Goal: Transaction & Acquisition: Purchase product/service

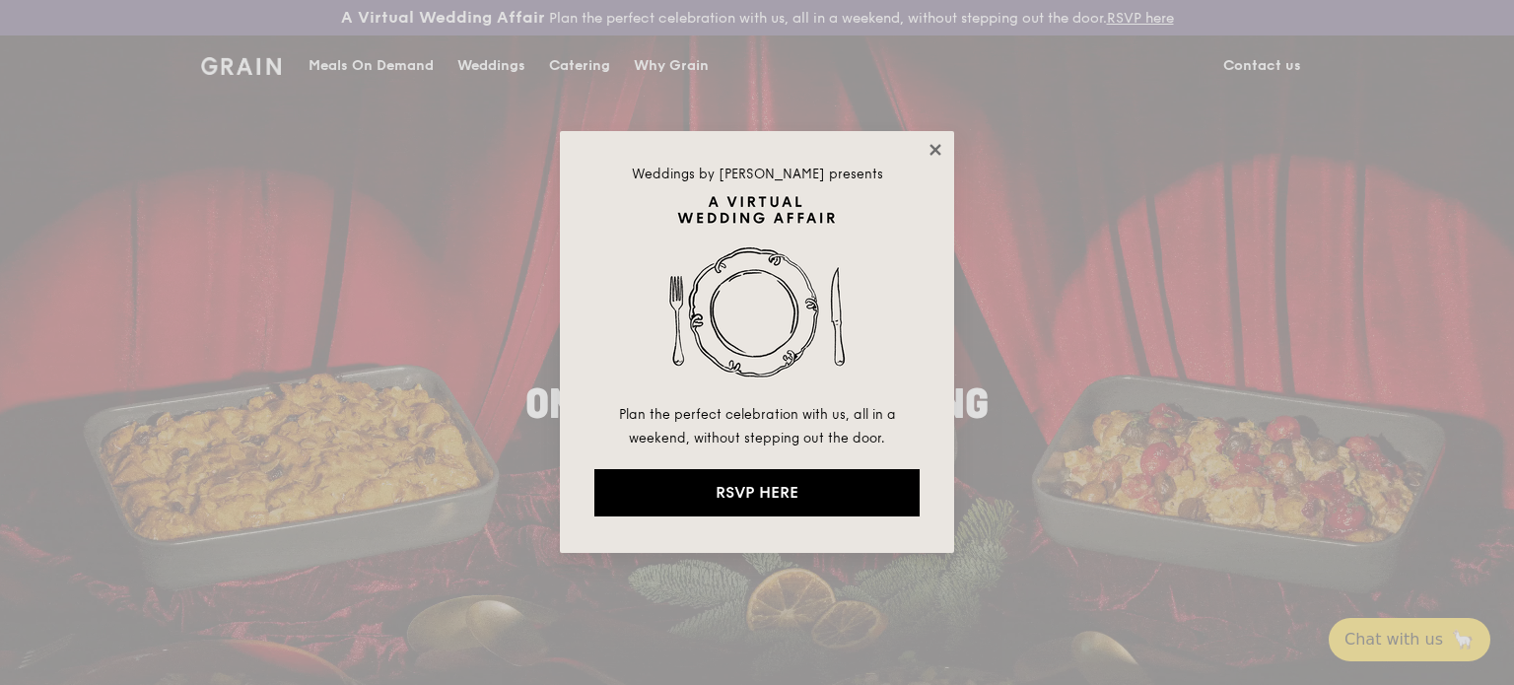
click at [937, 145] on icon at bounding box center [936, 150] width 18 height 18
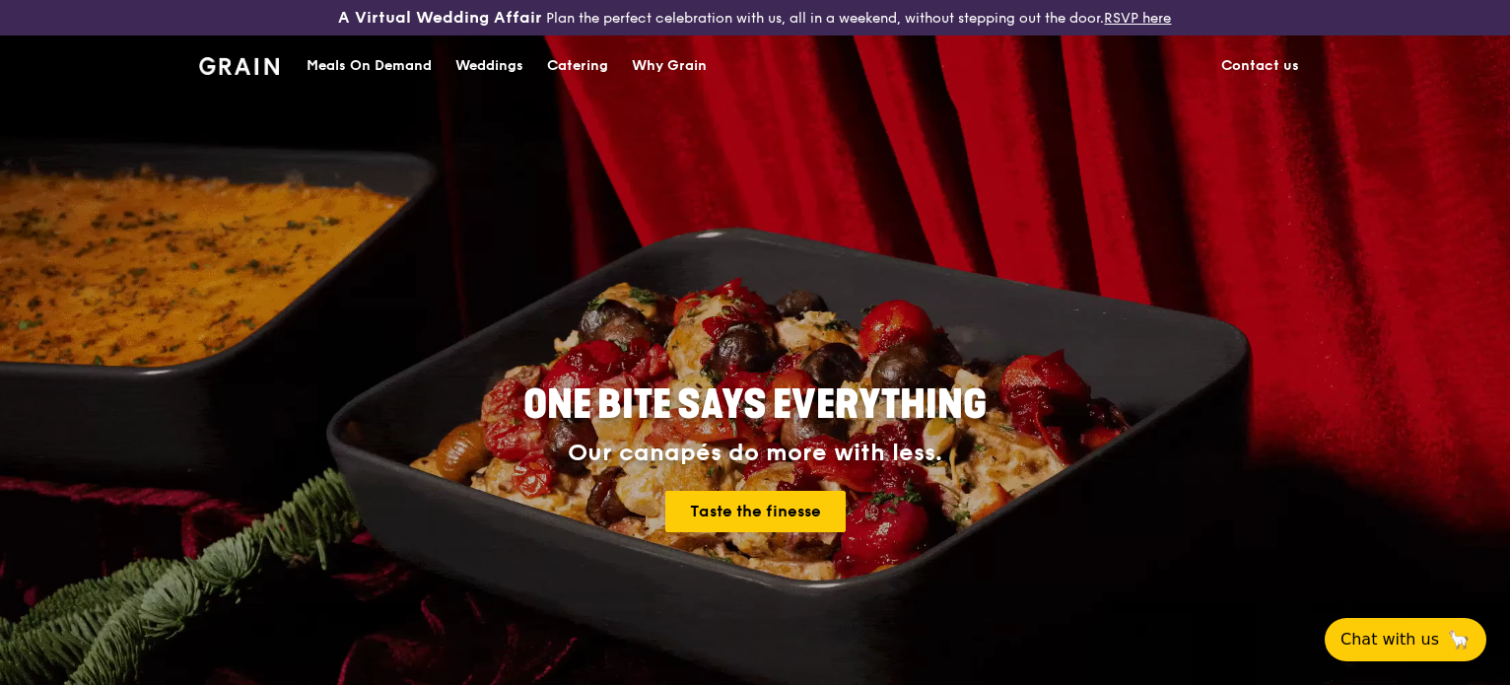
click at [328, 66] on div "Meals On Demand" at bounding box center [369, 65] width 125 height 59
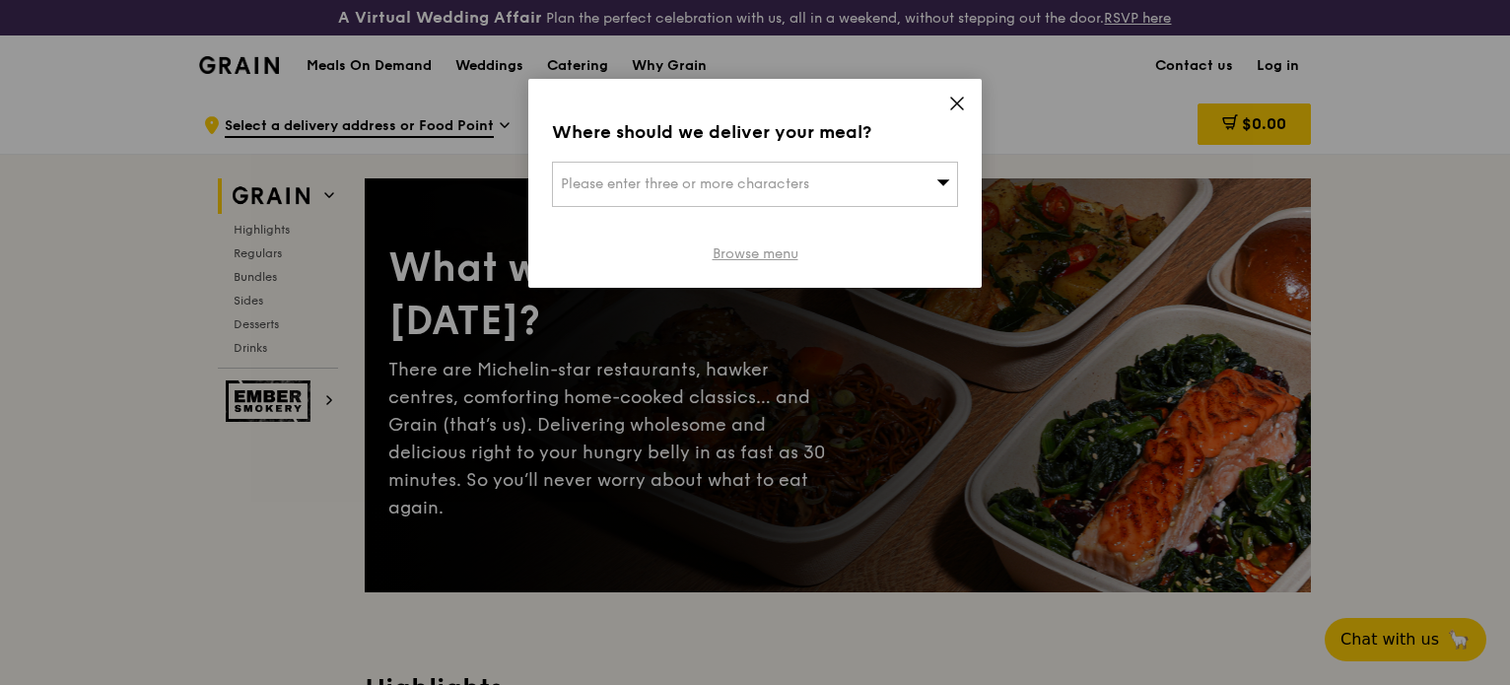
click at [749, 255] on link "Browse menu" at bounding box center [756, 254] width 86 height 20
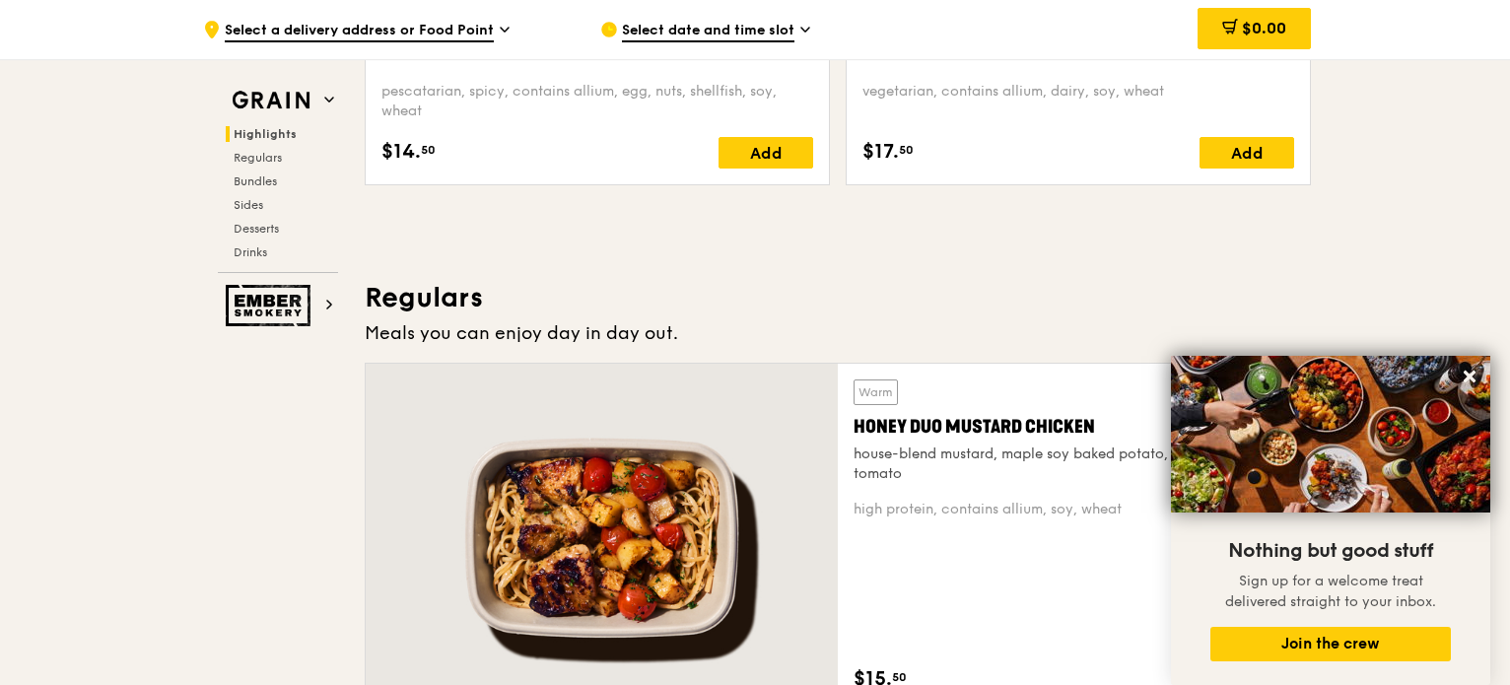
scroll to position [1160, 0]
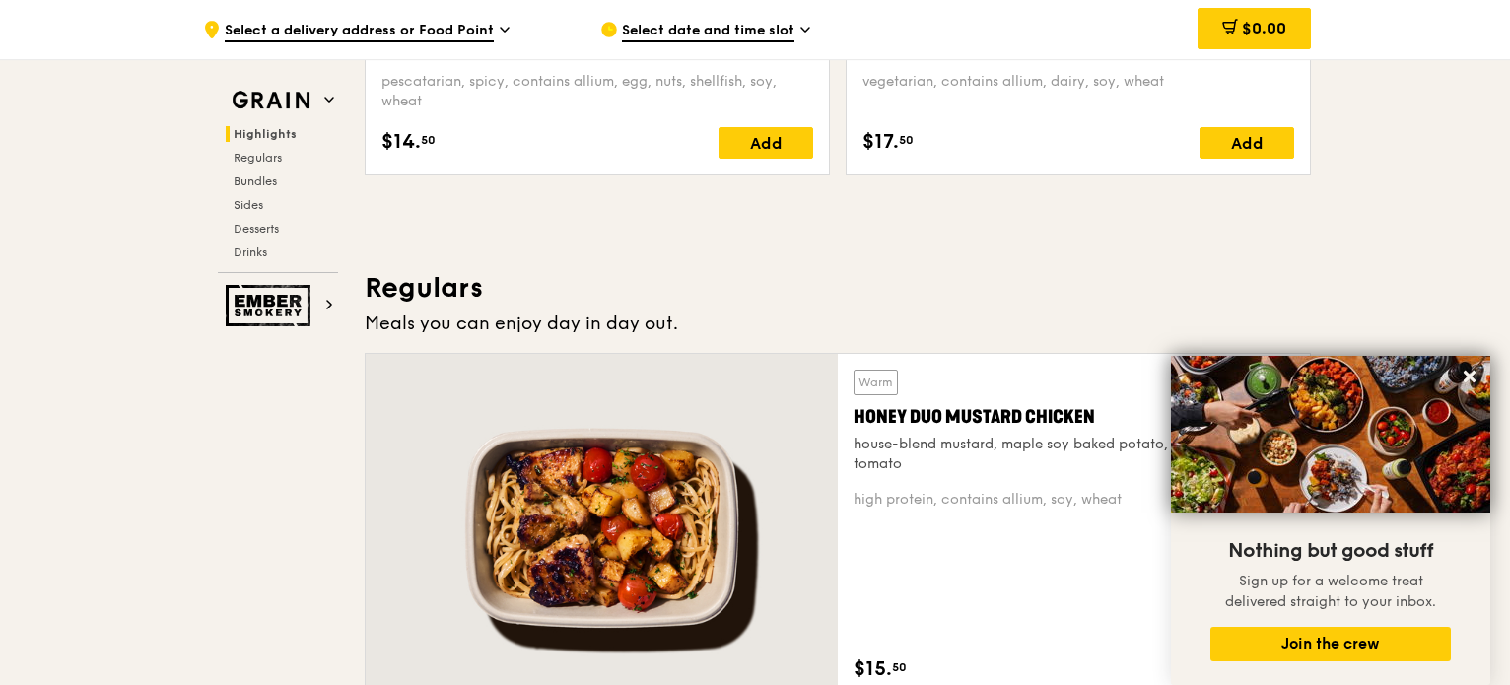
click at [1473, 362] on button at bounding box center [1470, 377] width 32 height 32
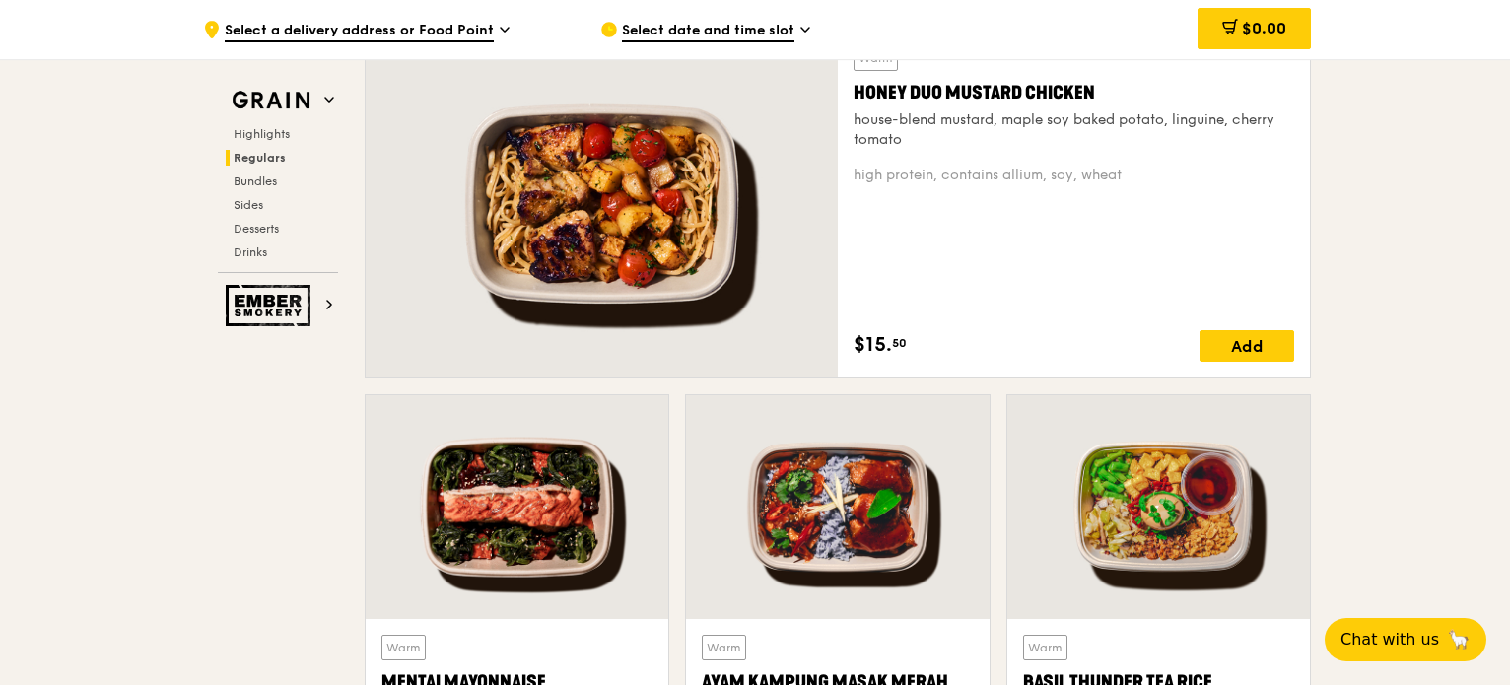
scroll to position [1443, 0]
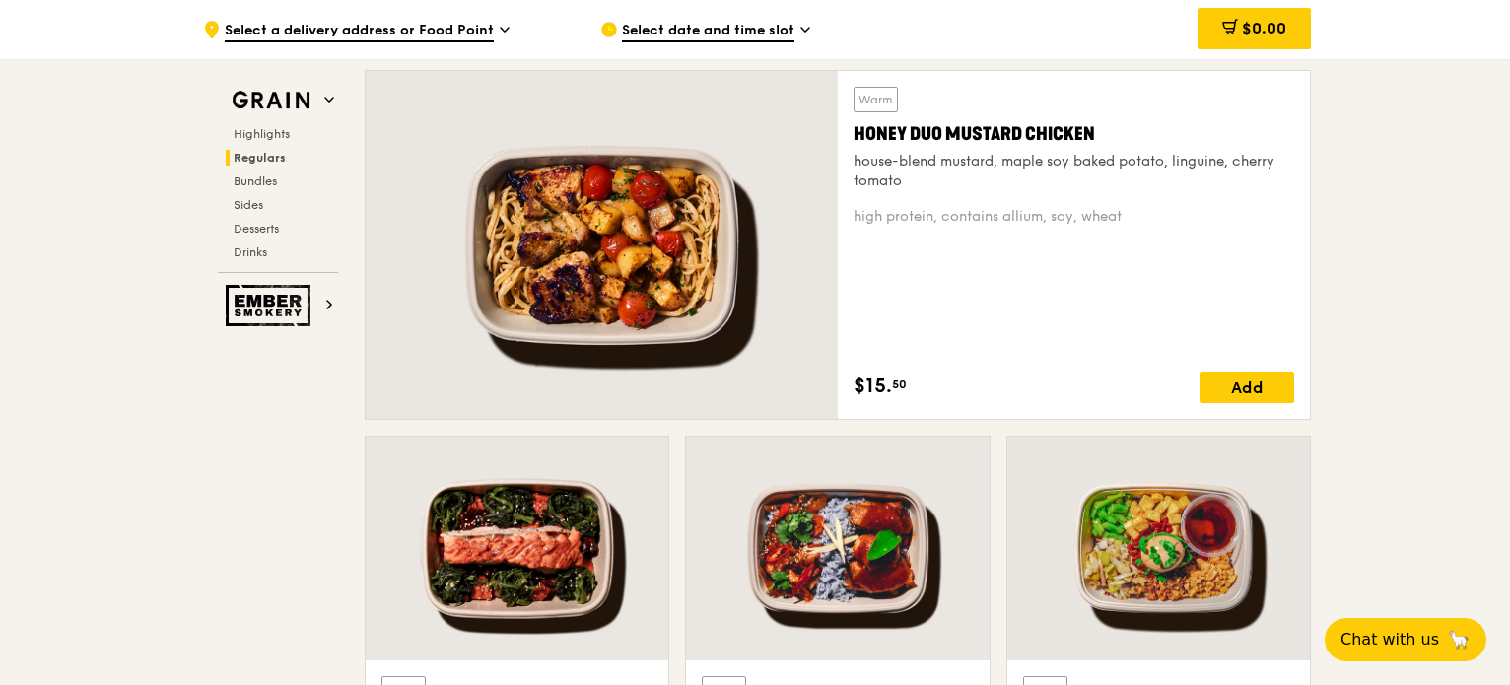
click at [739, 36] on span "Select date and time slot" at bounding box center [708, 32] width 172 height 22
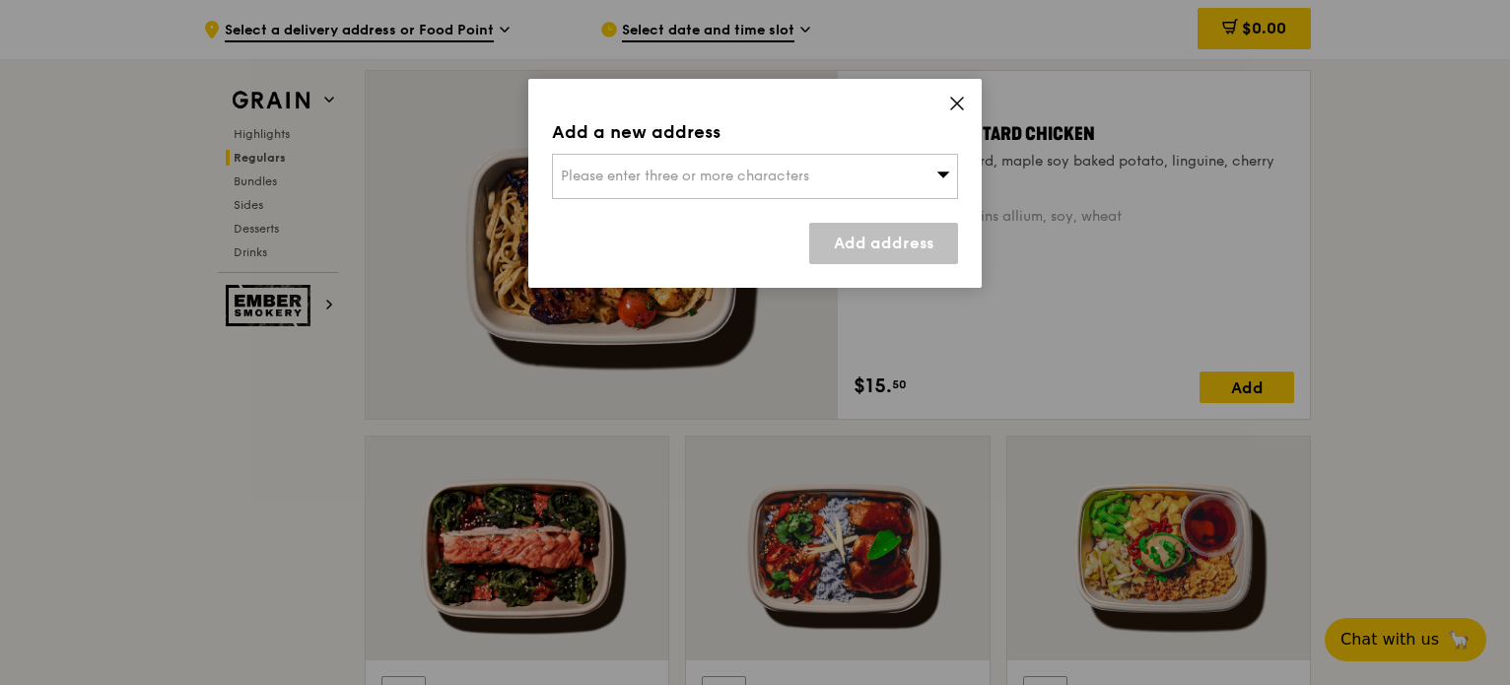
click at [729, 188] on div "Please enter three or more characters" at bounding box center [755, 176] width 406 height 45
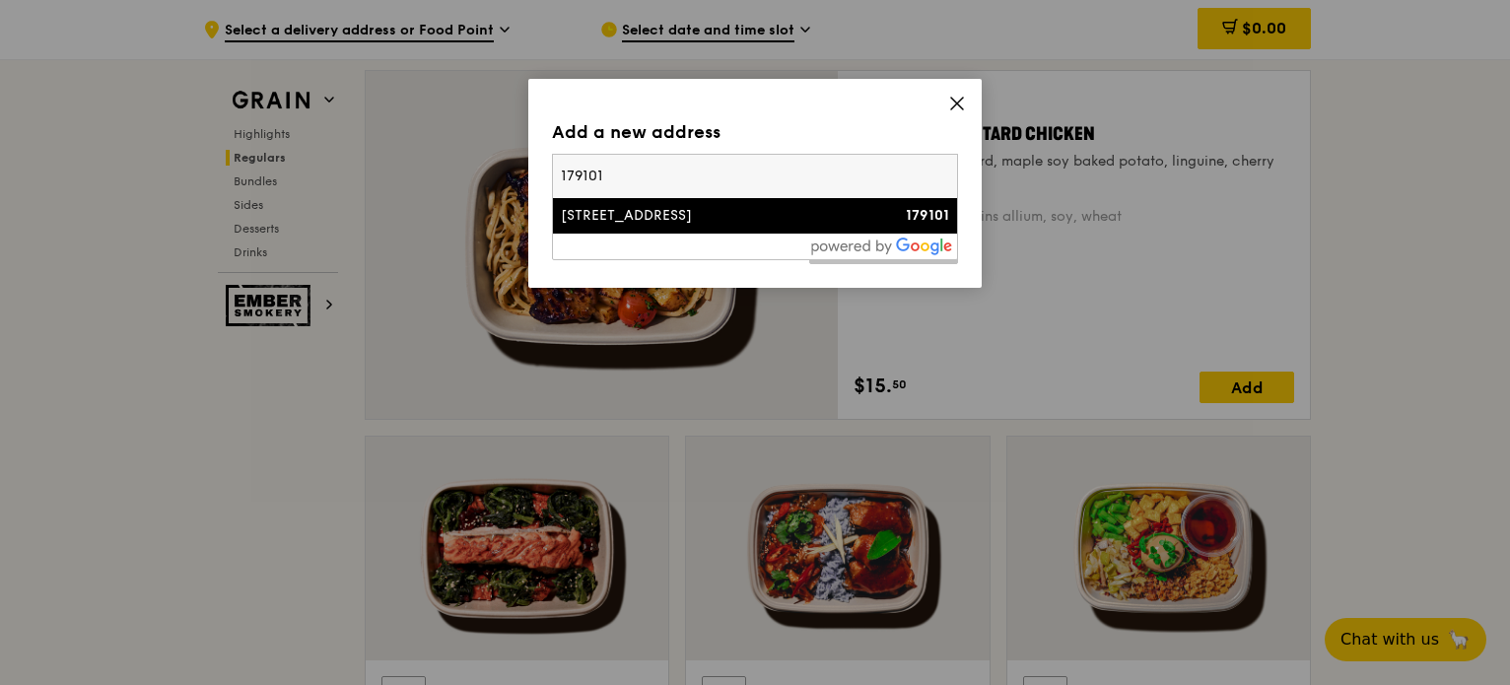
type input "179101"
click at [816, 217] on div "[STREET_ADDRESS]" at bounding box center [707, 216] width 292 height 20
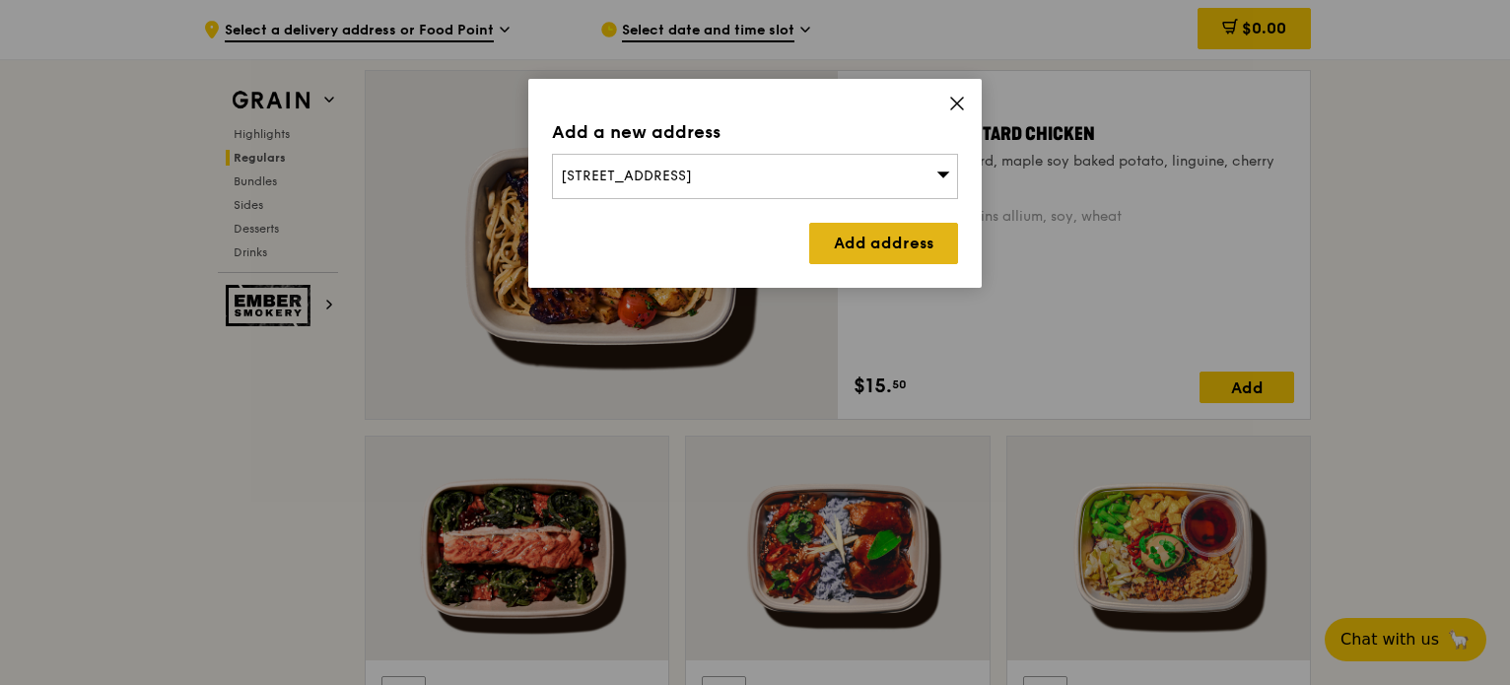
click at [878, 256] on link "Add address" at bounding box center [883, 243] width 149 height 41
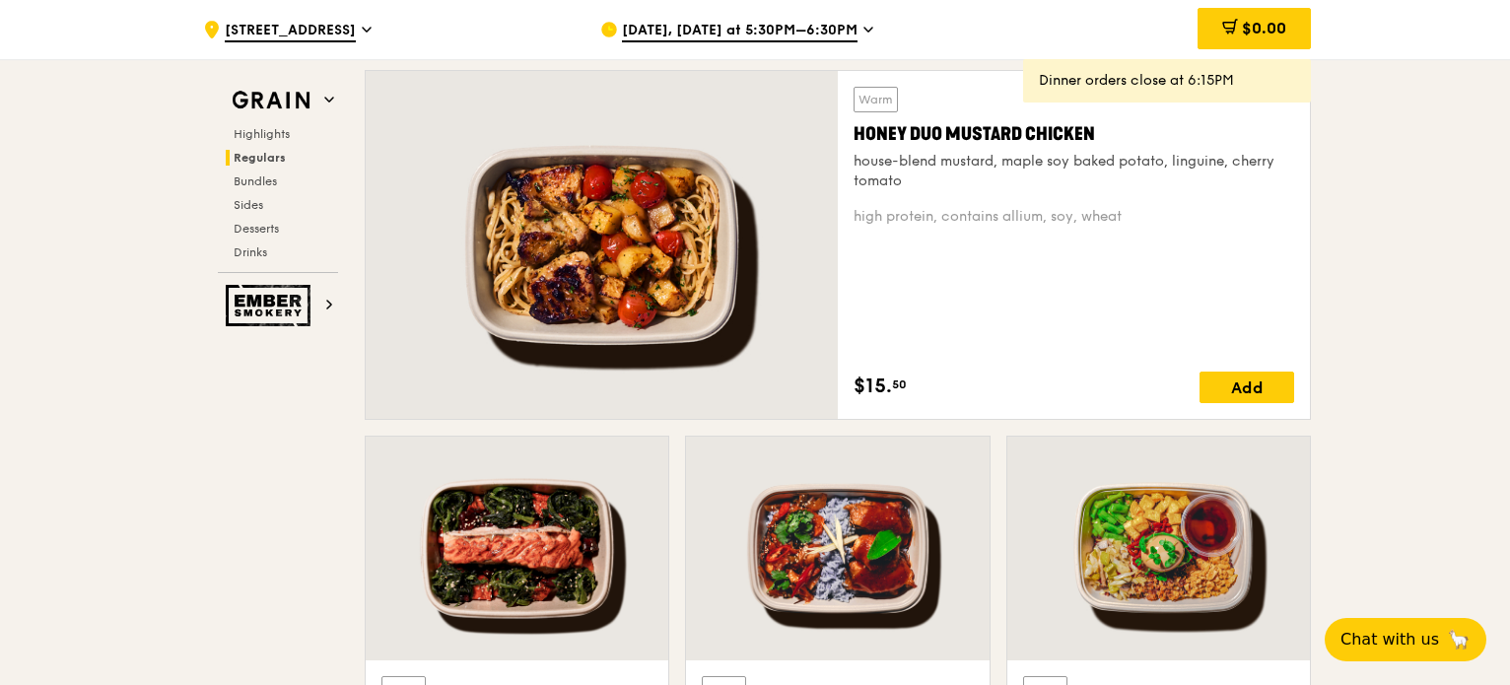
click at [809, 34] on span "[DATE], [DATE] at 5:30PM–6:30PM" at bounding box center [740, 32] width 236 height 22
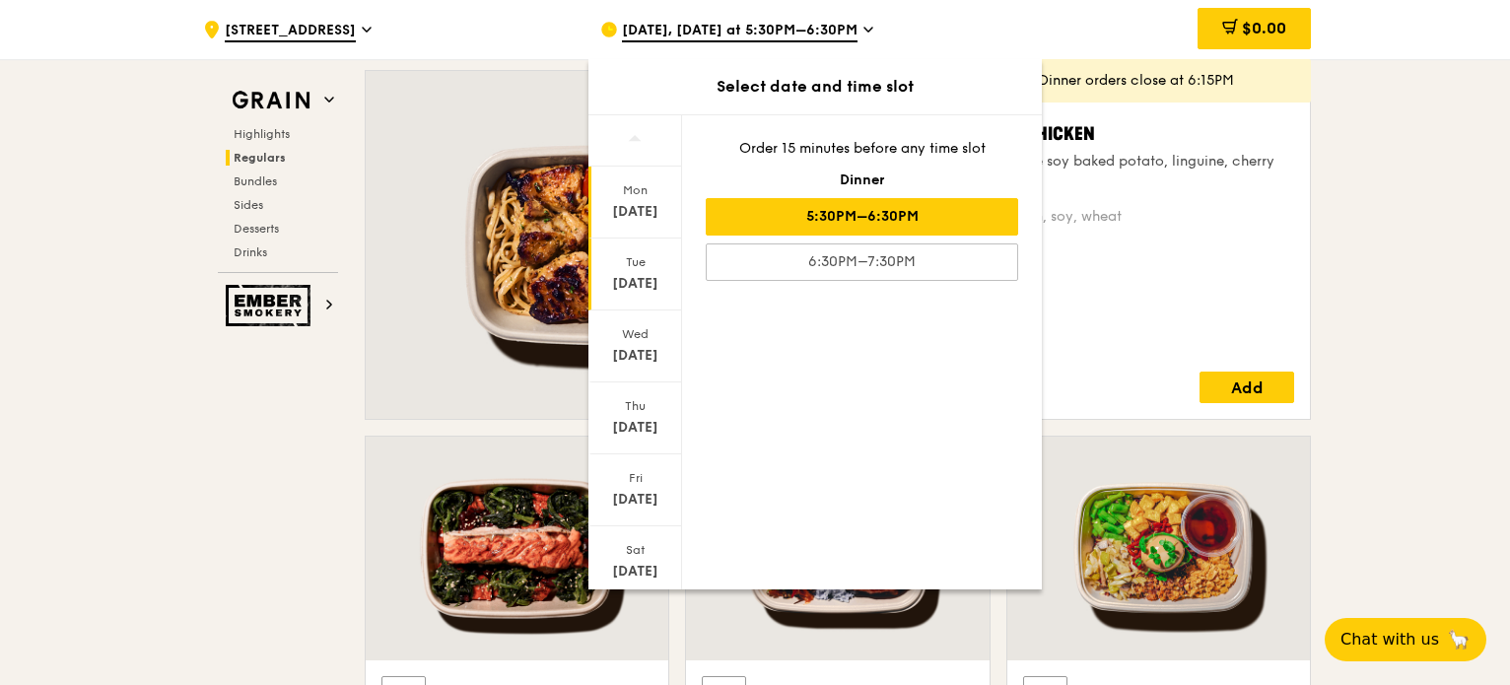
click at [624, 275] on div "[DATE]" at bounding box center [635, 284] width 88 height 20
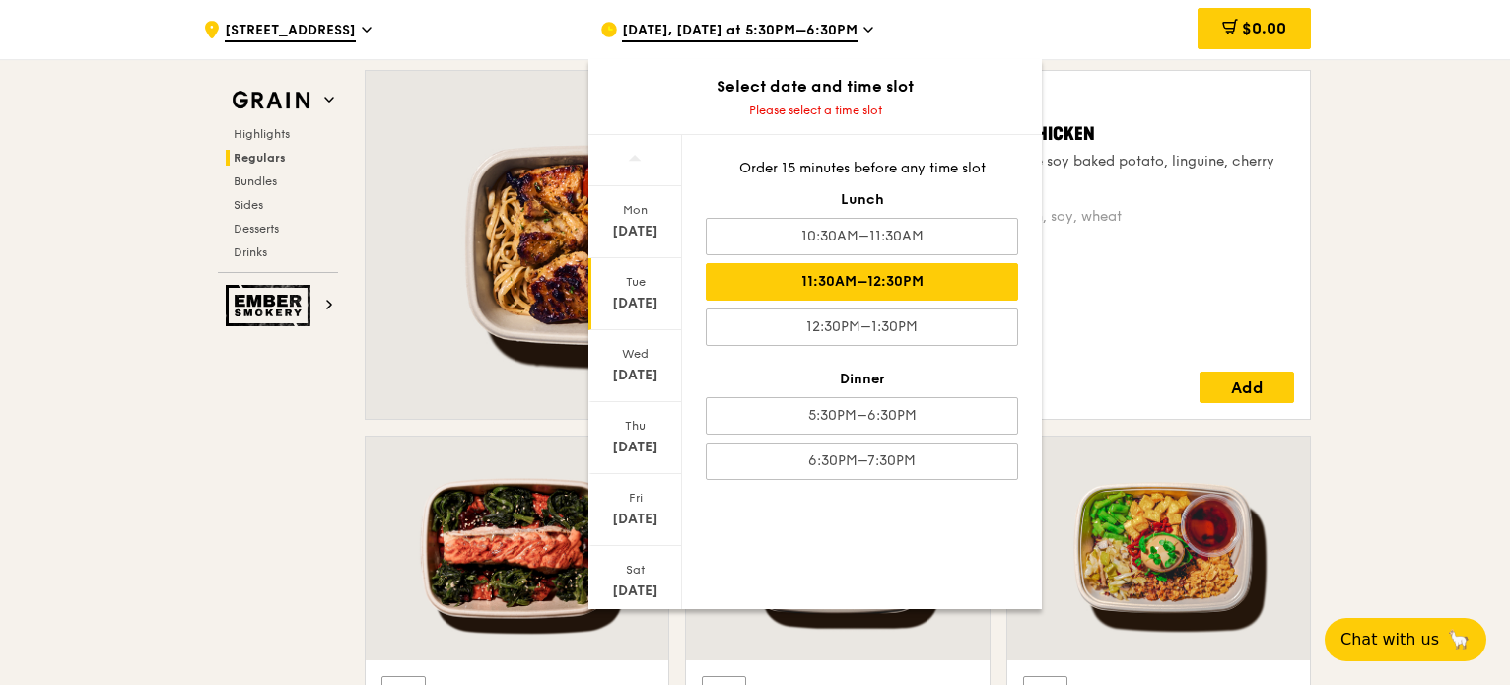
click at [863, 277] on div "11:30AM–12:30PM" at bounding box center [862, 281] width 312 height 37
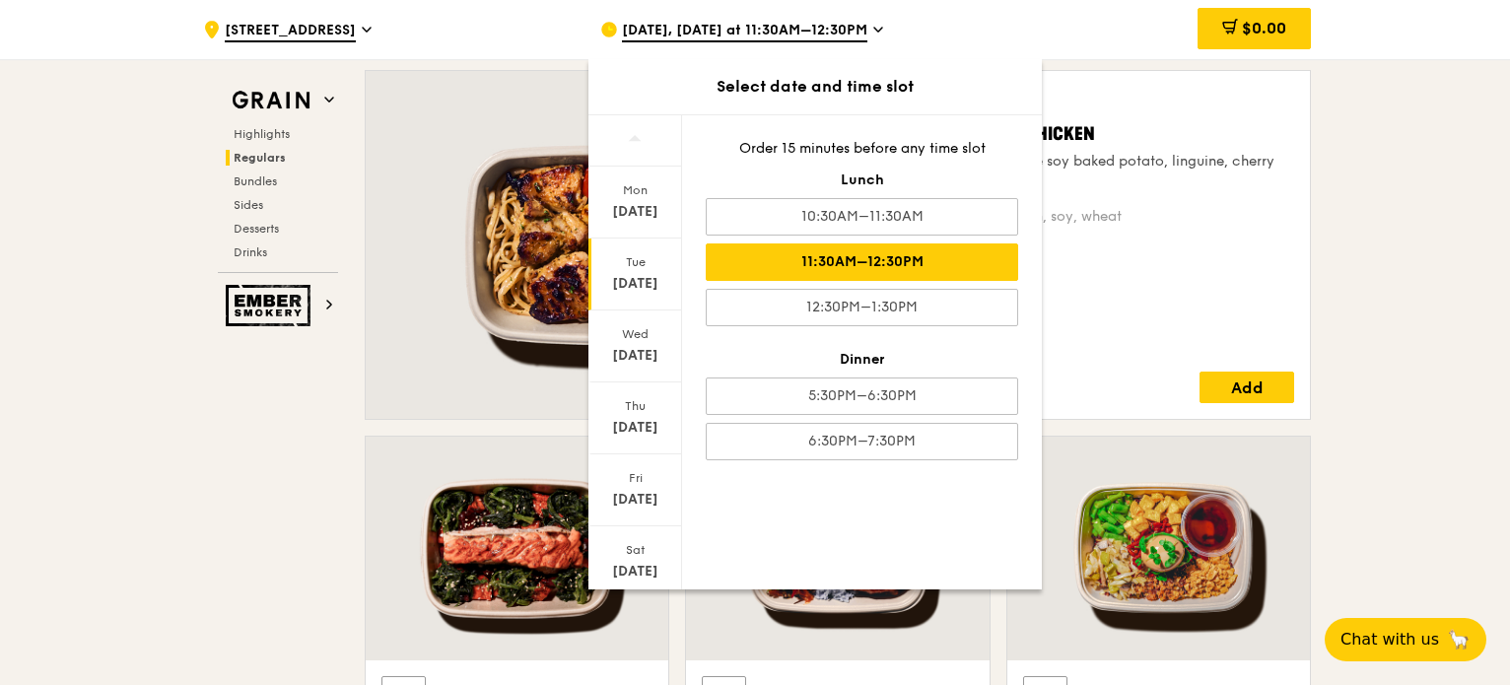
click at [877, 255] on div "11:30AM–12:30PM" at bounding box center [862, 261] width 312 height 37
click at [859, 259] on div "11:30AM–12:30PM" at bounding box center [862, 261] width 312 height 37
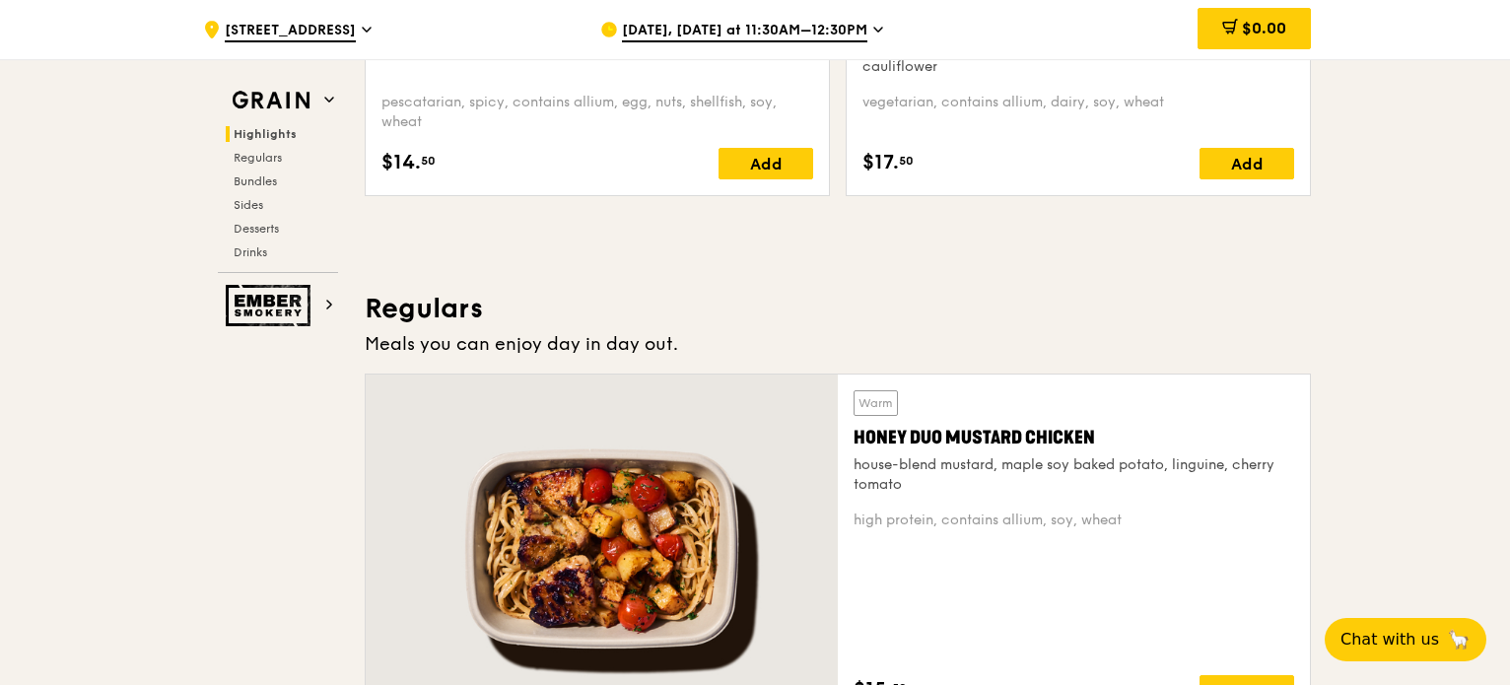
scroll to position [1360, 0]
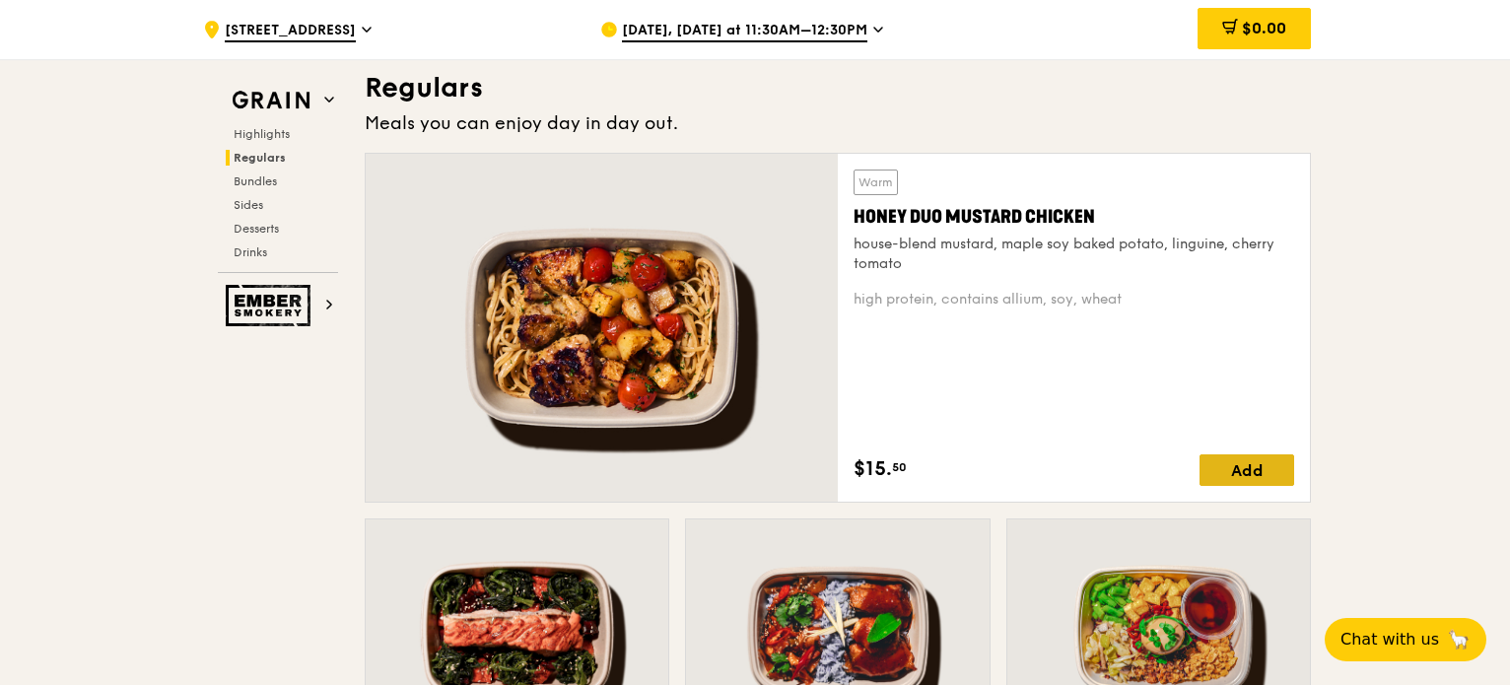
click at [1246, 473] on div "Add" at bounding box center [1247, 470] width 95 height 32
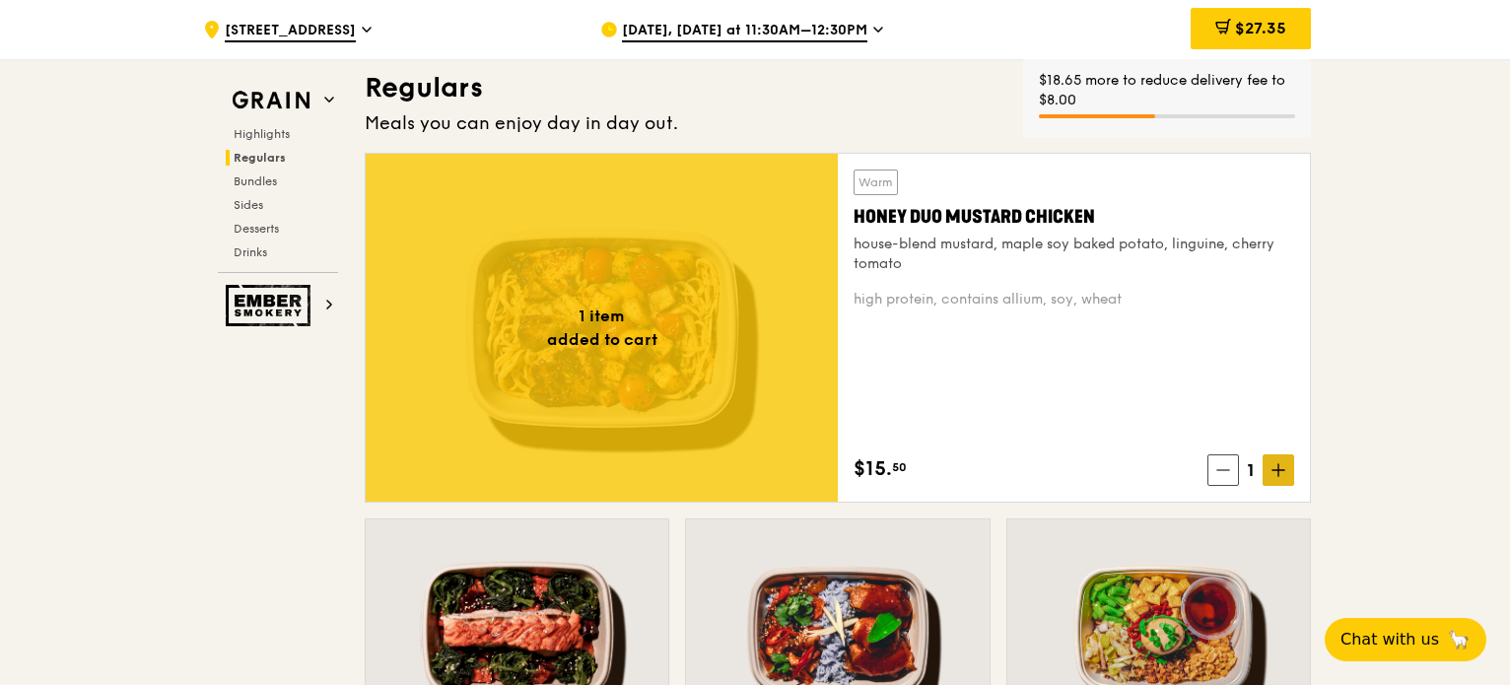
click at [1273, 470] on icon at bounding box center [1279, 470] width 12 height 0
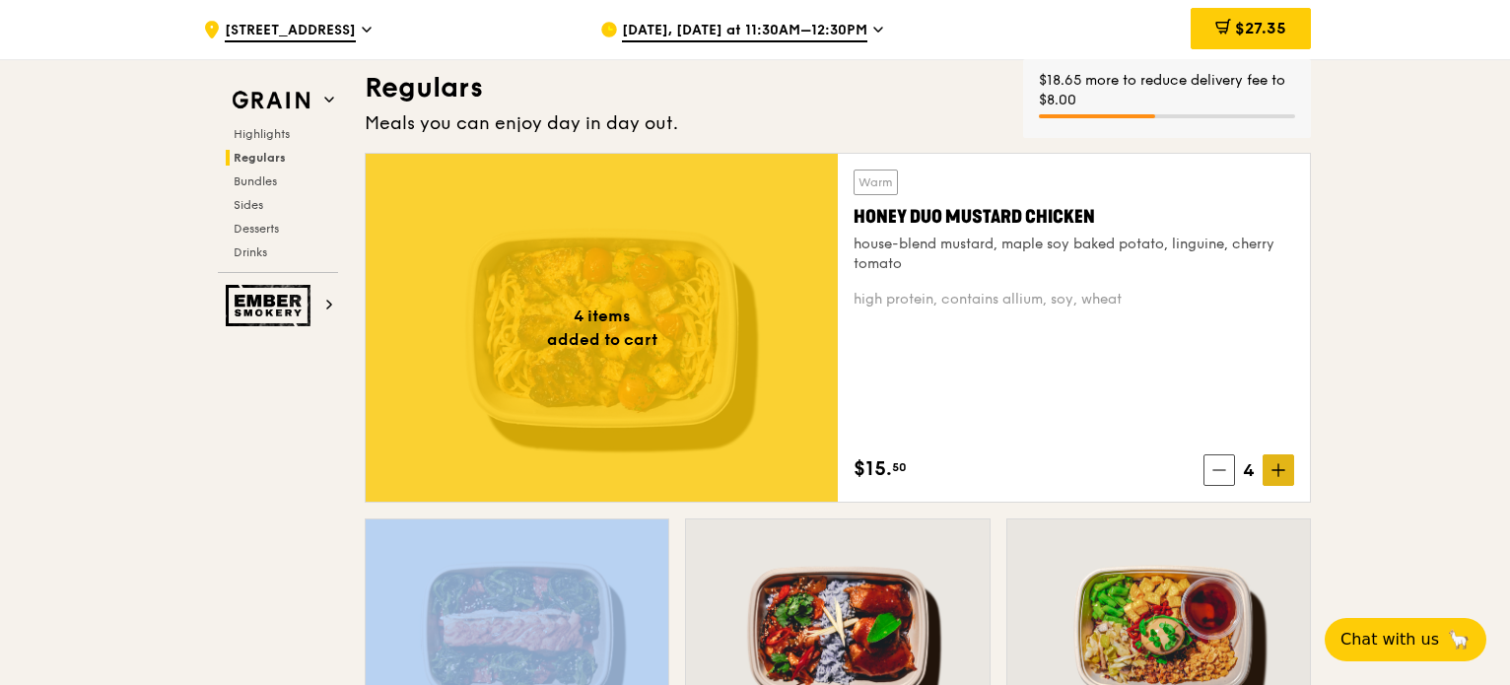
click at [1273, 470] on icon at bounding box center [1279, 470] width 12 height 0
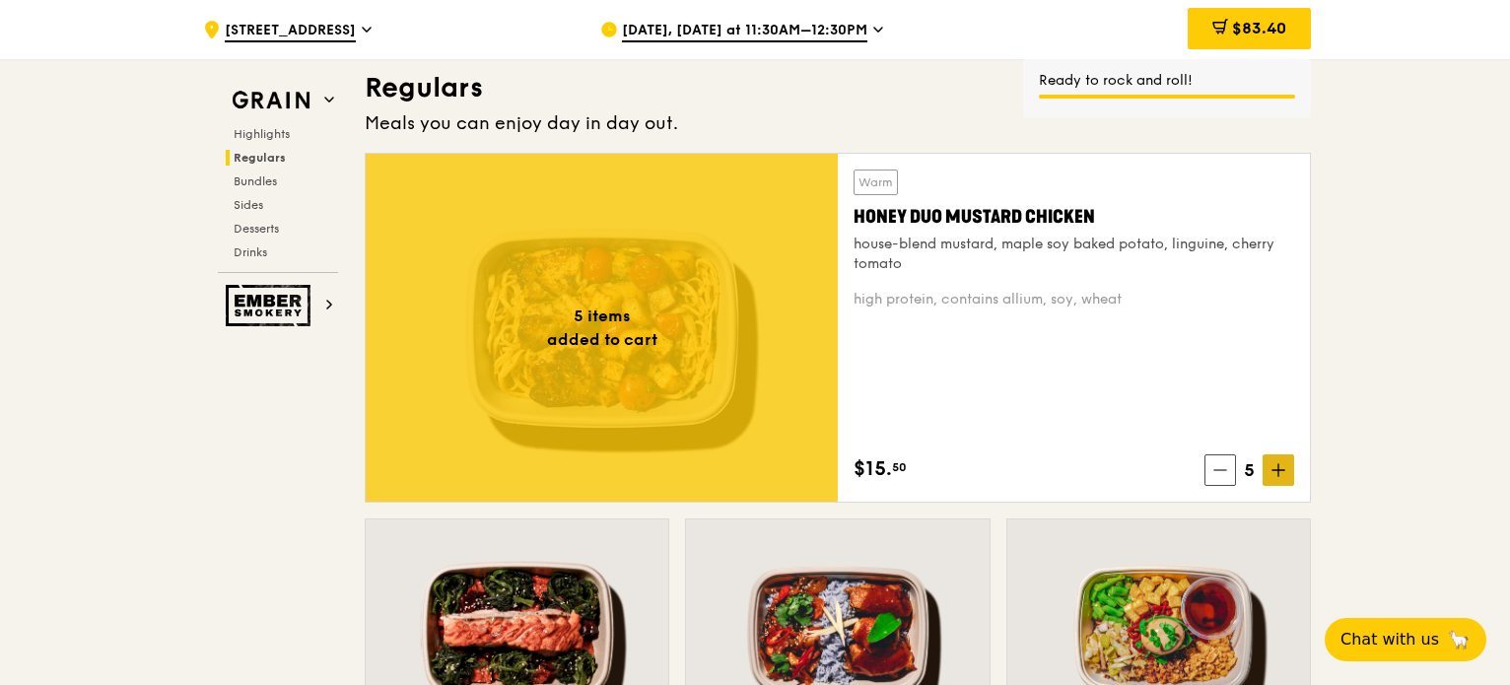
click at [1286, 470] on span at bounding box center [1279, 470] width 32 height 32
click at [1276, 470] on icon at bounding box center [1279, 470] width 12 height 0
drag, startPoint x: 1509, startPoint y: 145, endPoint x: 1513, endPoint y: 173, distance: 28.9
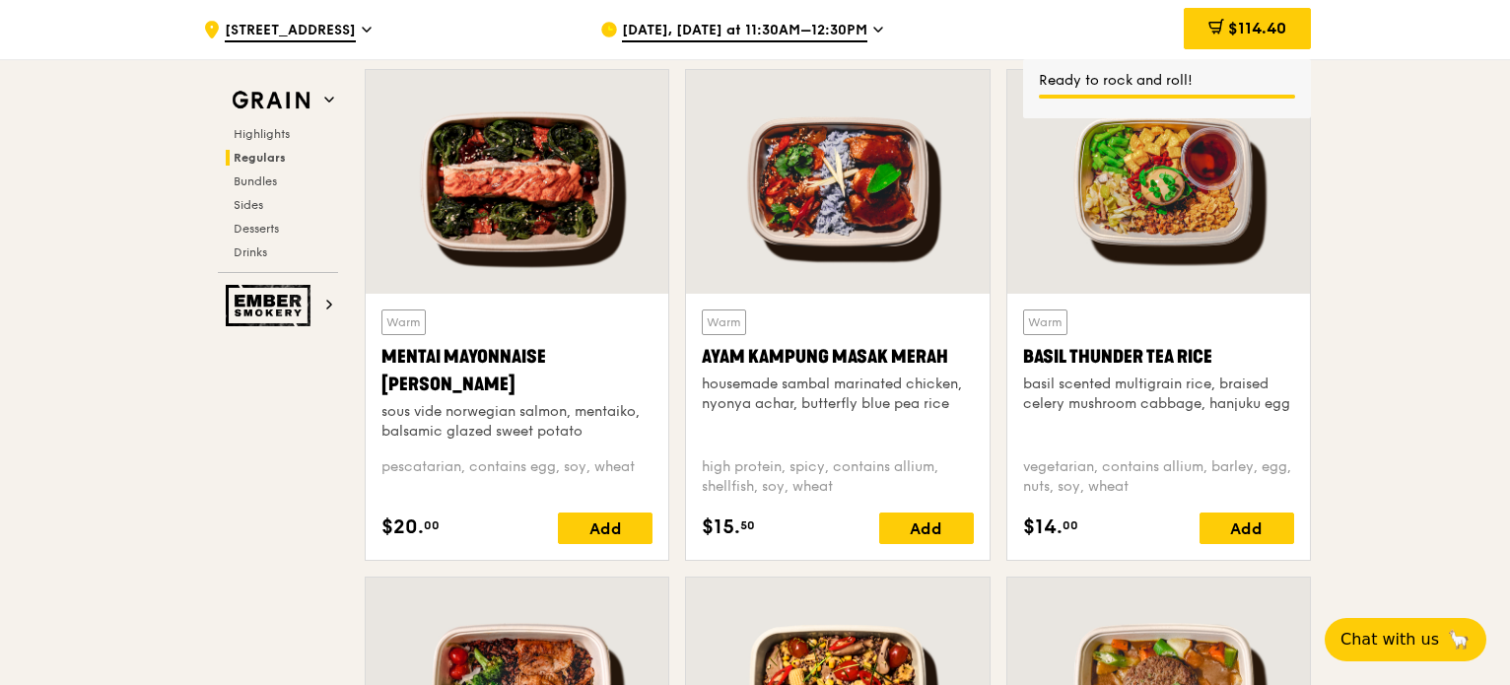
scroll to position [1820, 0]
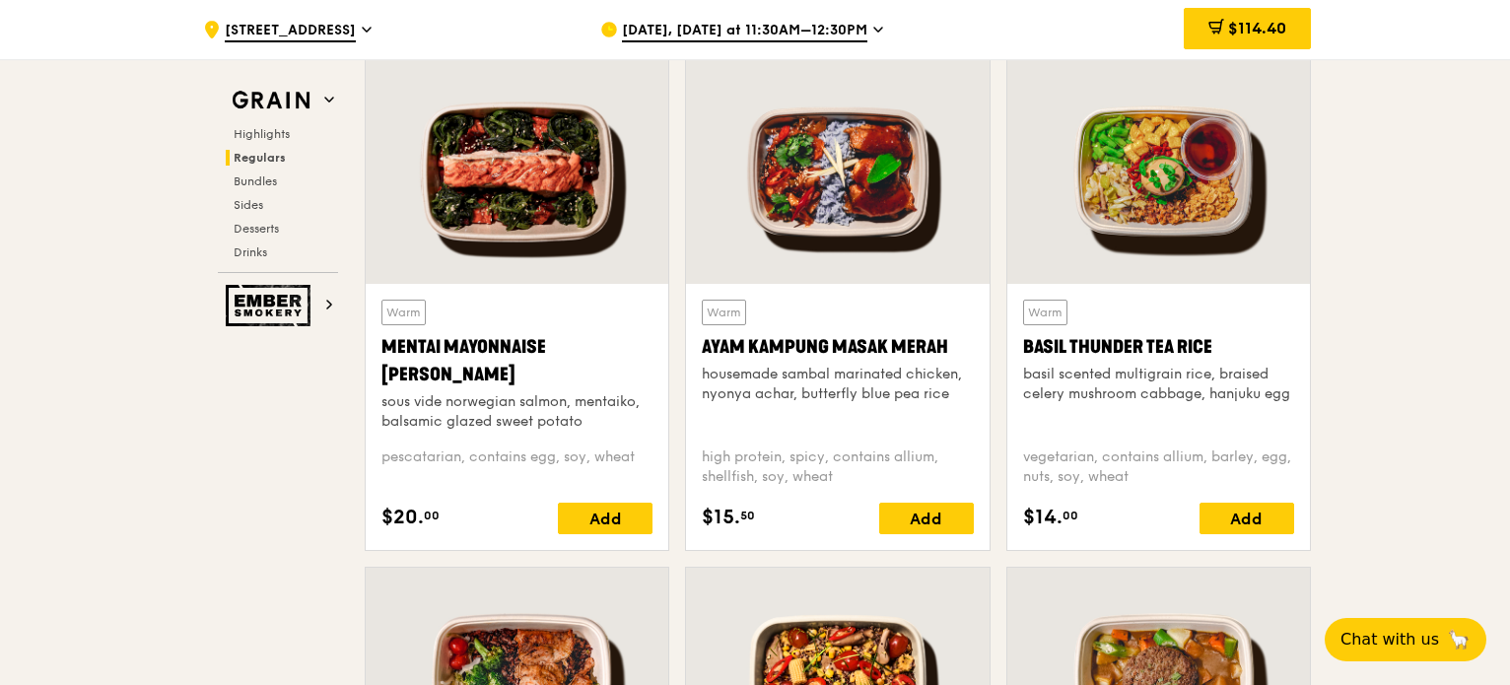
click at [906, 521] on div "Add" at bounding box center [926, 519] width 95 height 32
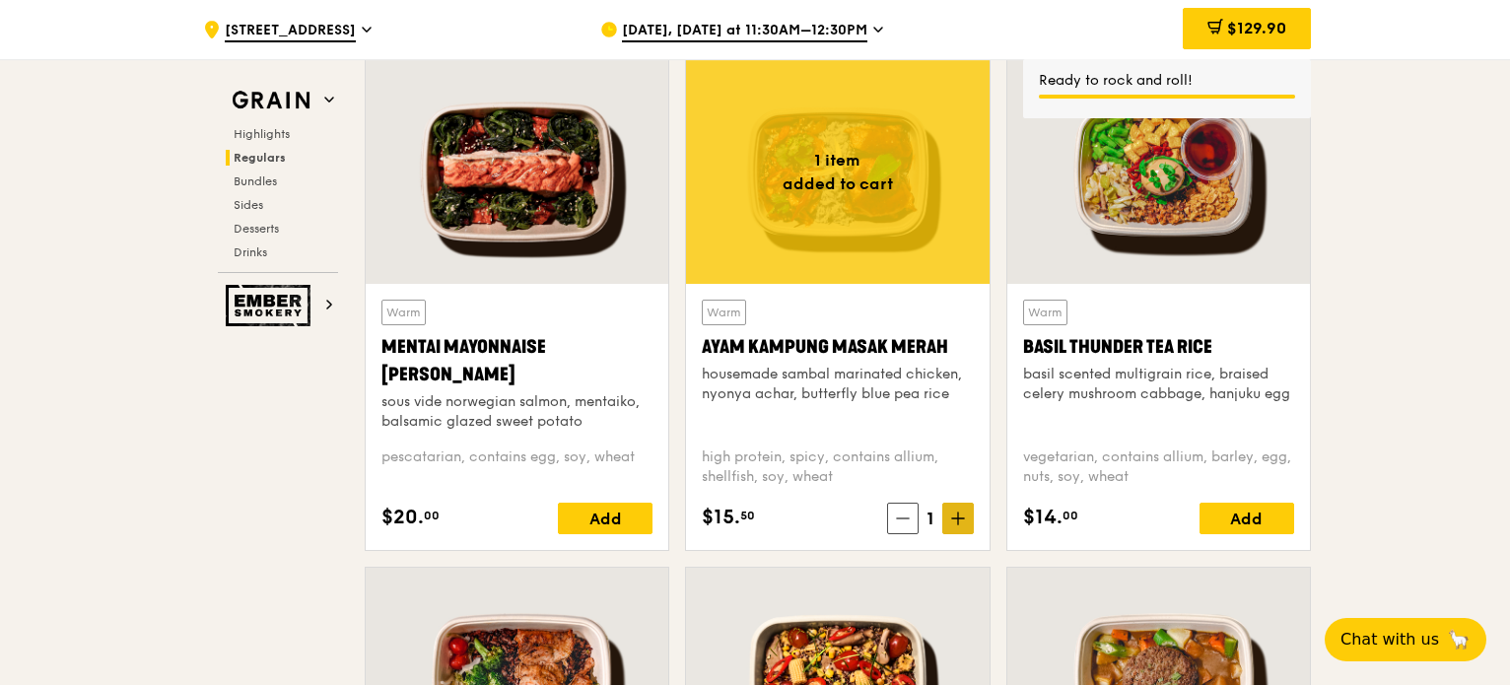
click at [958, 513] on icon at bounding box center [958, 519] width 0 height 12
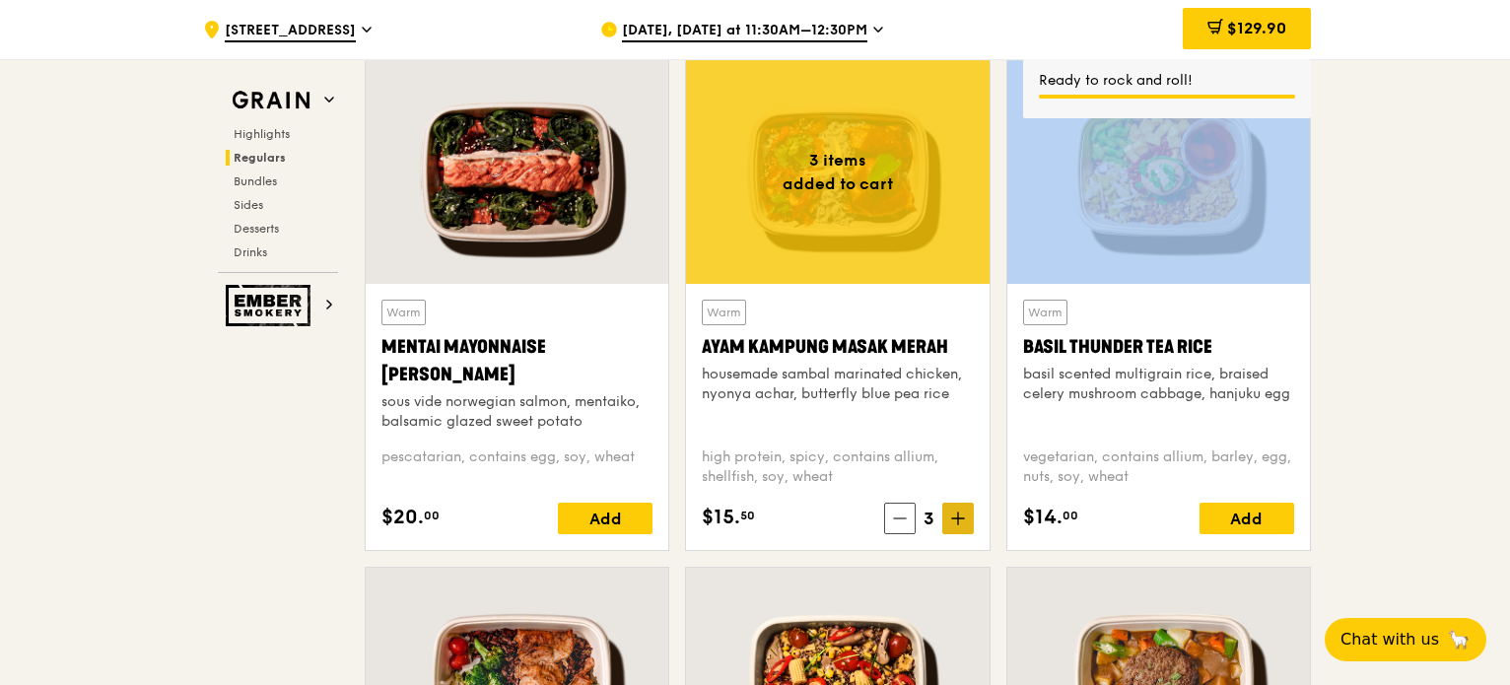
click at [958, 513] on icon at bounding box center [958, 519] width 0 height 12
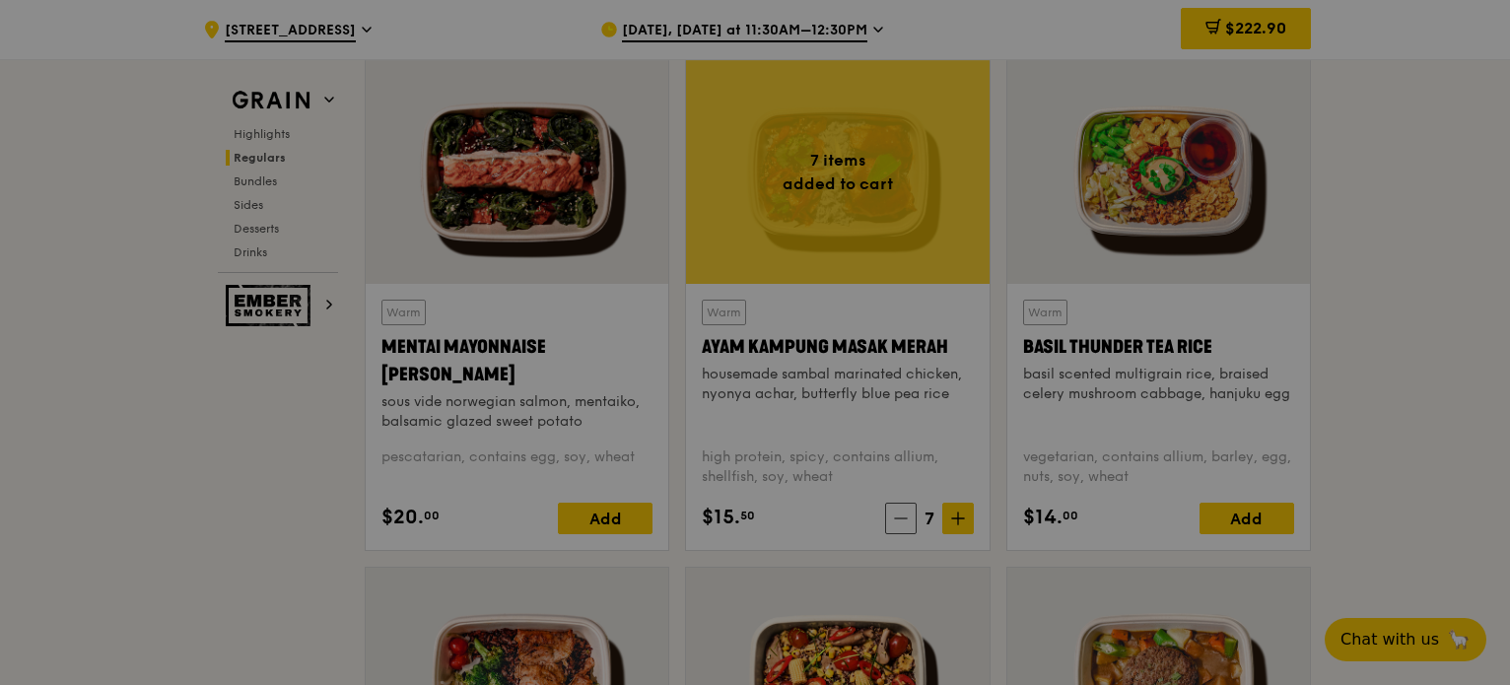
click at [1461, 434] on div at bounding box center [755, 342] width 1510 height 685
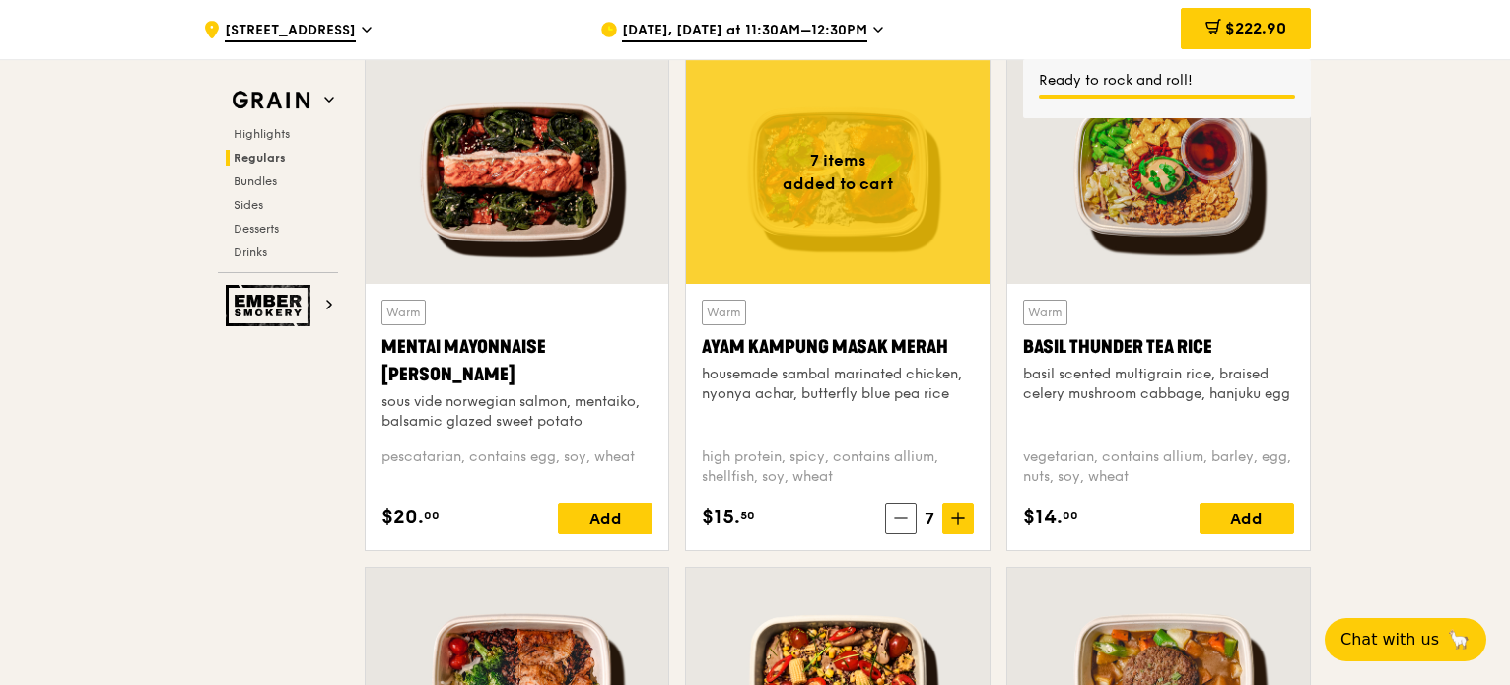
drag, startPoint x: 1507, startPoint y: 150, endPoint x: 1507, endPoint y: 172, distance: 22.7
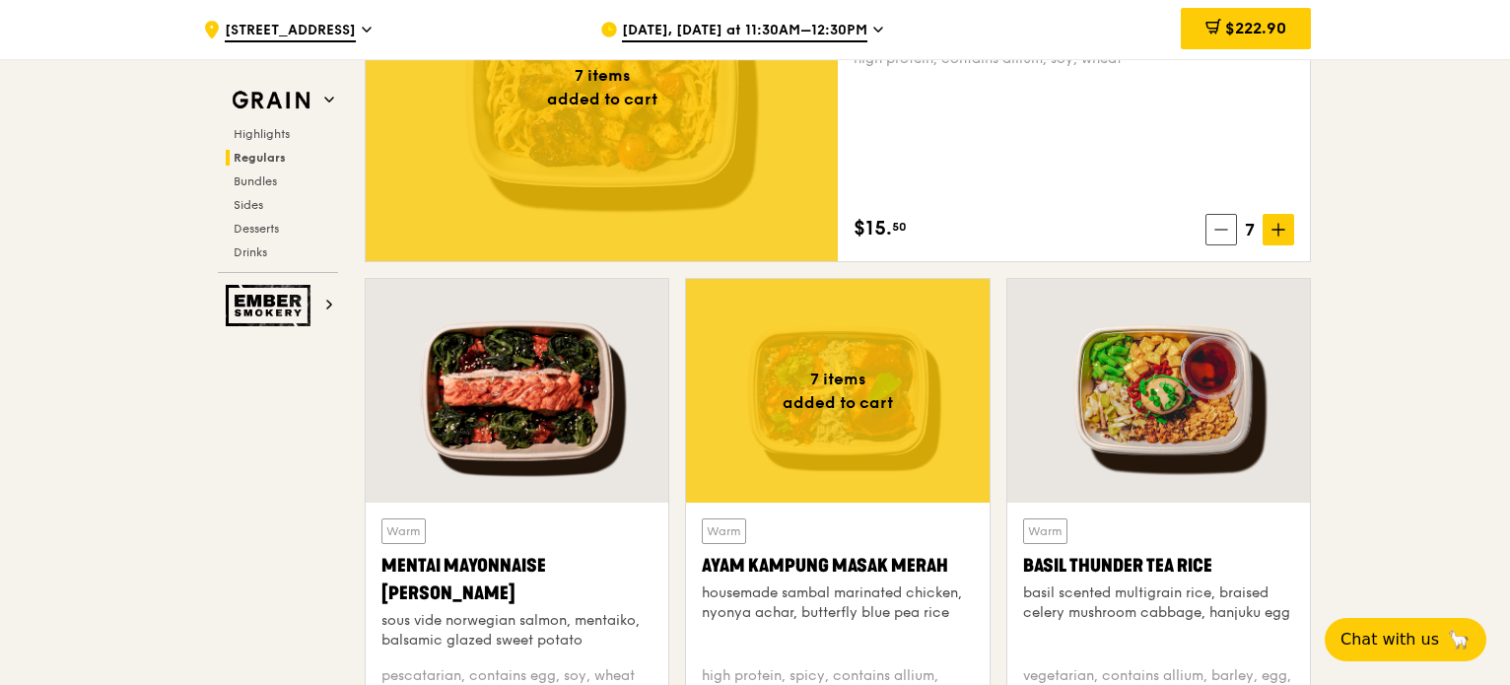
scroll to position [1736, 0]
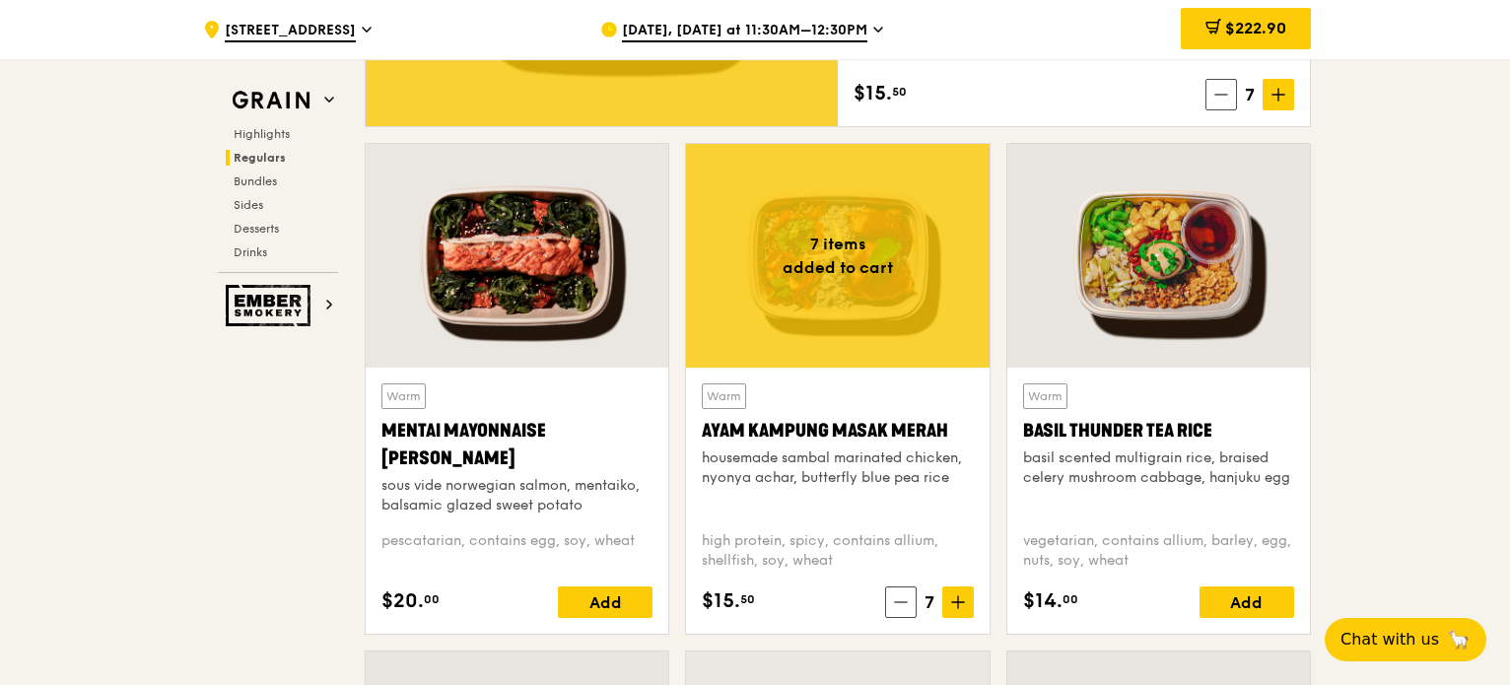
click at [508, 289] on div at bounding box center [517, 256] width 303 height 224
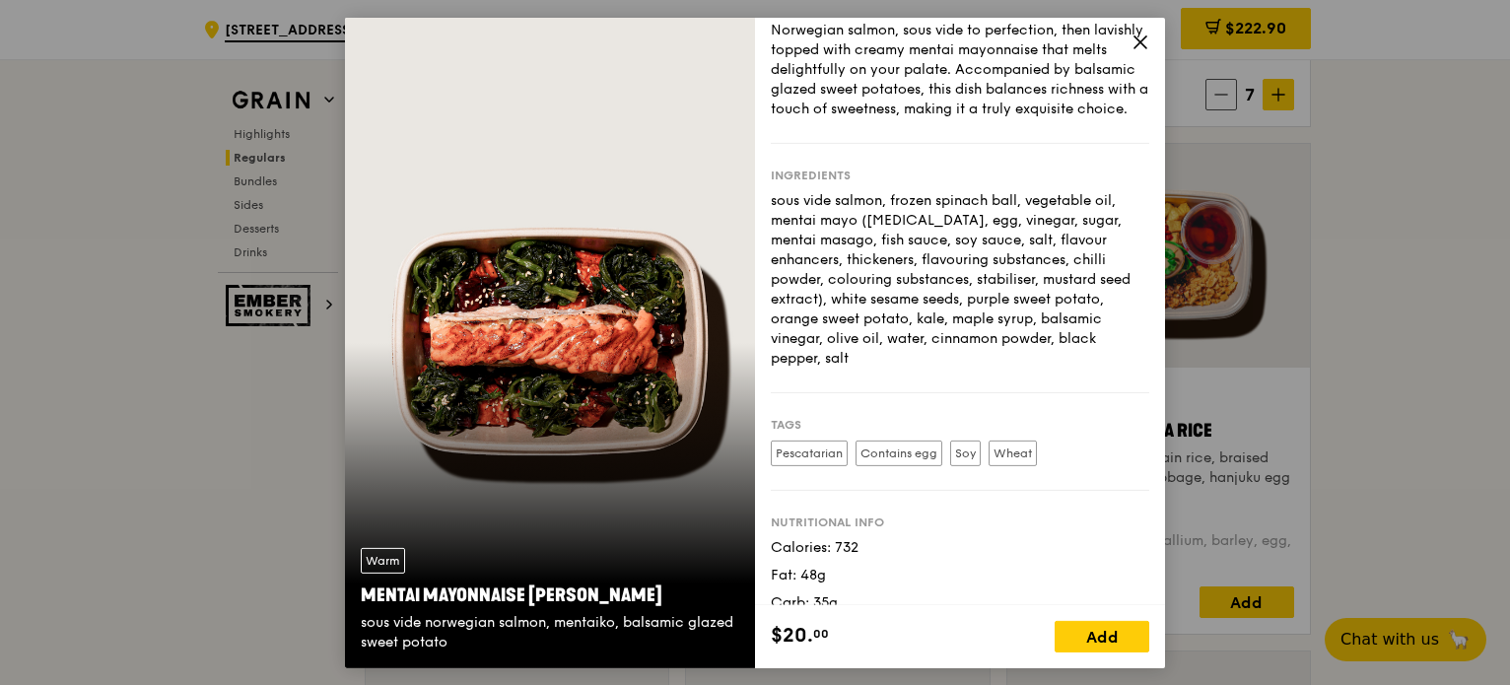
scroll to position [88, 0]
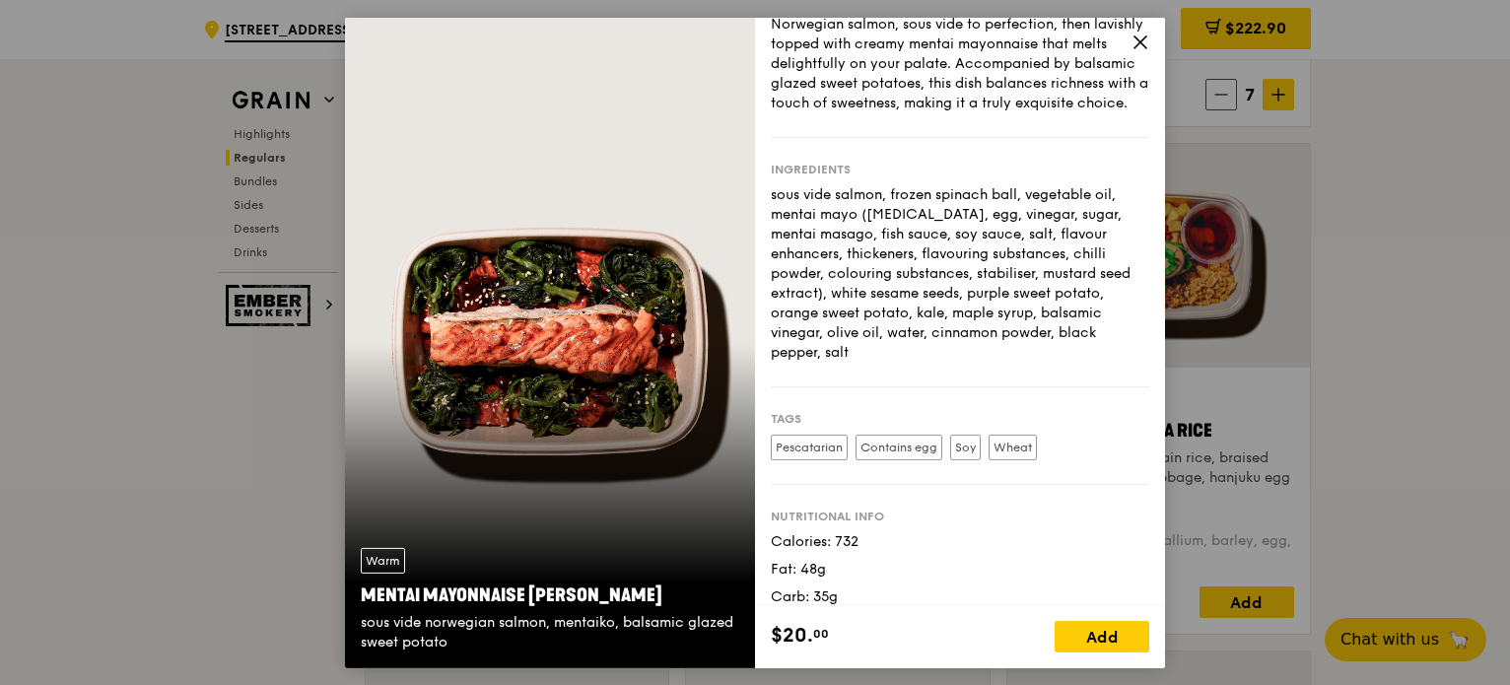
click at [1137, 50] on span at bounding box center [1141, 45] width 18 height 22
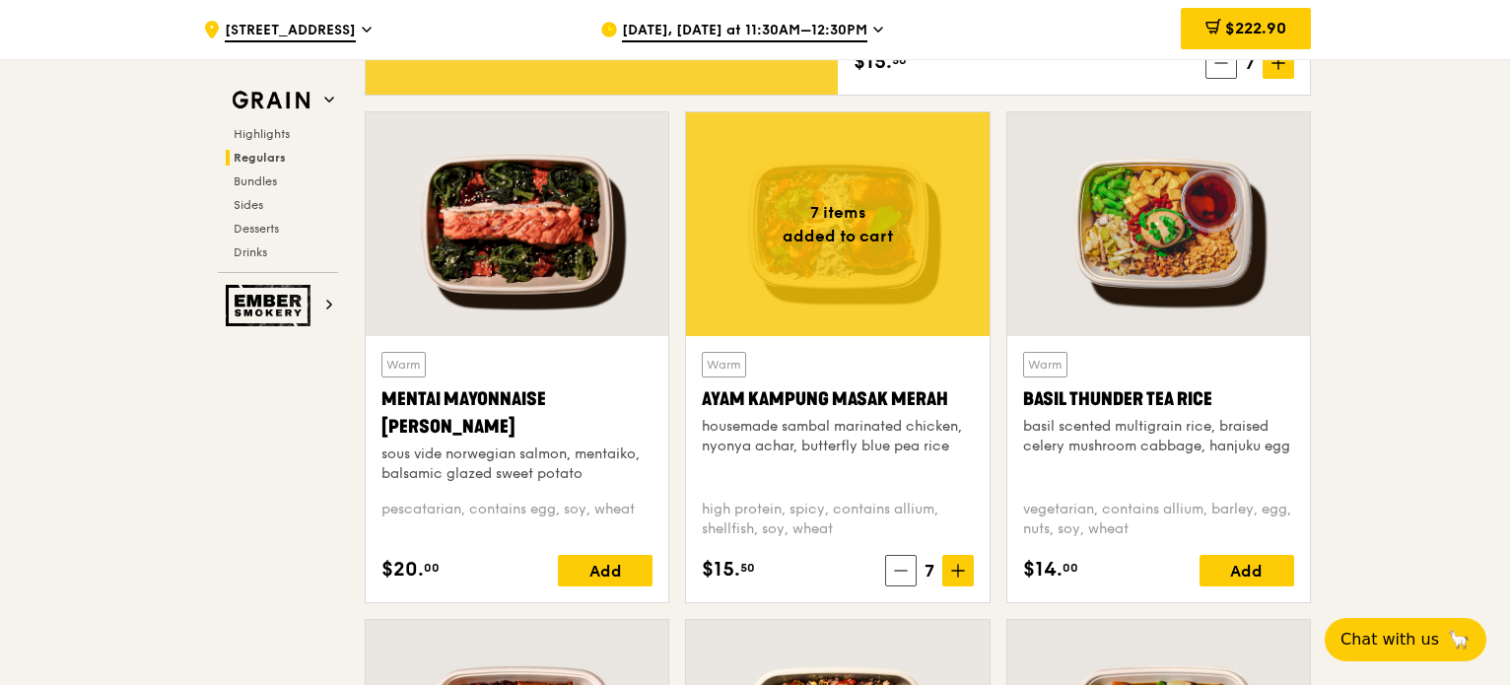
scroll to position [1736, 0]
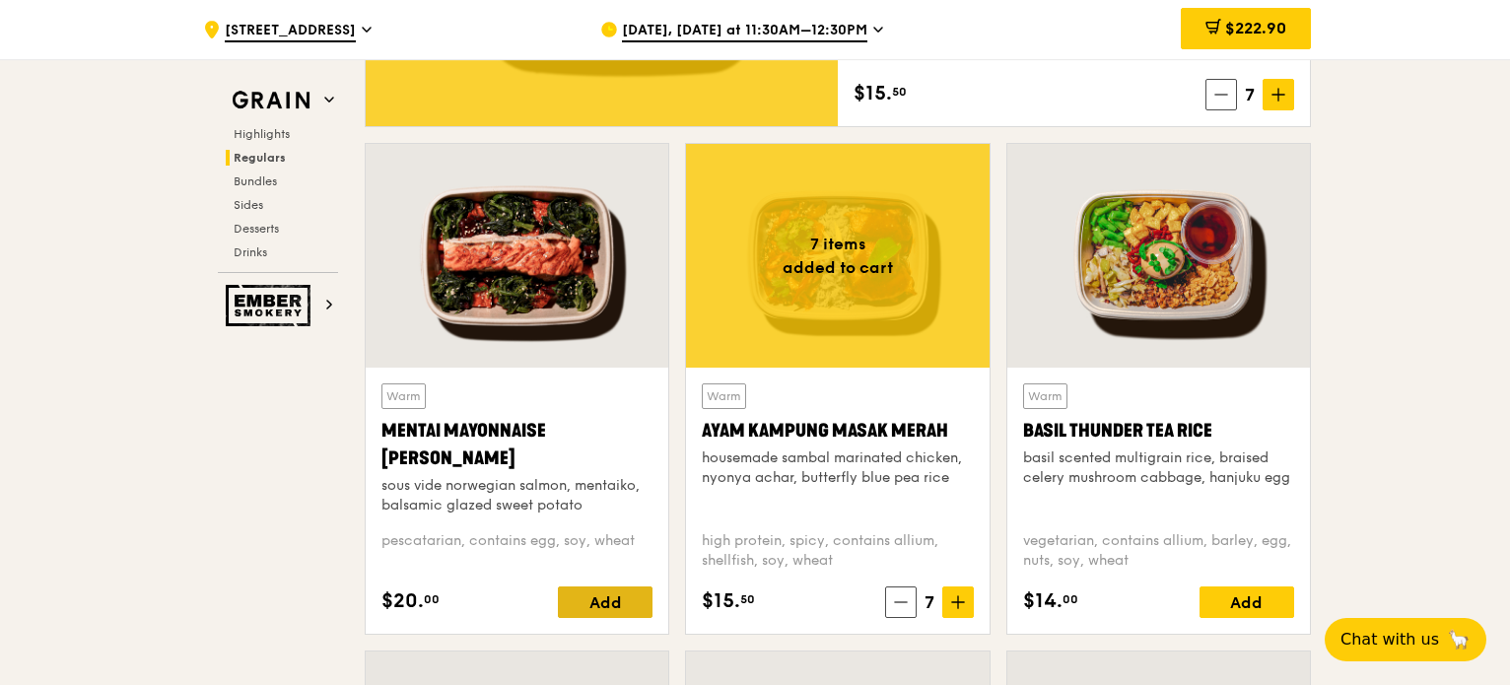
click at [611, 606] on div "Add" at bounding box center [605, 602] width 95 height 32
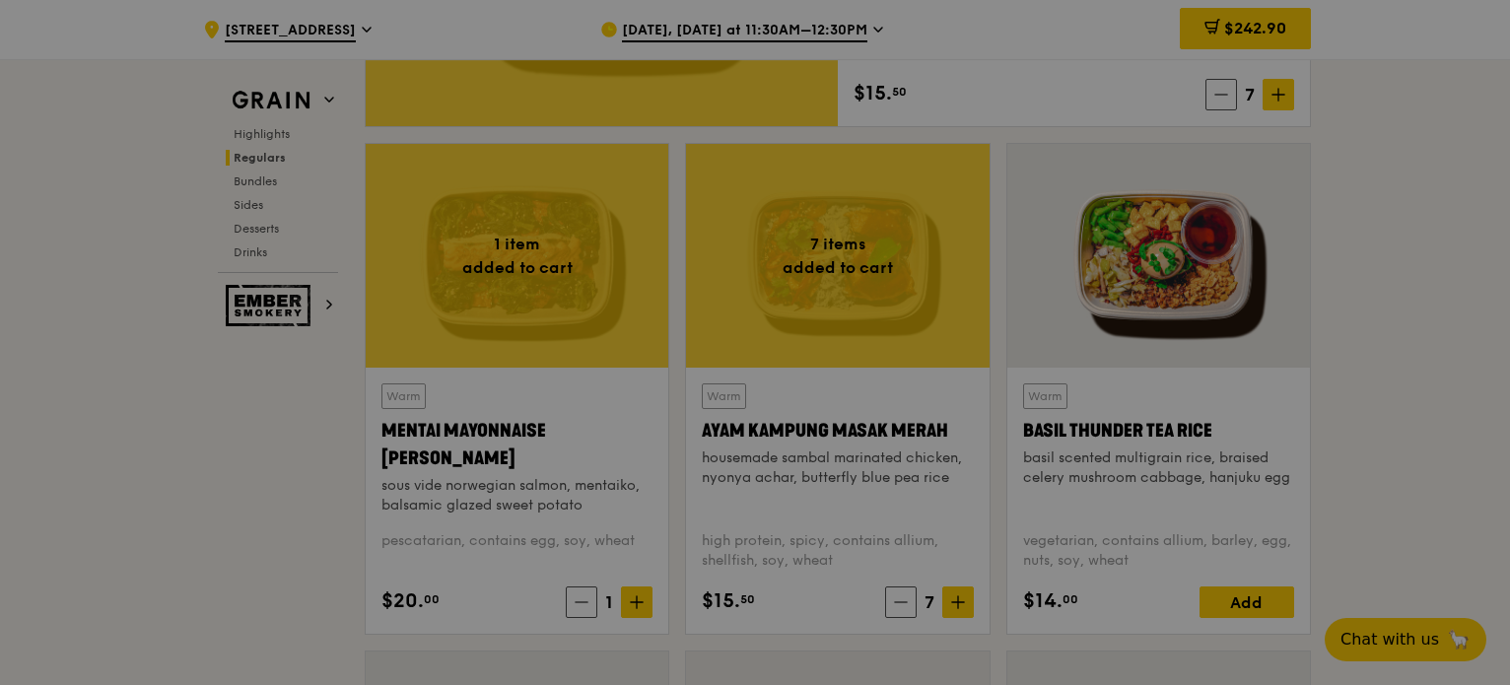
click at [637, 600] on div at bounding box center [755, 342] width 1510 height 685
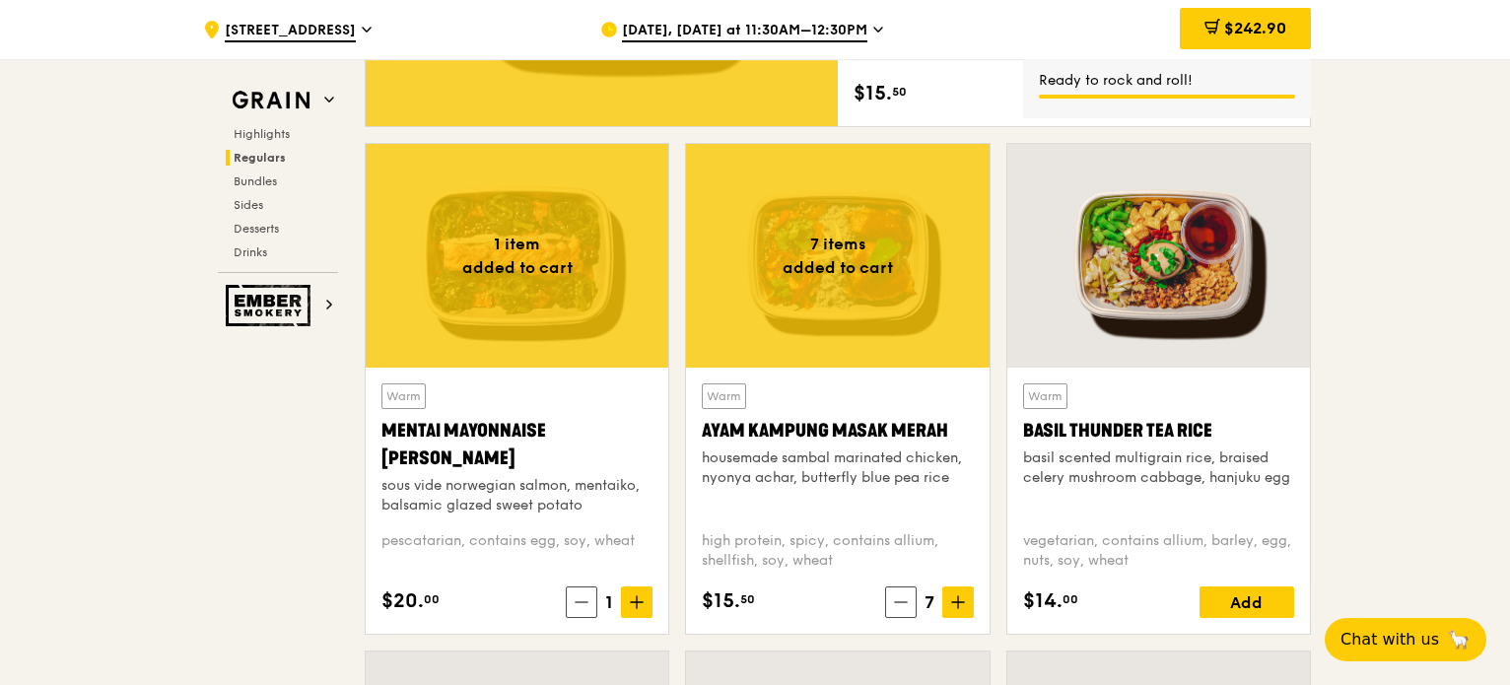
click at [637, 602] on icon at bounding box center [637, 602] width 12 height 0
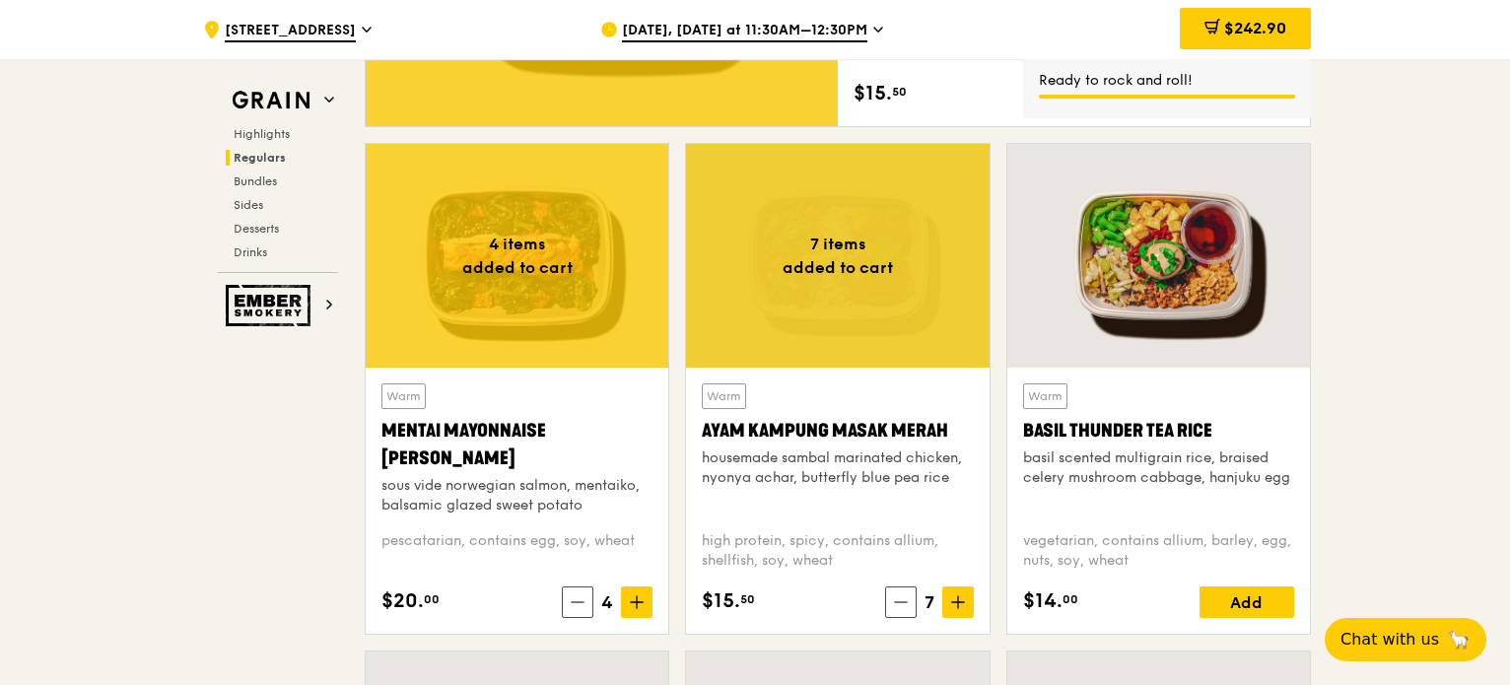
click at [637, 602] on icon at bounding box center [637, 602] width 12 height 0
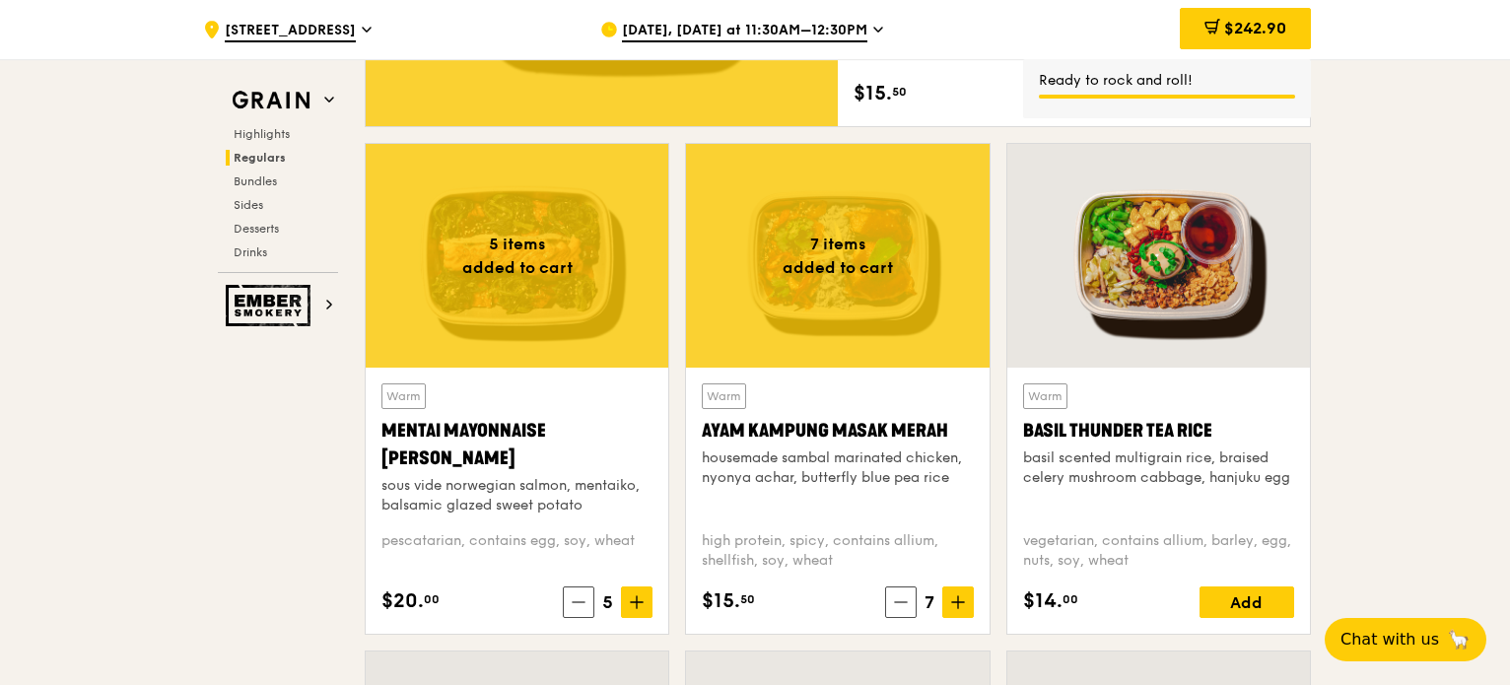
click at [637, 602] on icon at bounding box center [637, 602] width 12 height 0
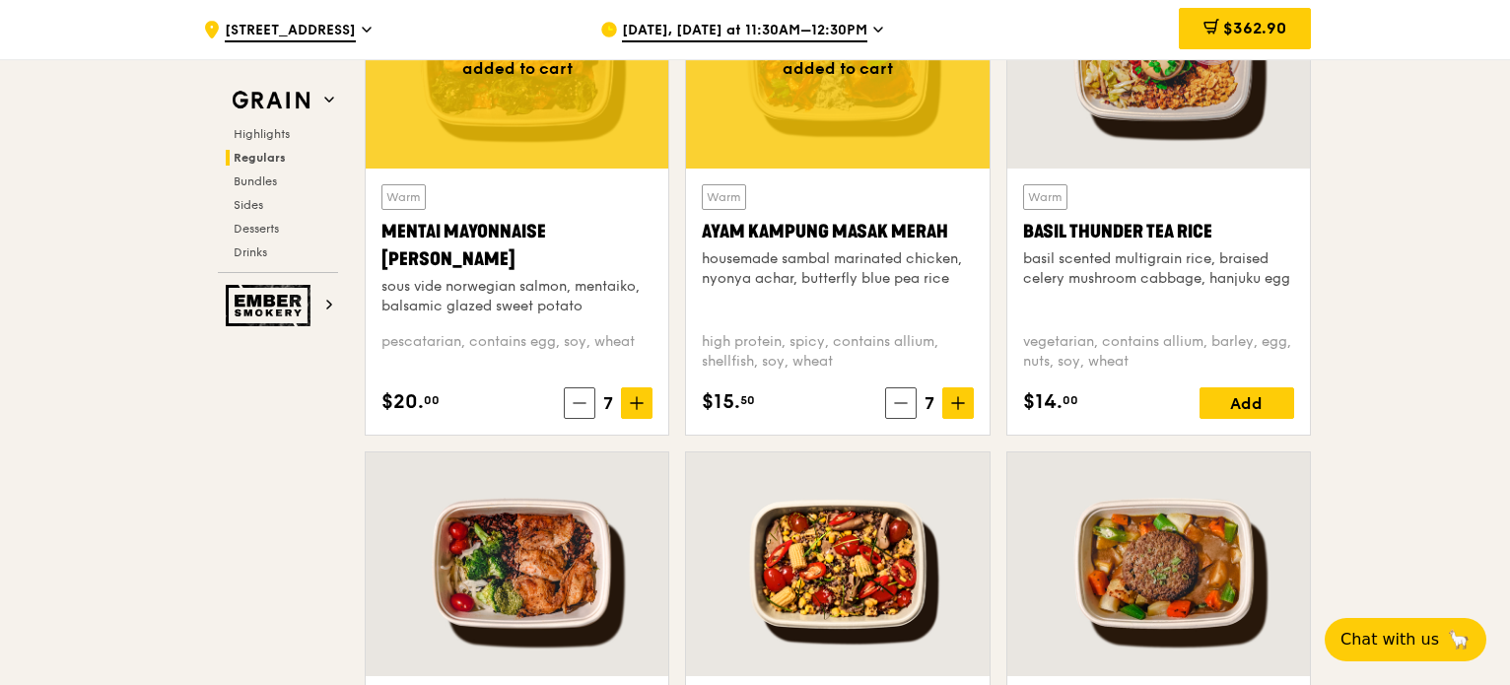
scroll to position [1798, 0]
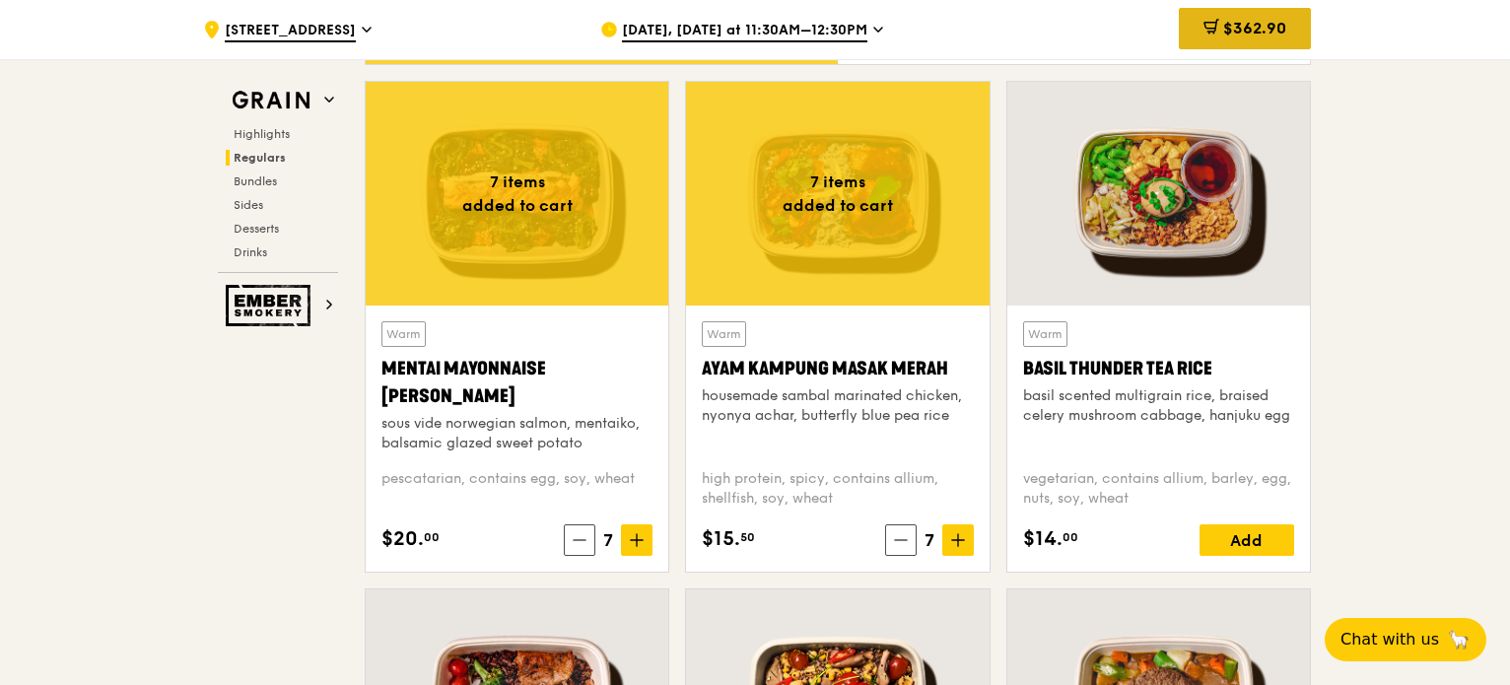
click at [1239, 34] on span "$362.90" at bounding box center [1254, 28] width 63 height 19
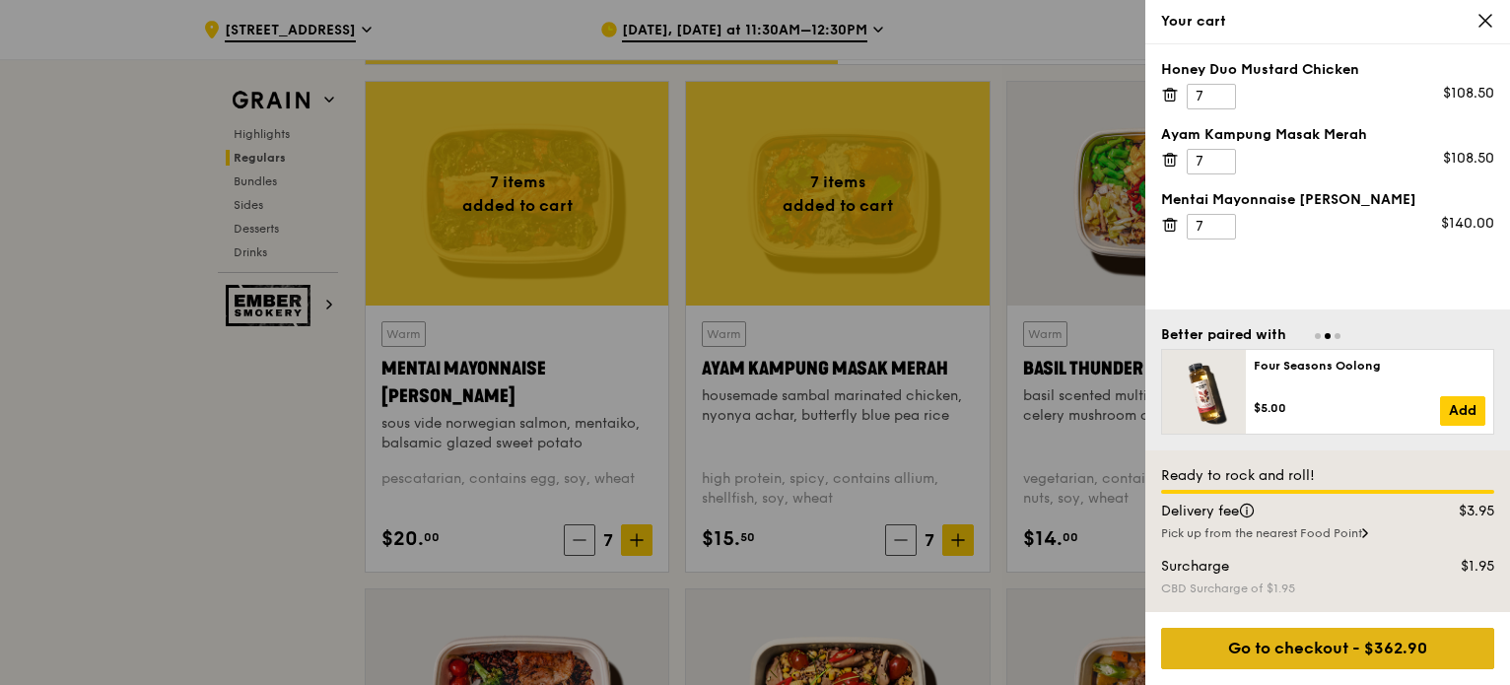
click at [1346, 655] on div "Go to checkout - $362.90" at bounding box center [1327, 648] width 333 height 41
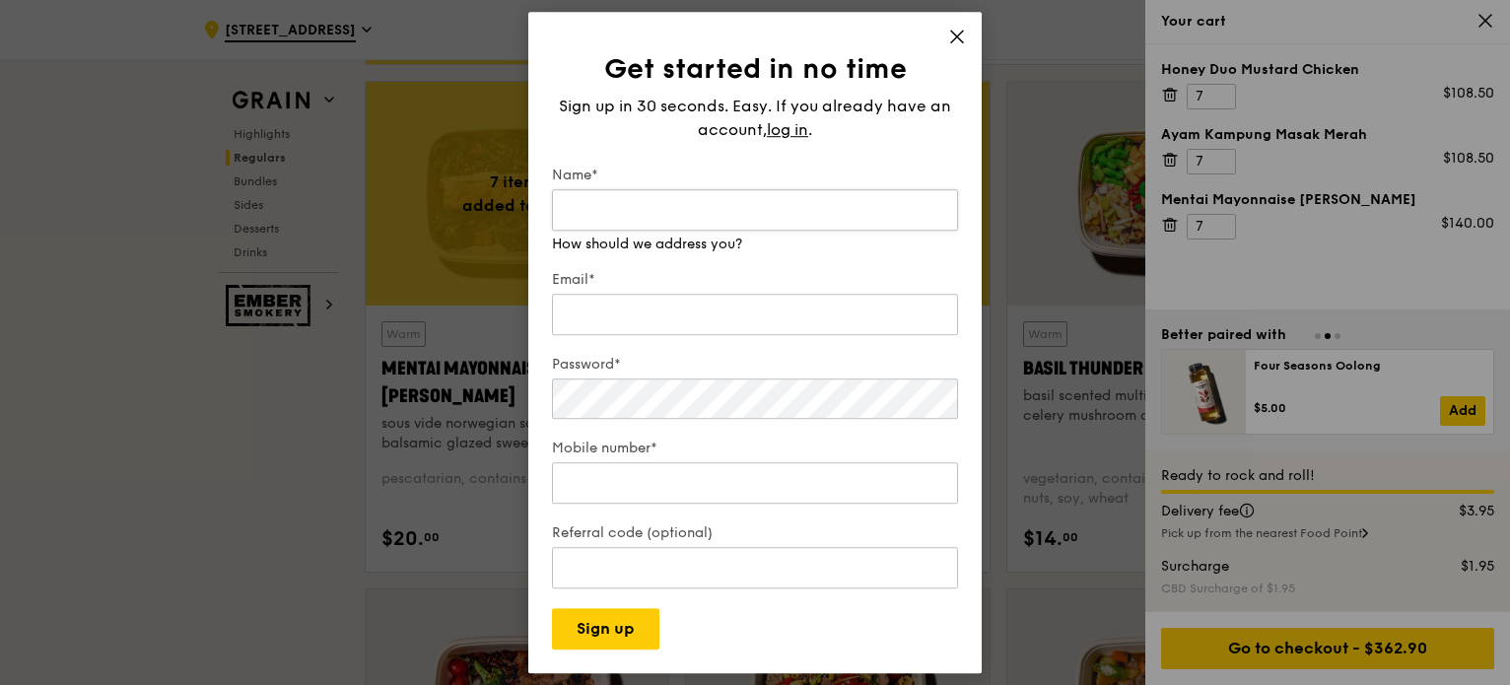
click at [658, 212] on input "Name*" at bounding box center [755, 209] width 406 height 41
type input "[PERSON_NAME]"
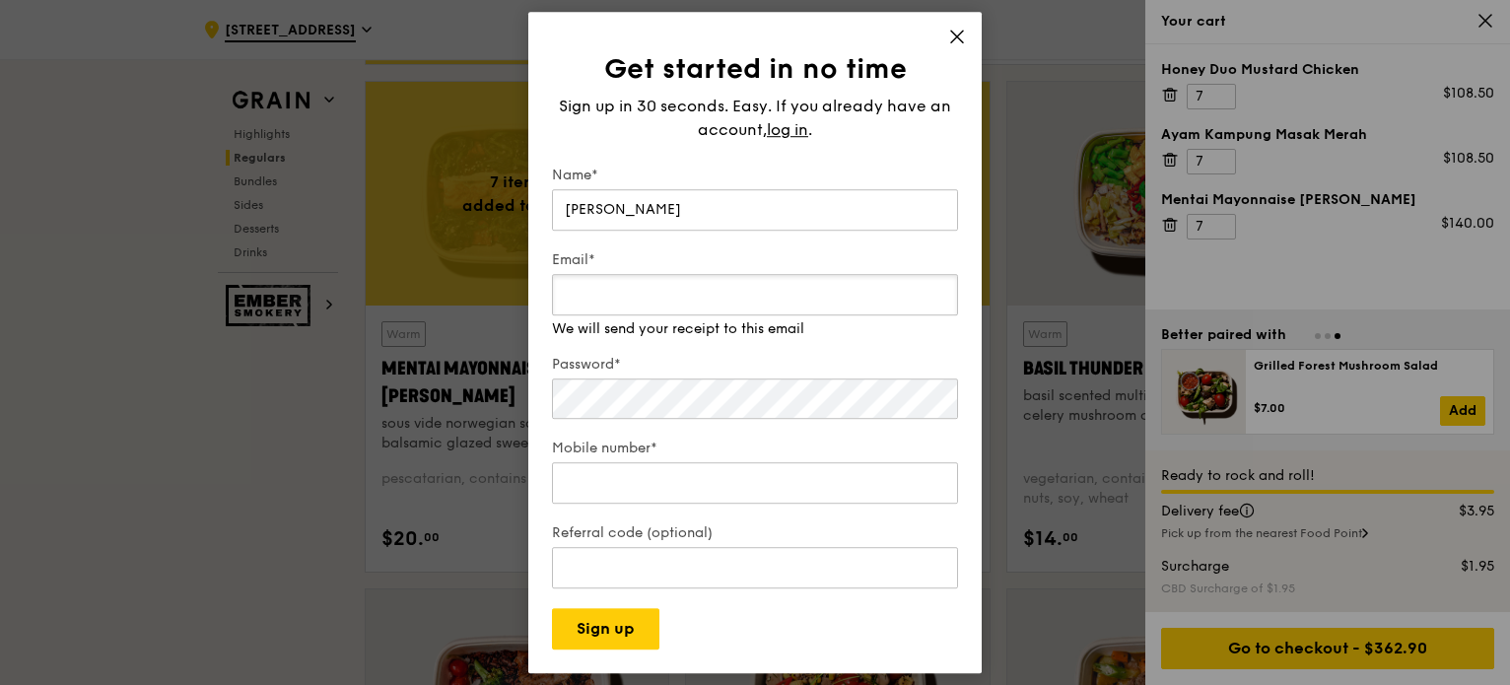
click at [656, 318] on div "Email* We will send your receipt to this email" at bounding box center [755, 294] width 406 height 89
type input "[PERSON_NAME][EMAIL_ADDRESS][PERSON_NAME][DOMAIN_NAME]"
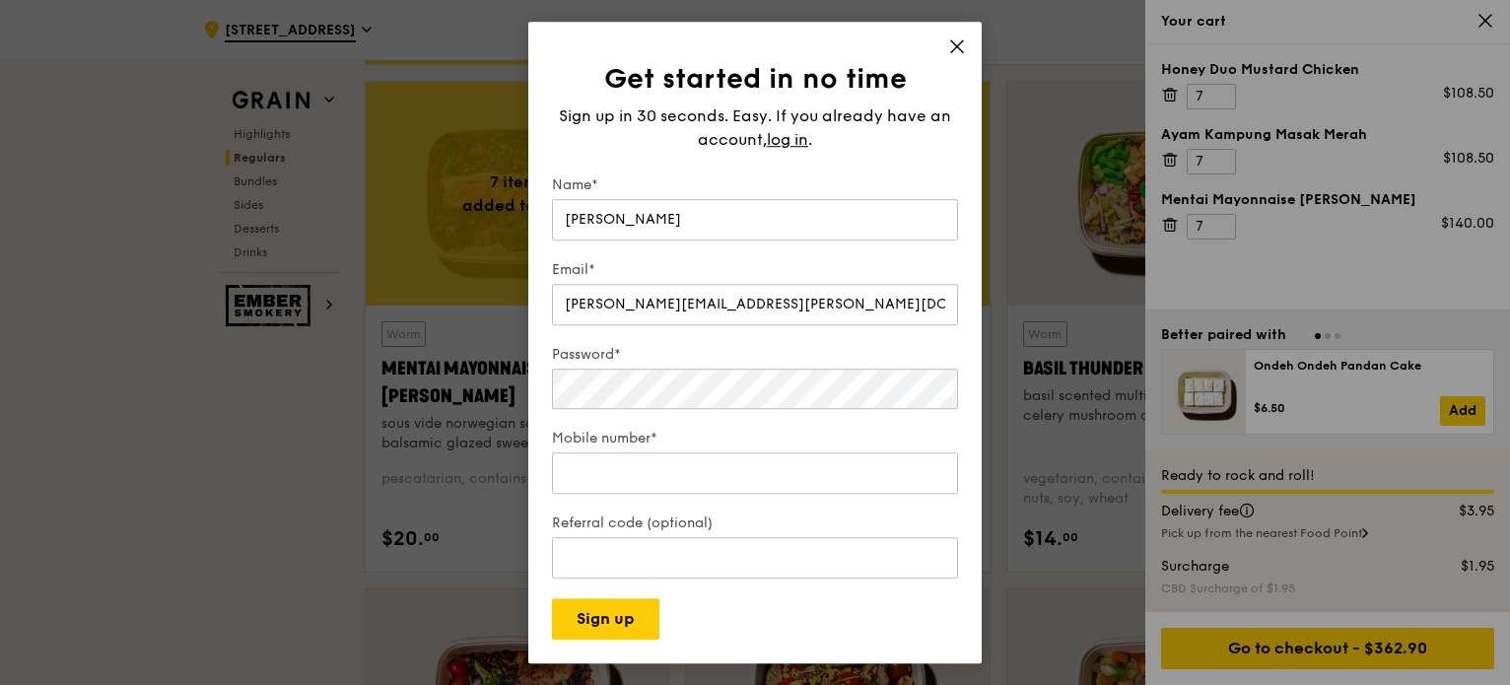
click at [957, 41] on icon at bounding box center [957, 46] width 18 height 18
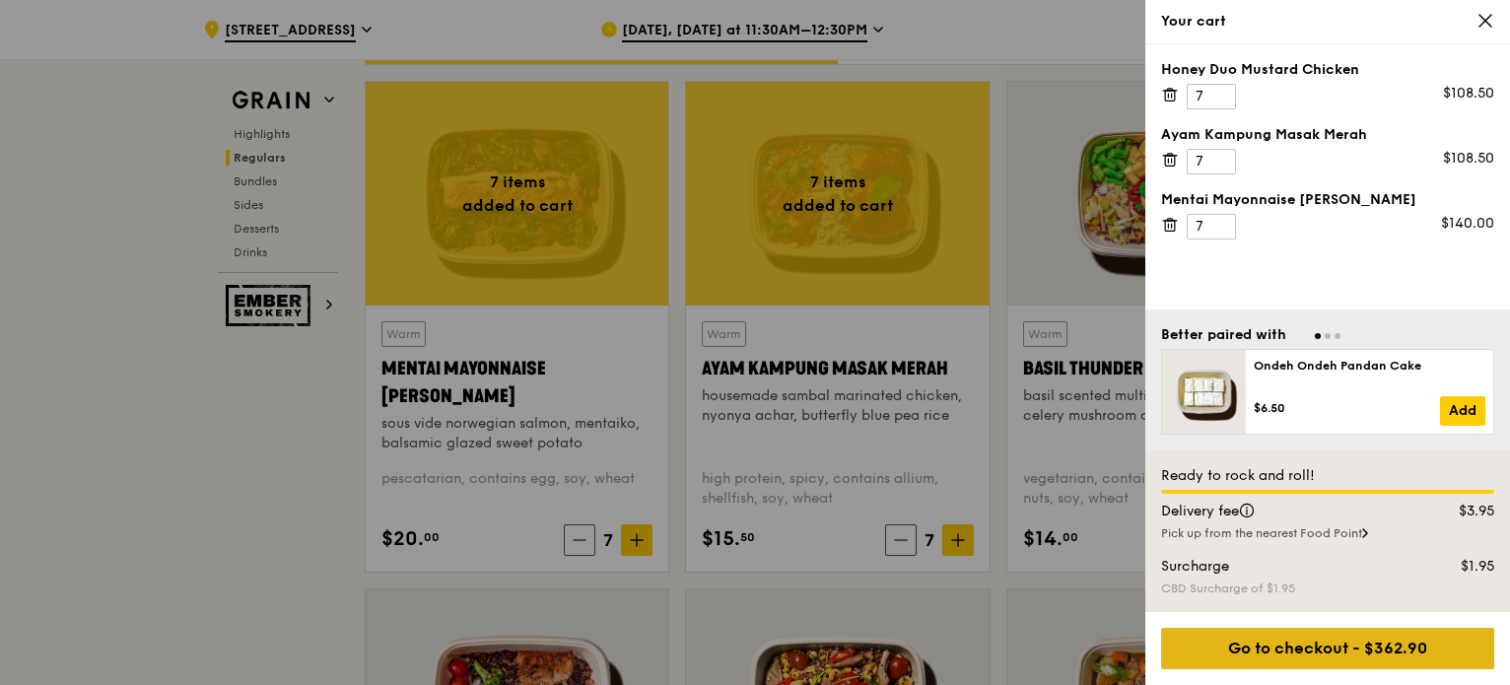
click at [1385, 639] on div "Go to checkout - $362.90" at bounding box center [1327, 648] width 333 height 41
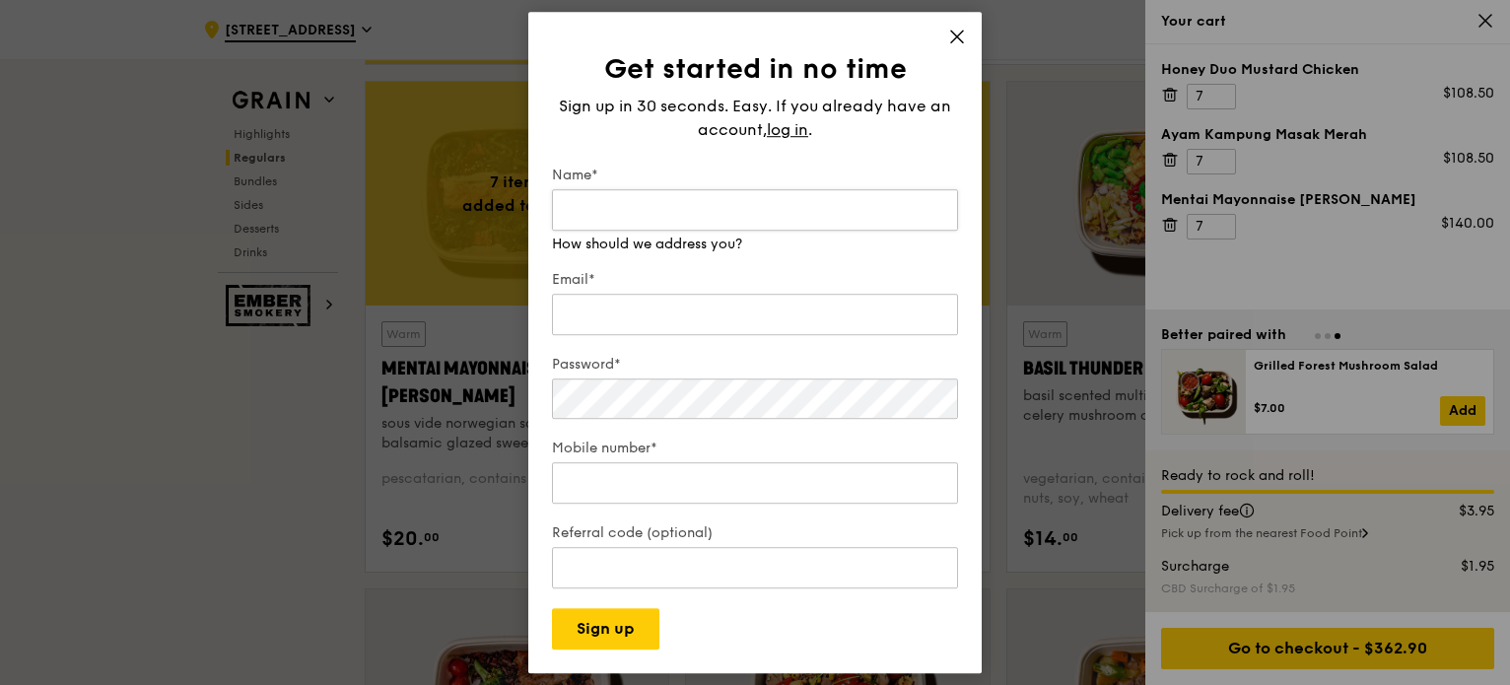
click at [677, 216] on input "Name*" at bounding box center [755, 209] width 406 height 41
type input "[PERSON_NAME]"
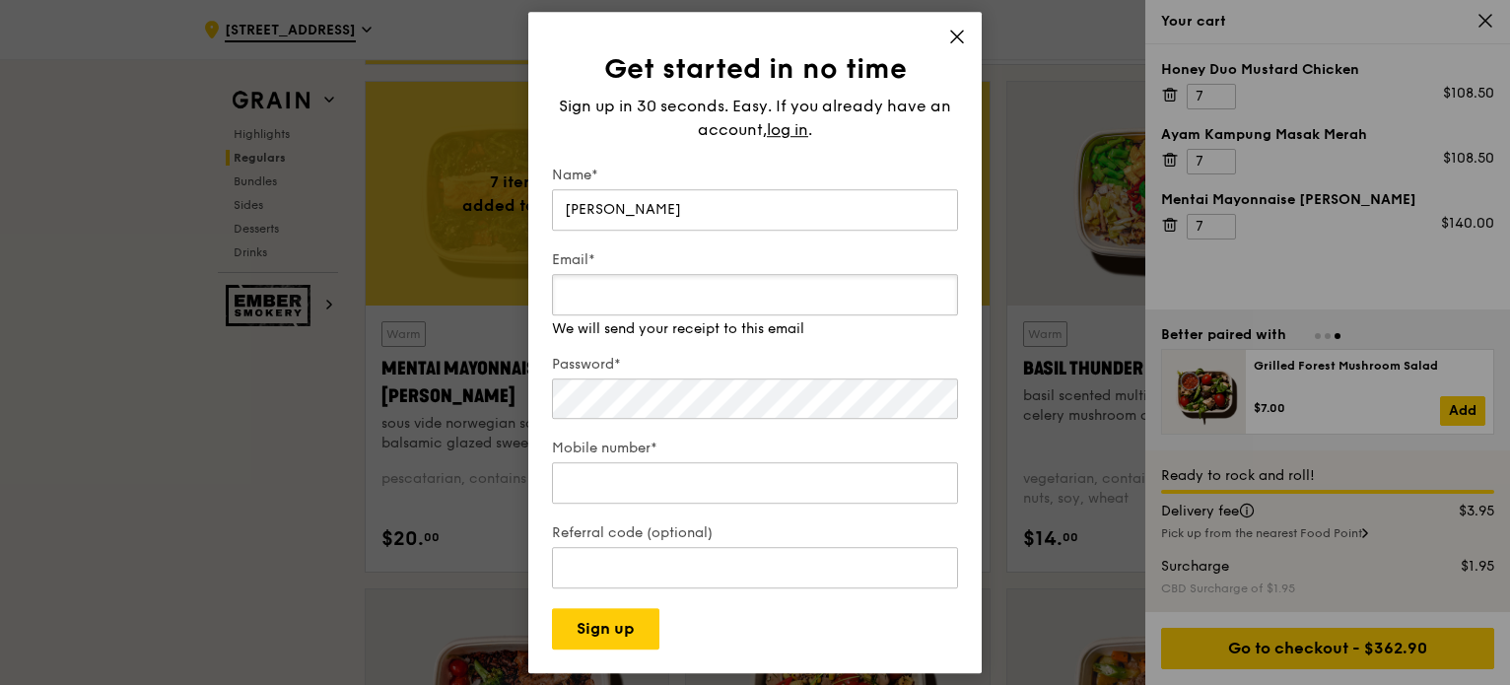
click at [627, 315] on div "Email* We will send your receipt to this email" at bounding box center [755, 294] width 406 height 89
type input "[PERSON_NAME][EMAIL_ADDRESS][PERSON_NAME][DOMAIN_NAME]"
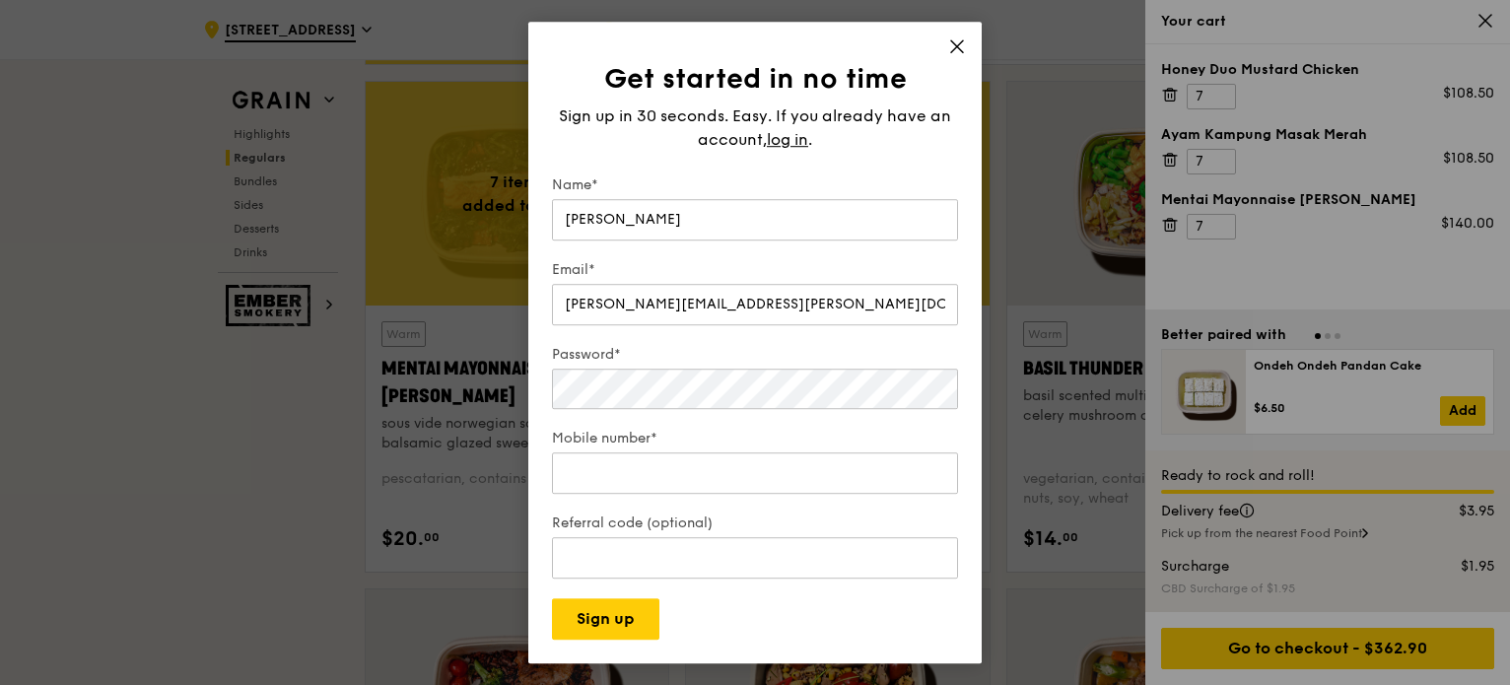
click at [669, 460] on div "Mobile number*" at bounding box center [755, 463] width 406 height 69
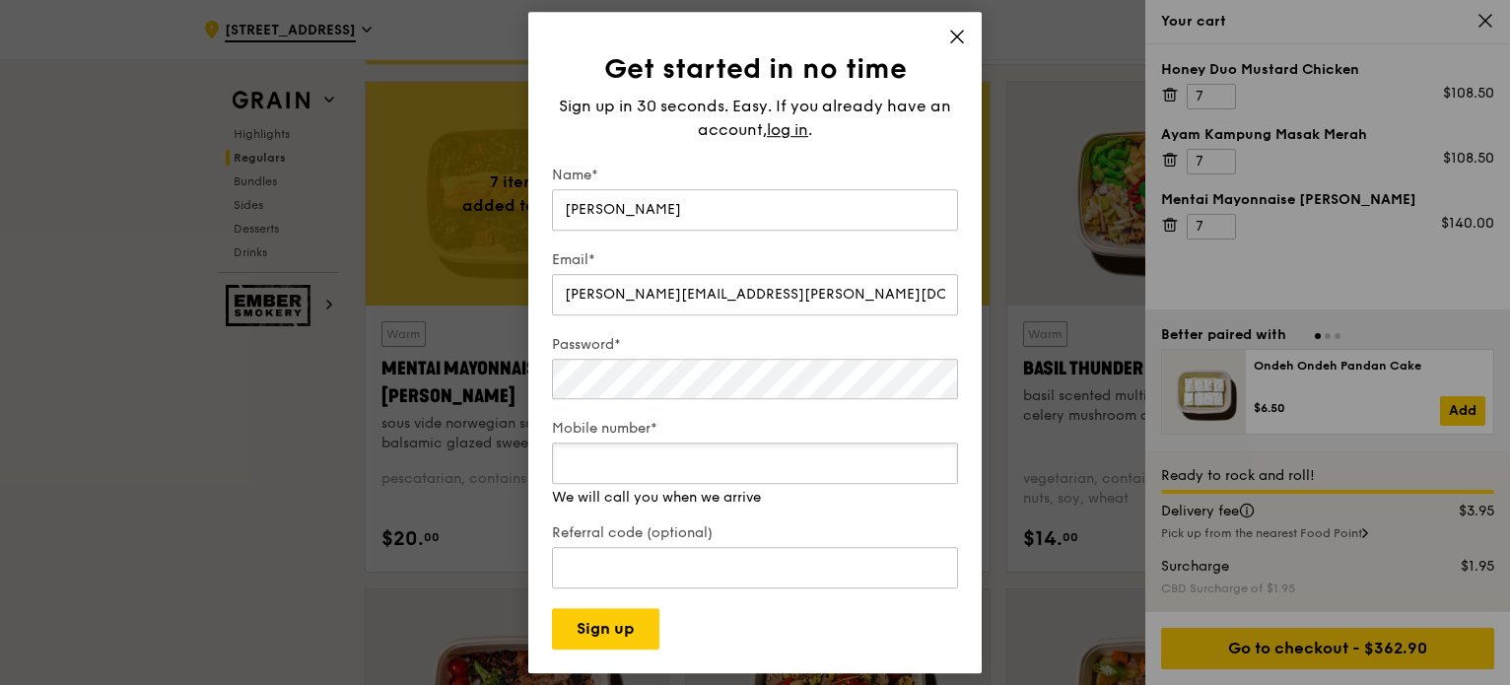
click at [634, 469] on input "Mobile number*" at bounding box center [755, 463] width 406 height 41
type input "96200681"
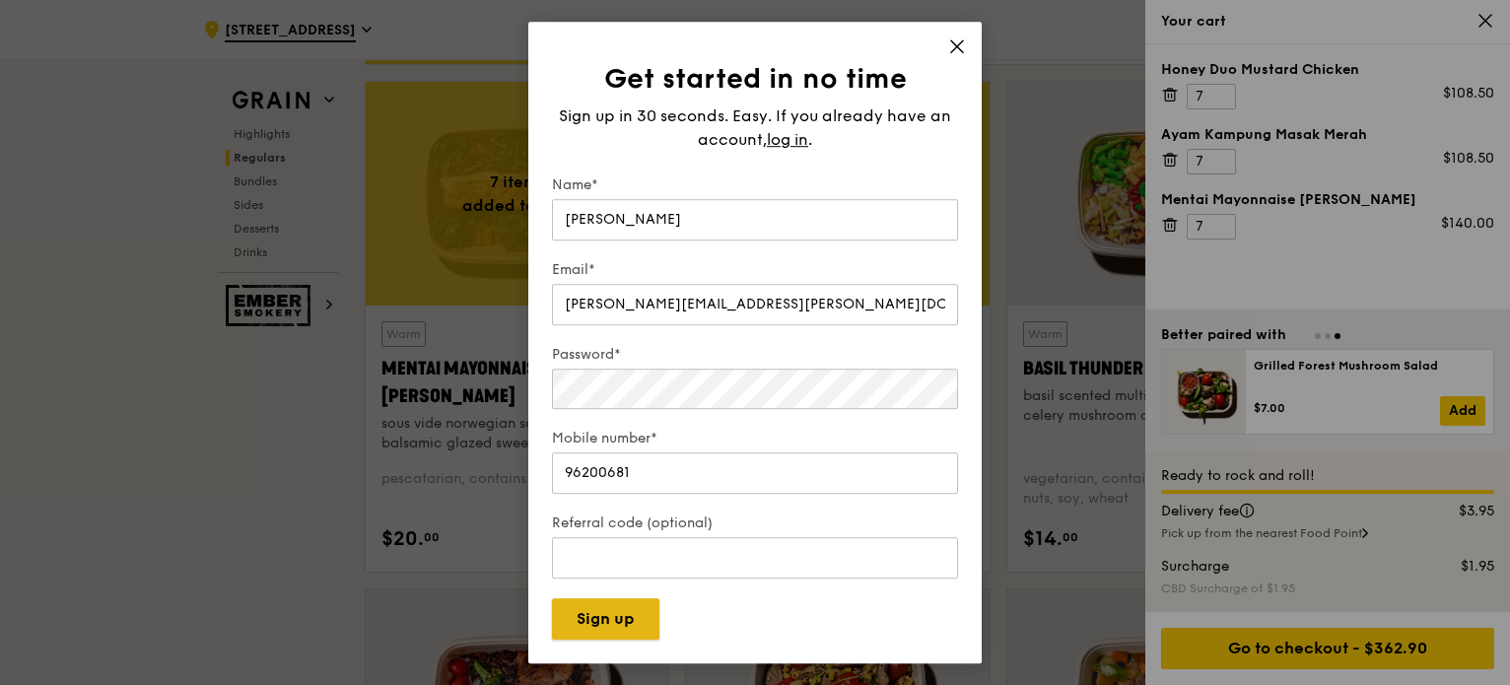
click at [593, 639] on div "Get started in no time Sign up in 30 seconds. Easy. If you already have an acco…" at bounding box center [754, 343] width 453 height 643
click at [592, 614] on button "Sign up" at bounding box center [605, 618] width 107 height 41
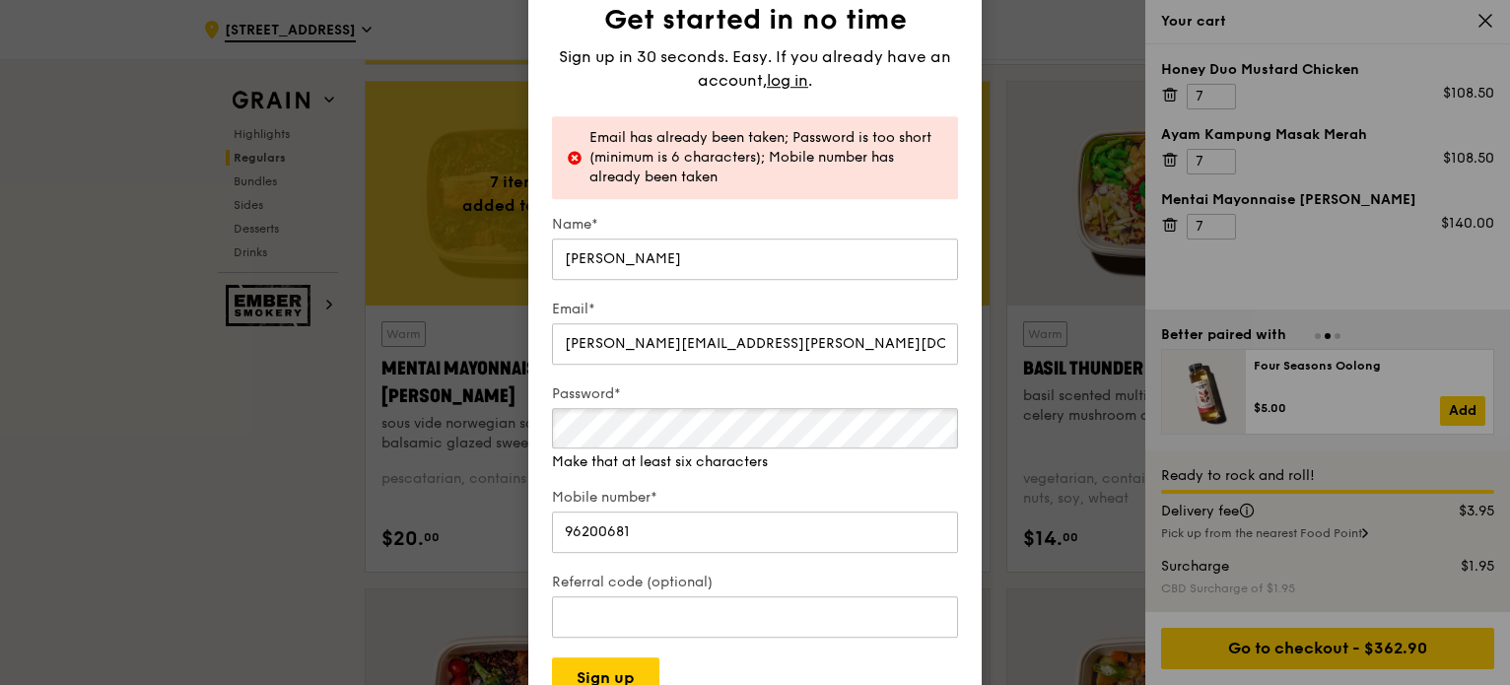
click at [347, 425] on div "Get started in no time Sign up in 30 seconds. Easy. If you already have an acco…" at bounding box center [755, 342] width 1510 height 685
click at [0, 492] on div "Get started in no time Sign up in 30 seconds. Easy. If you already have an acco…" at bounding box center [755, 342] width 1510 height 685
click at [583, 669] on button "Sign up" at bounding box center [605, 677] width 107 height 41
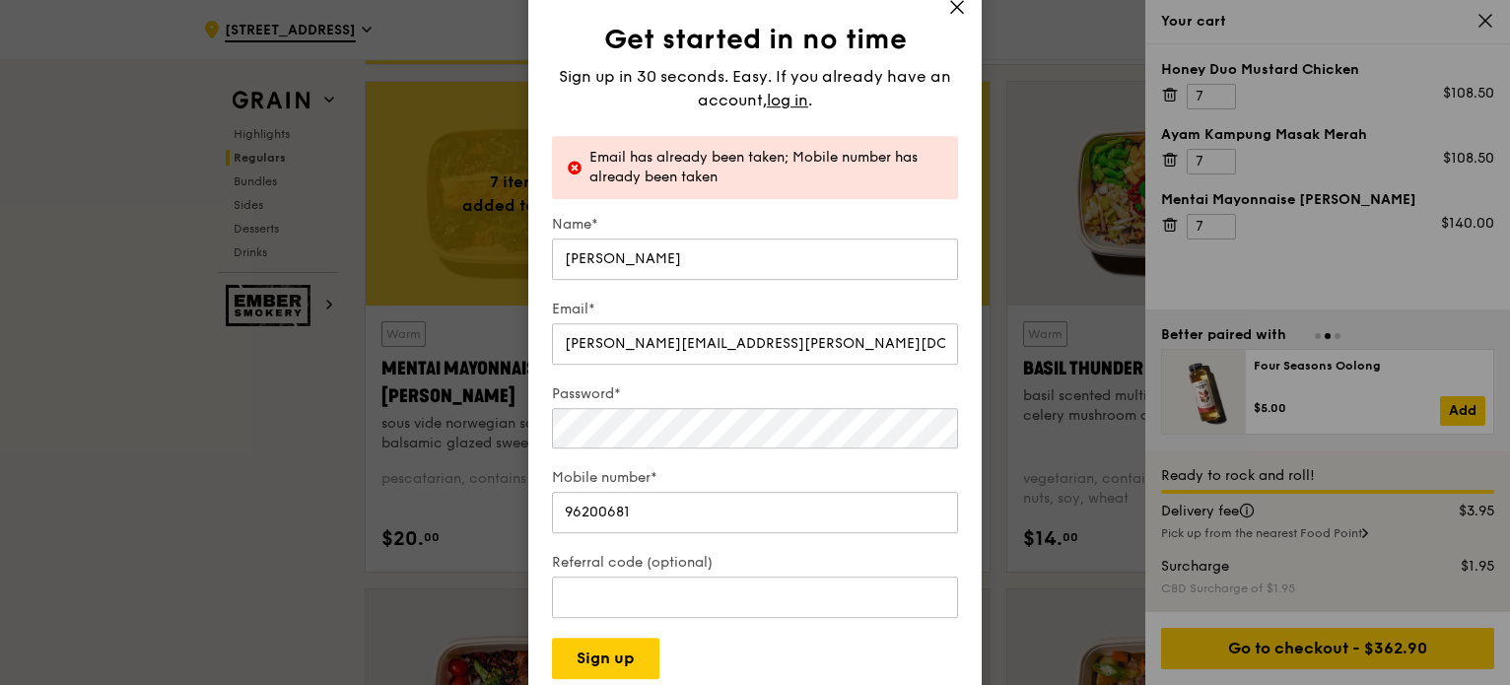
click at [948, 7] on icon at bounding box center [957, 7] width 18 height 18
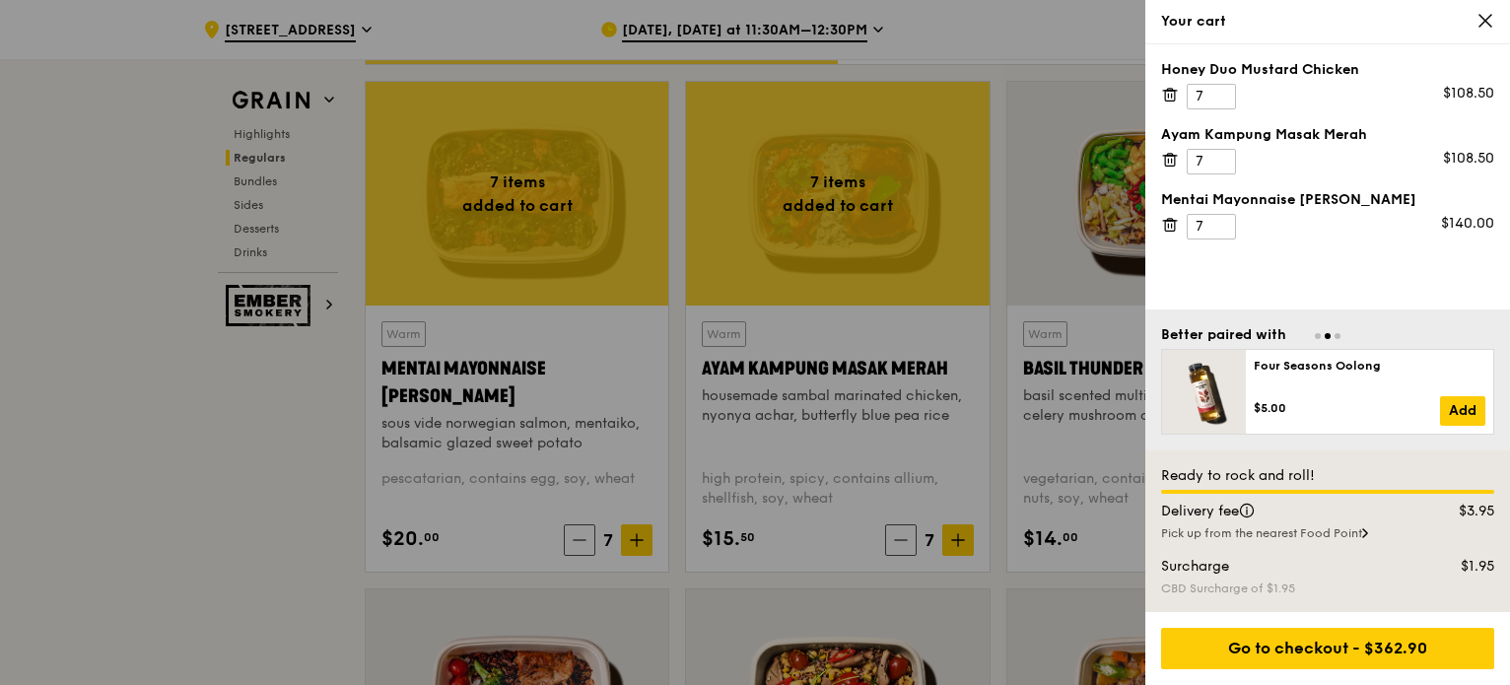
click at [0, 464] on div at bounding box center [755, 342] width 1510 height 685
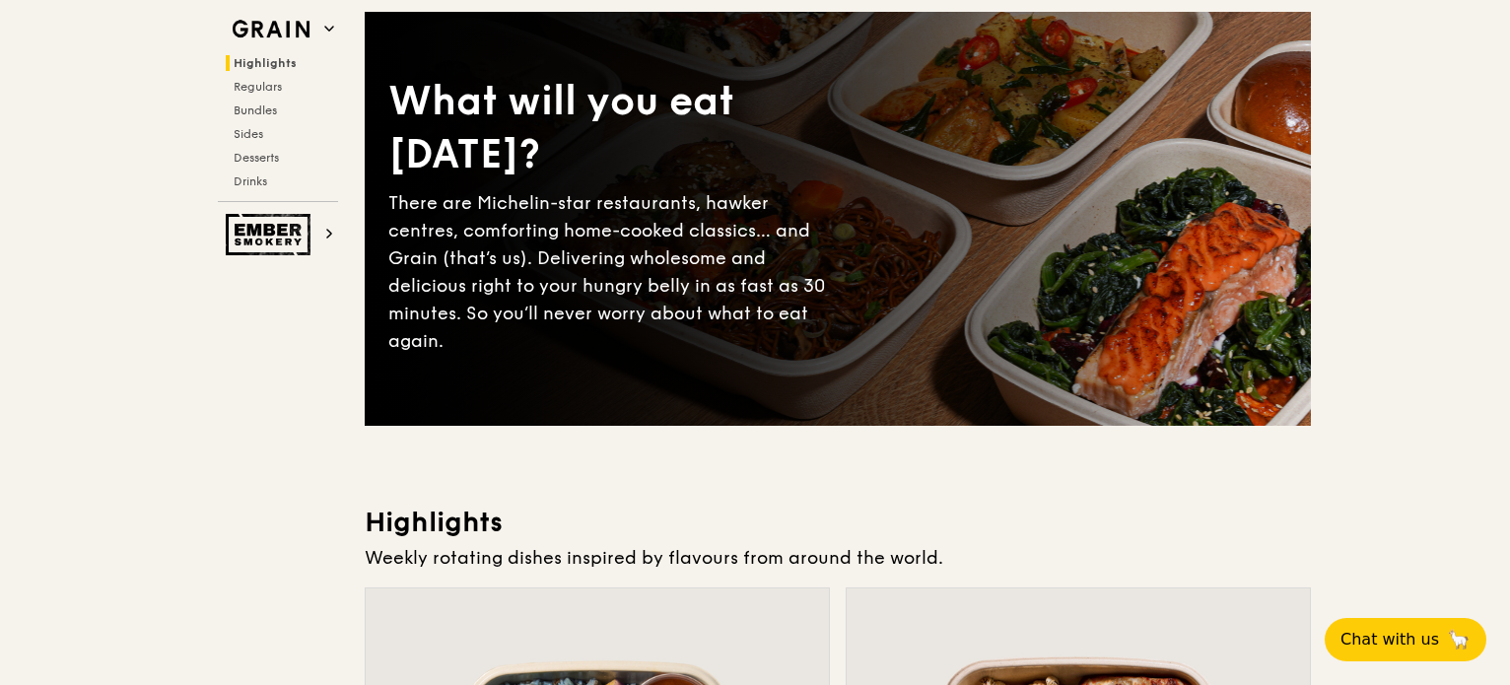
scroll to position [0, 0]
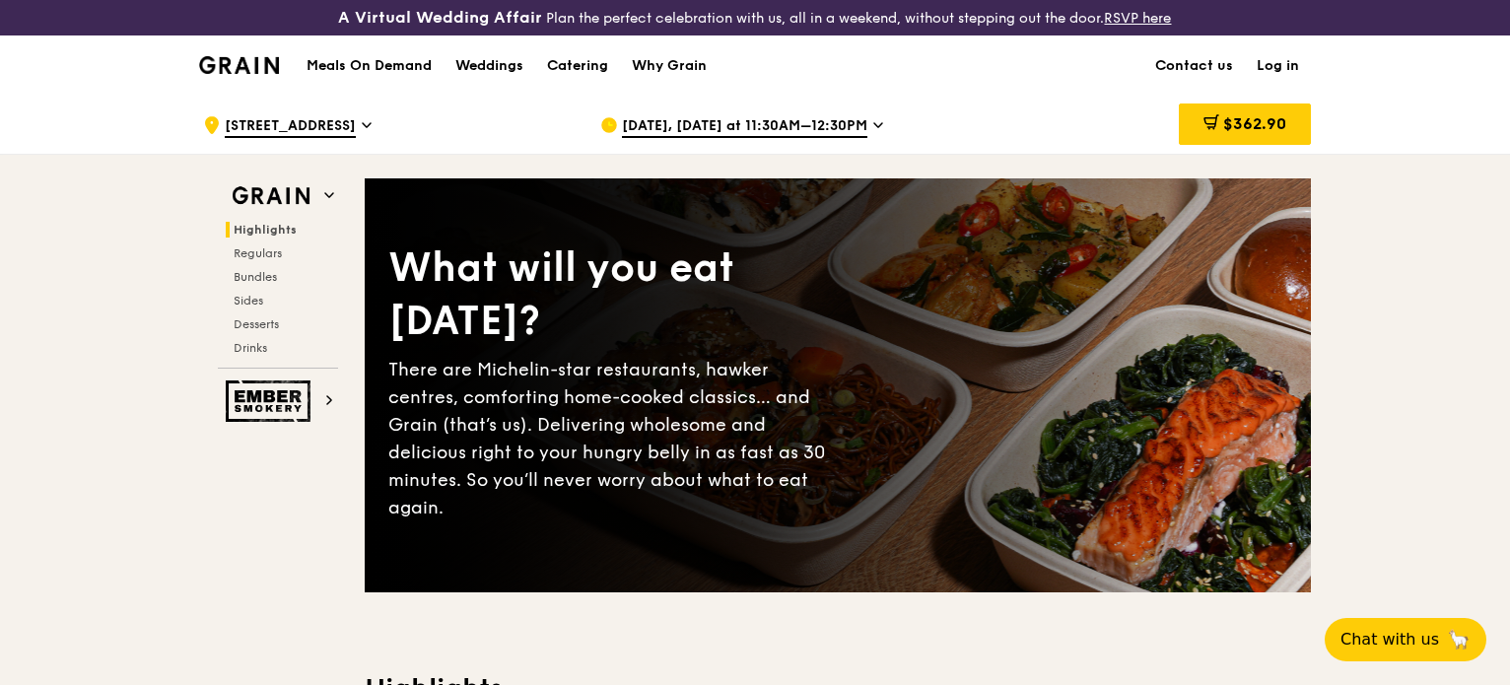
click at [1284, 65] on link "Log in" at bounding box center [1278, 65] width 66 height 59
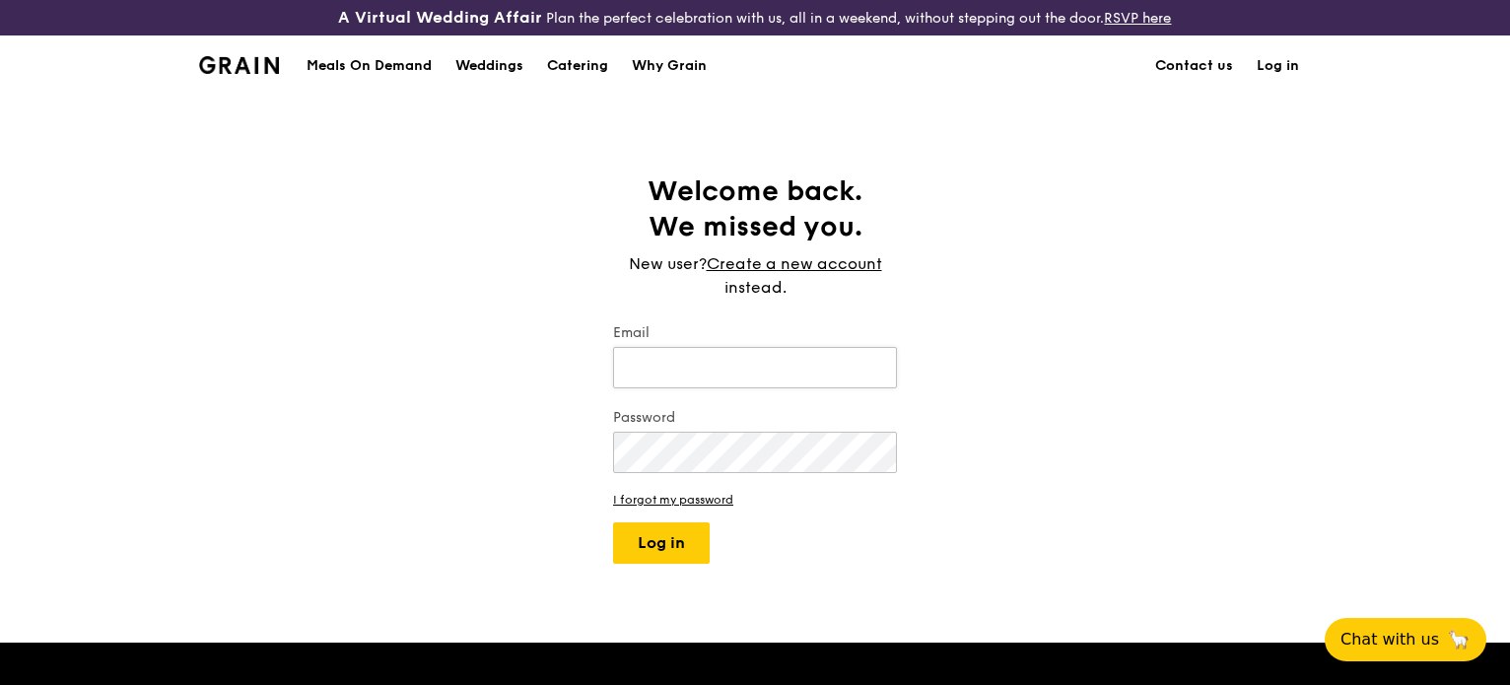
click at [649, 364] on input "Email" at bounding box center [755, 367] width 284 height 41
type input "[PERSON_NAME][EMAIL_ADDRESS][PERSON_NAME][DOMAIN_NAME]"
click at [613, 522] on button "Log in" at bounding box center [661, 542] width 97 height 41
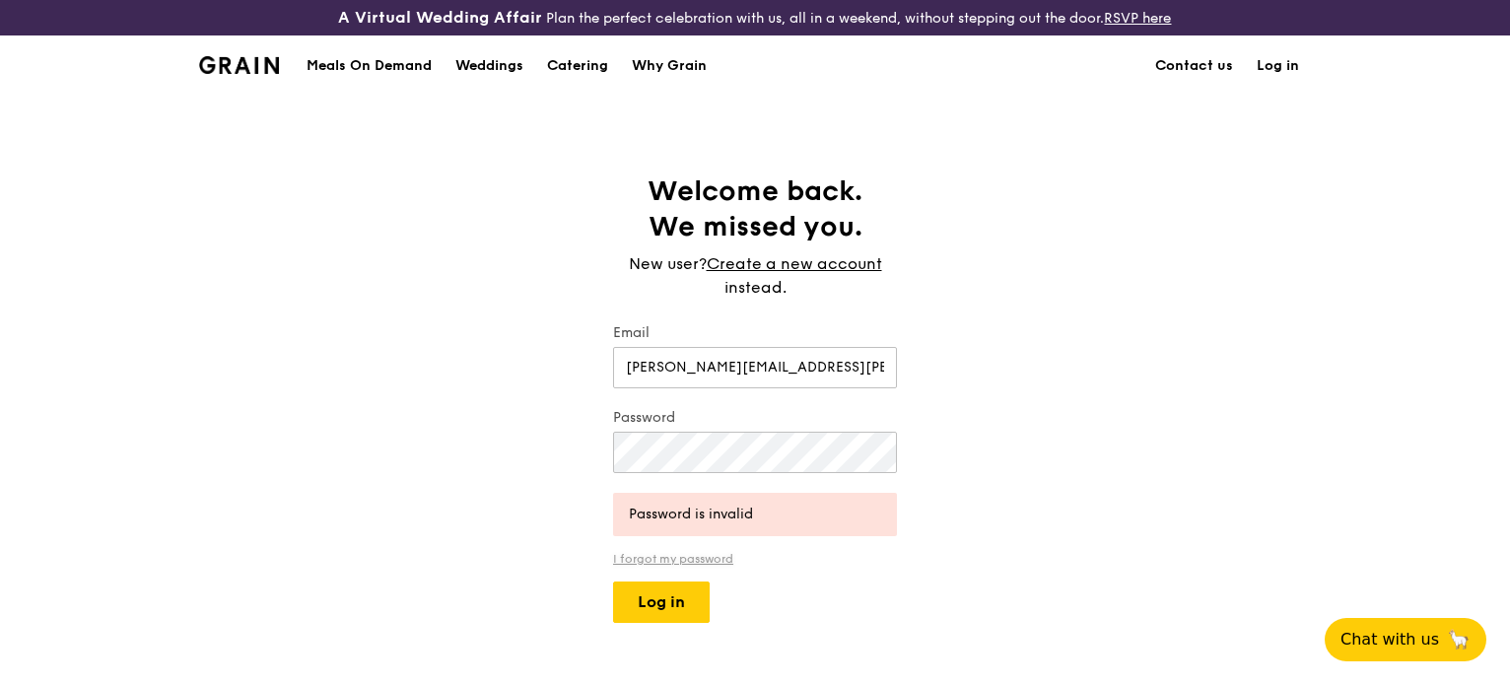
click at [662, 554] on link "I forgot my password" at bounding box center [755, 559] width 284 height 14
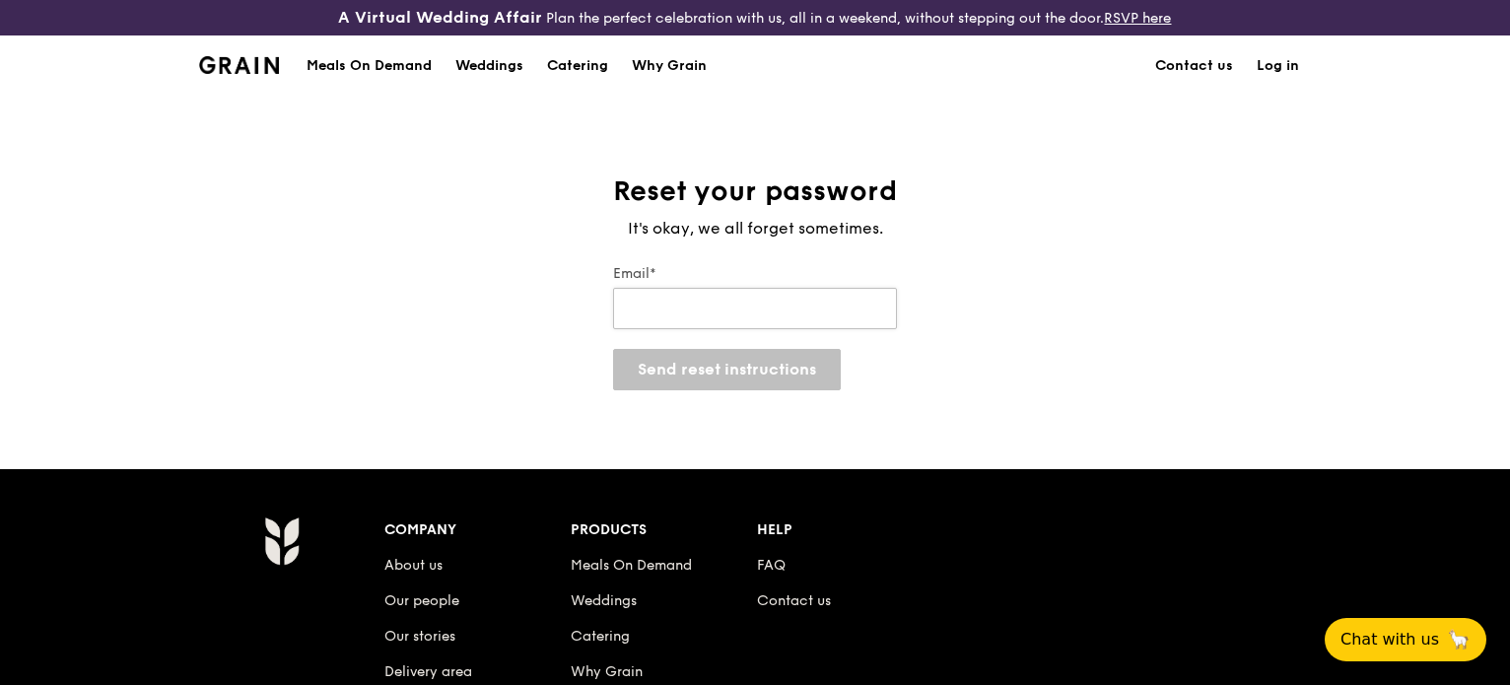
click at [718, 321] on input "Email*" at bounding box center [755, 308] width 284 height 41
type input "[PERSON_NAME][EMAIL_ADDRESS][PERSON_NAME][DOMAIN_NAME]"
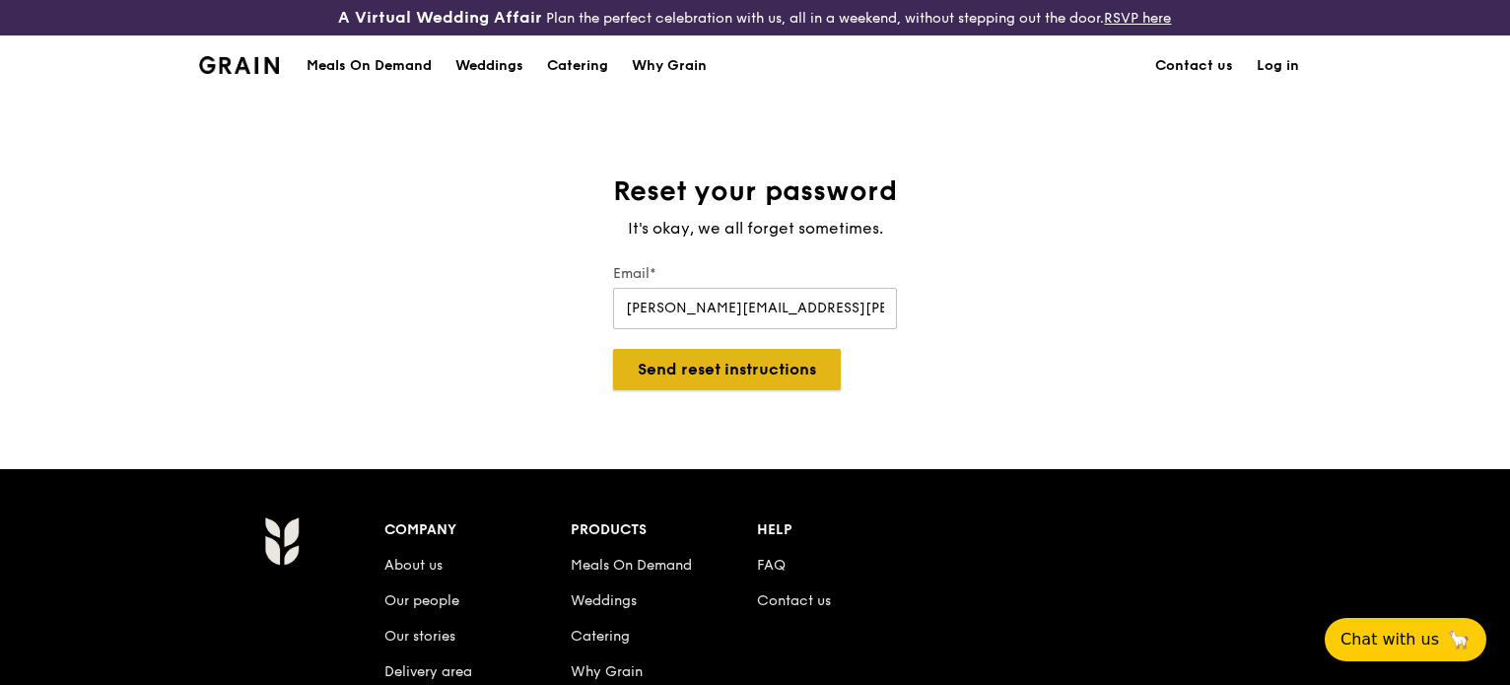
click at [704, 379] on button "Send reset instructions" at bounding box center [727, 369] width 228 height 41
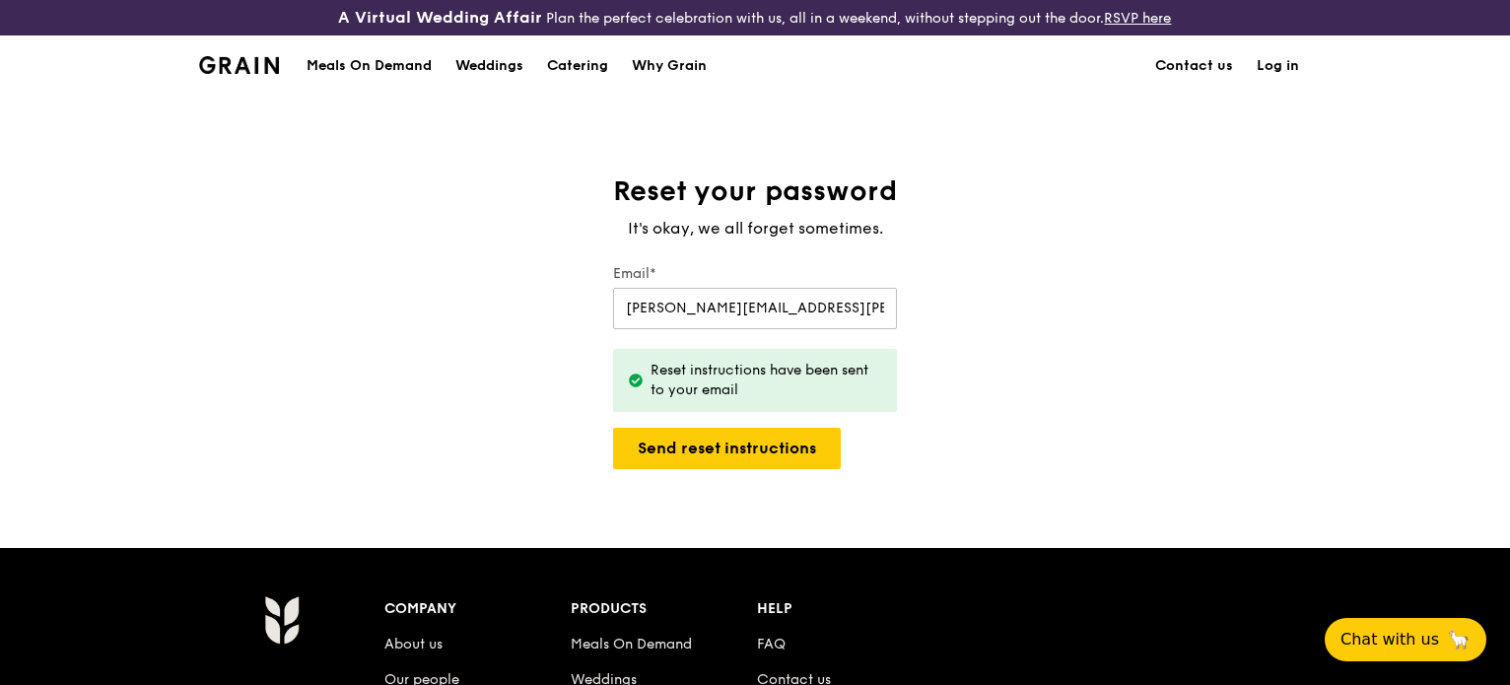
click at [1267, 68] on link "Log in" at bounding box center [1278, 65] width 66 height 59
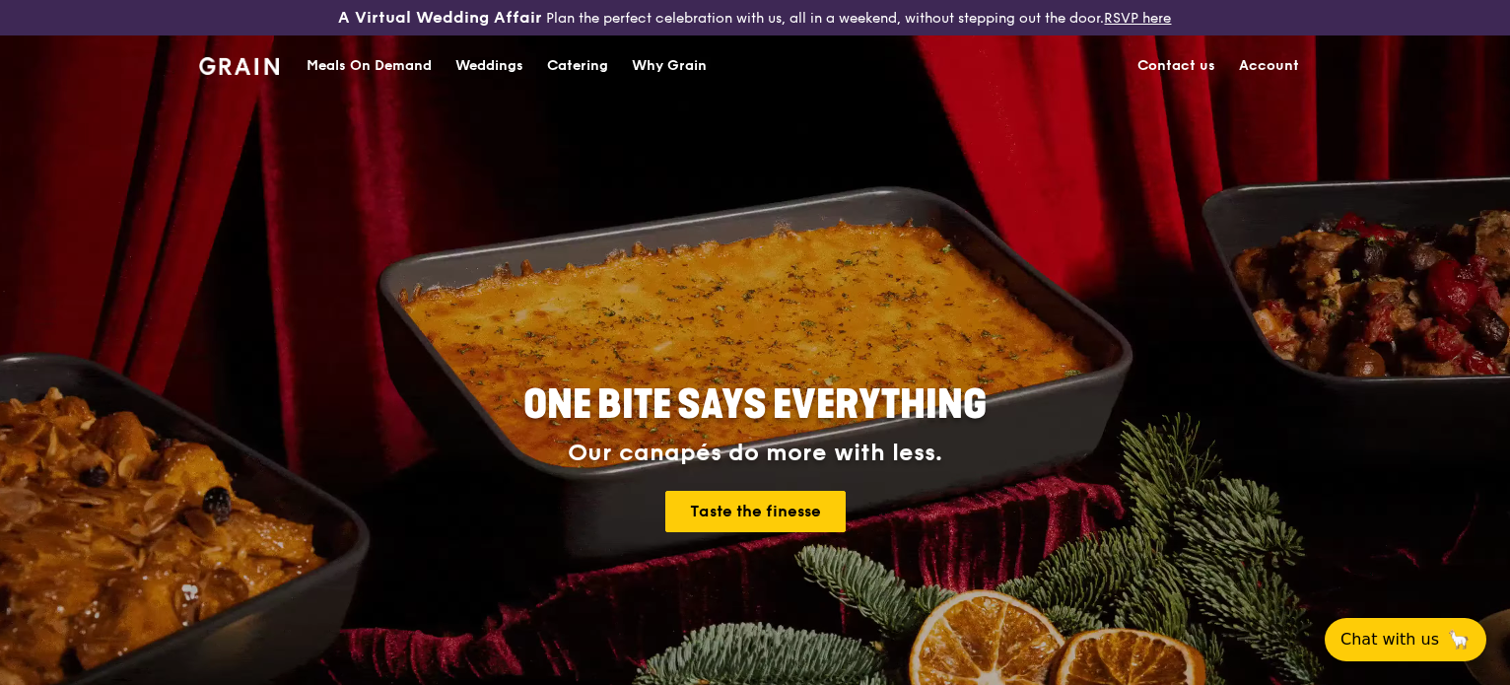
click at [1021, 372] on div "ONE BITE SAYS EVERYTHING Our canapés do more with less. Taste the finesse" at bounding box center [755, 459] width 1104 height 729
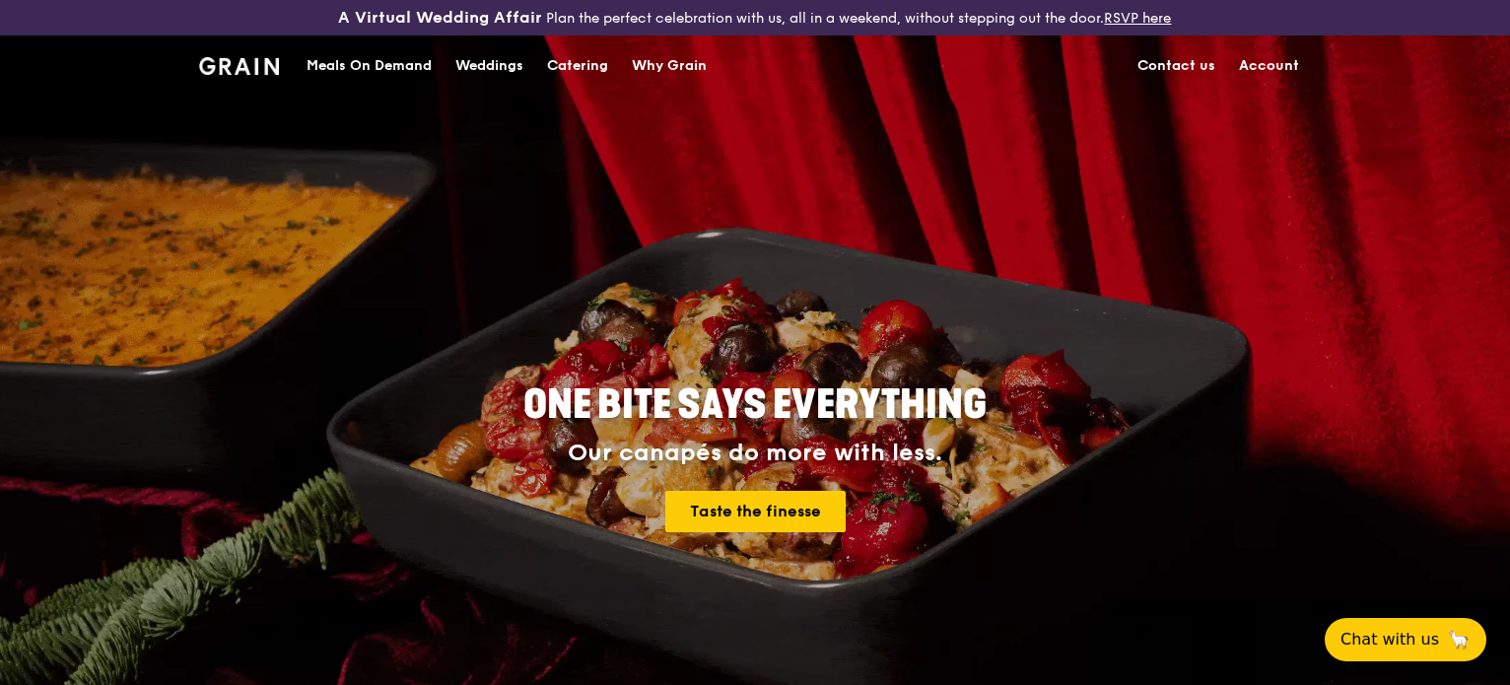
click at [331, 64] on div "Meals On Demand" at bounding box center [369, 65] width 125 height 59
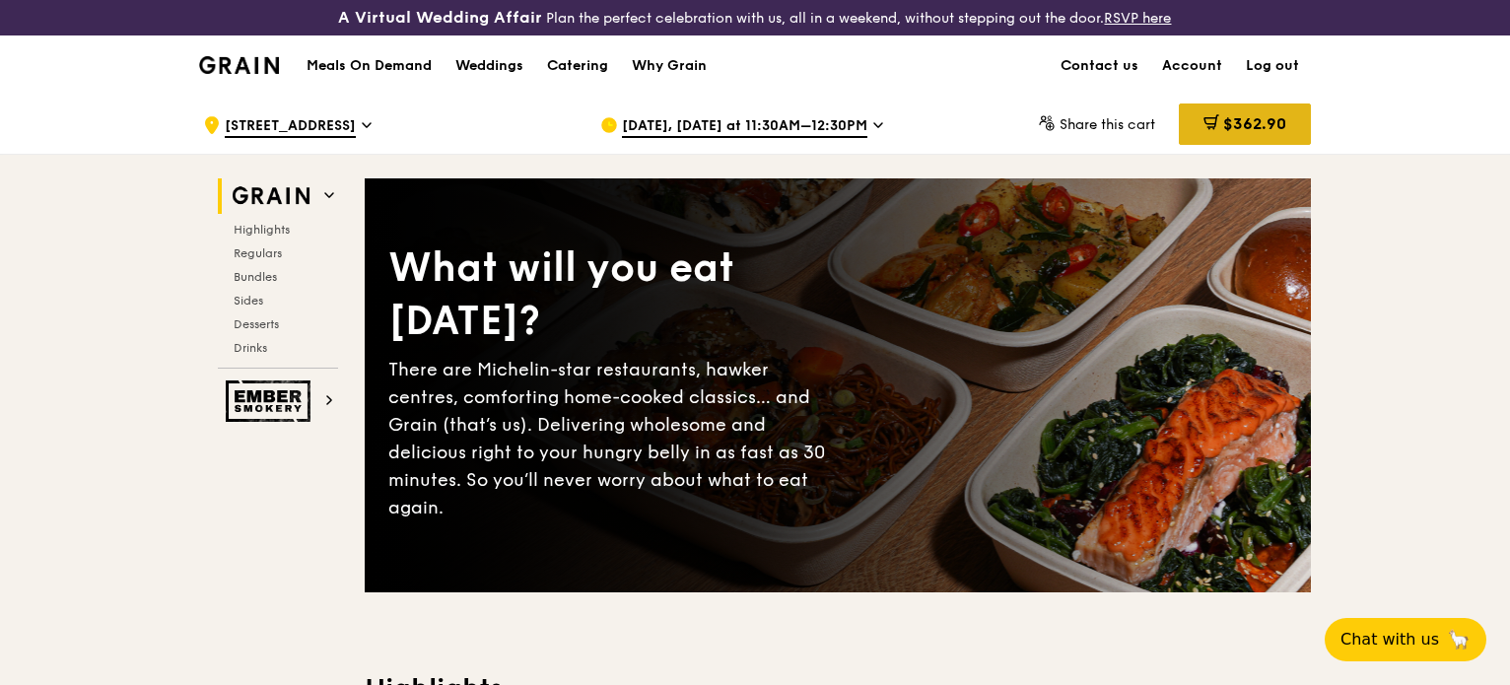
click at [1237, 124] on span "$362.90" at bounding box center [1254, 123] width 63 height 19
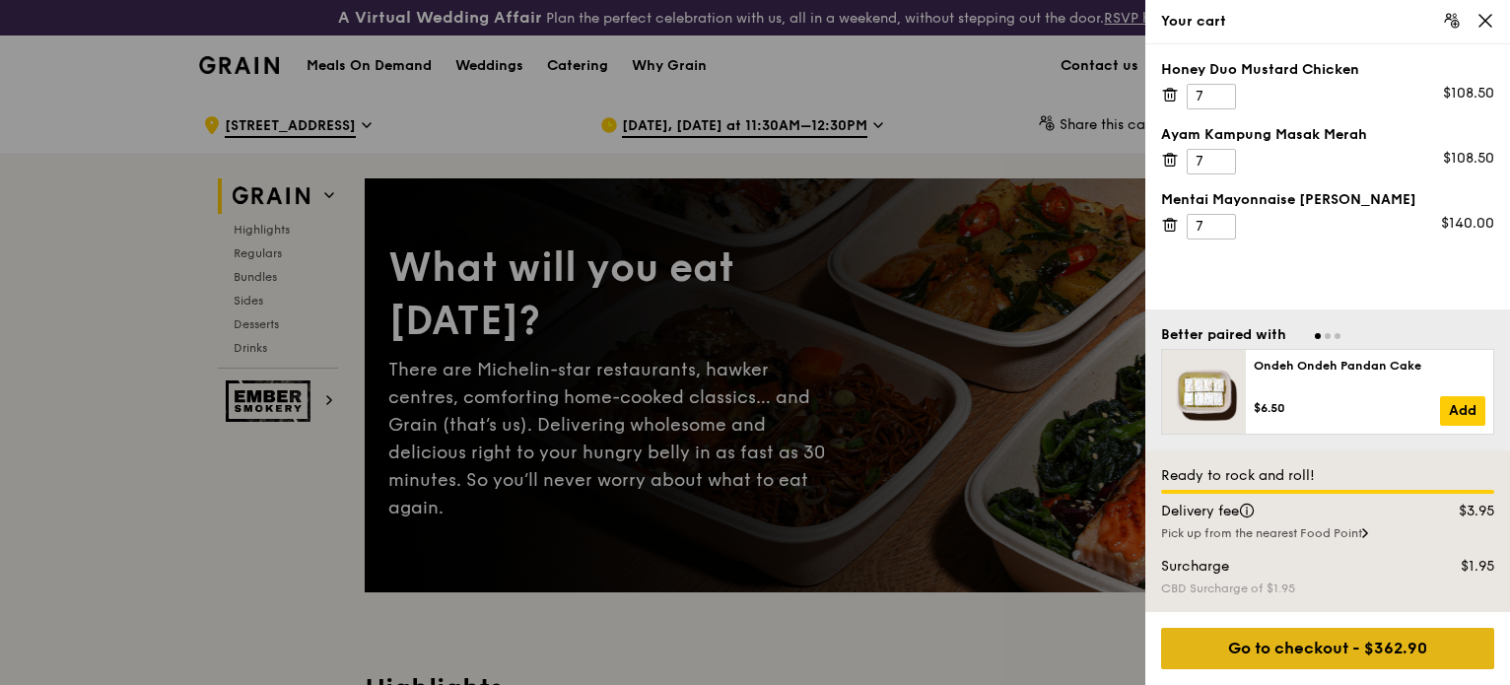
click at [1343, 646] on div "Go to checkout - $362.90" at bounding box center [1327, 648] width 333 height 41
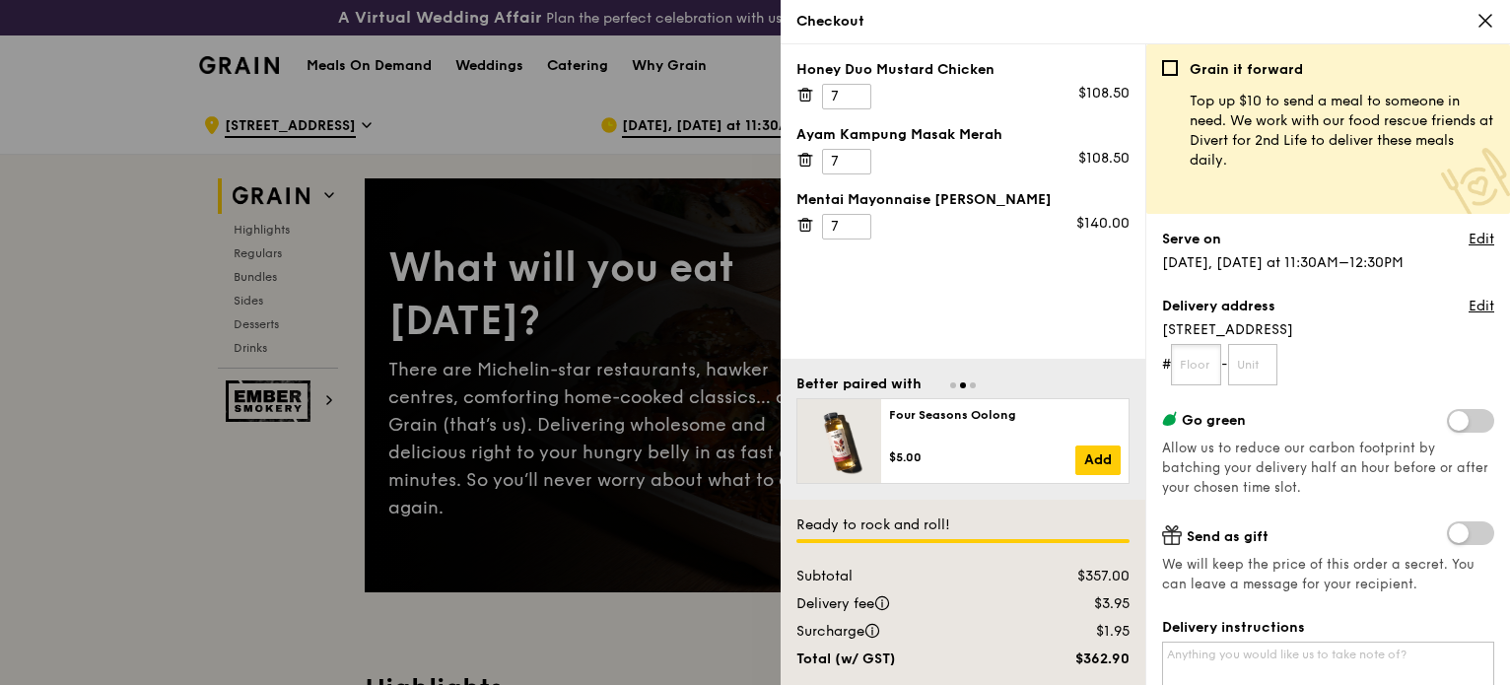
click at [1203, 366] on input "text" at bounding box center [1196, 364] width 50 height 41
type input "14"
click at [1253, 360] on input "text" at bounding box center [1253, 364] width 50 height 41
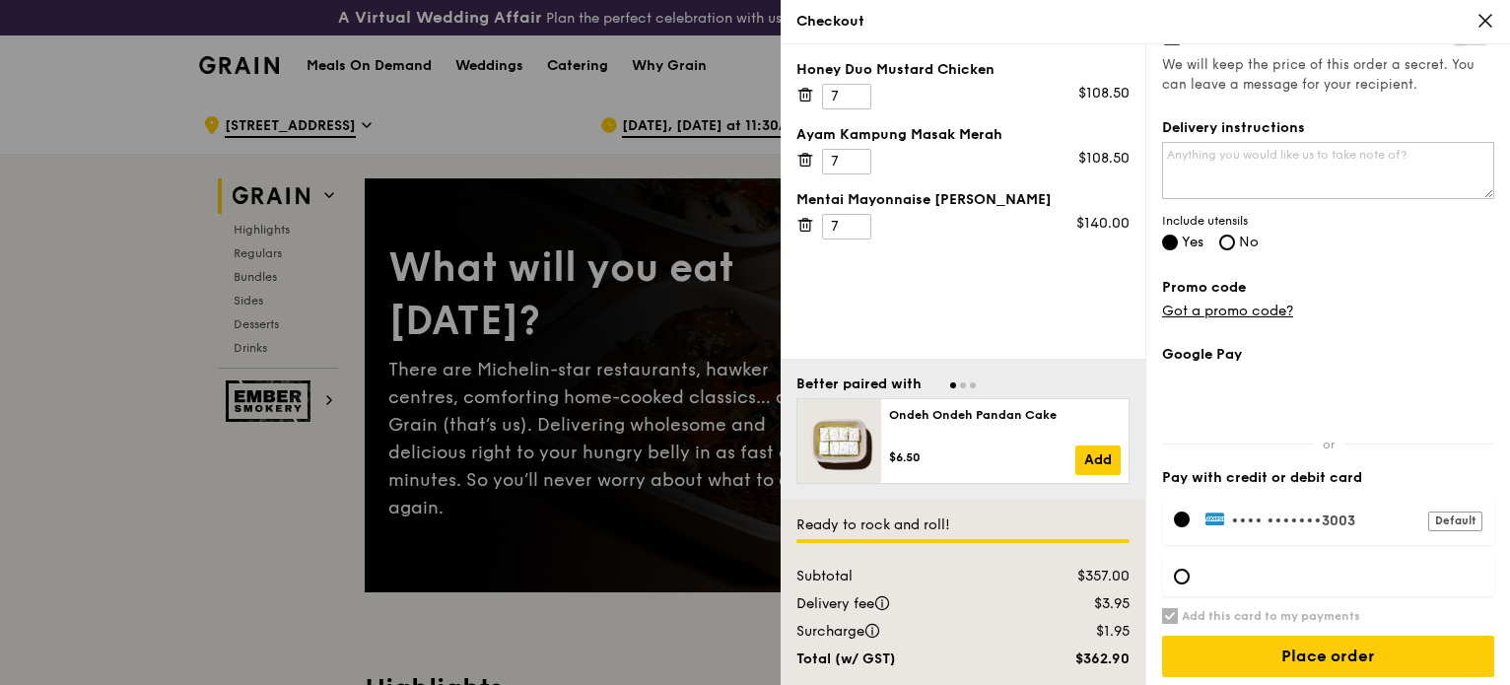
scroll to position [507, 0]
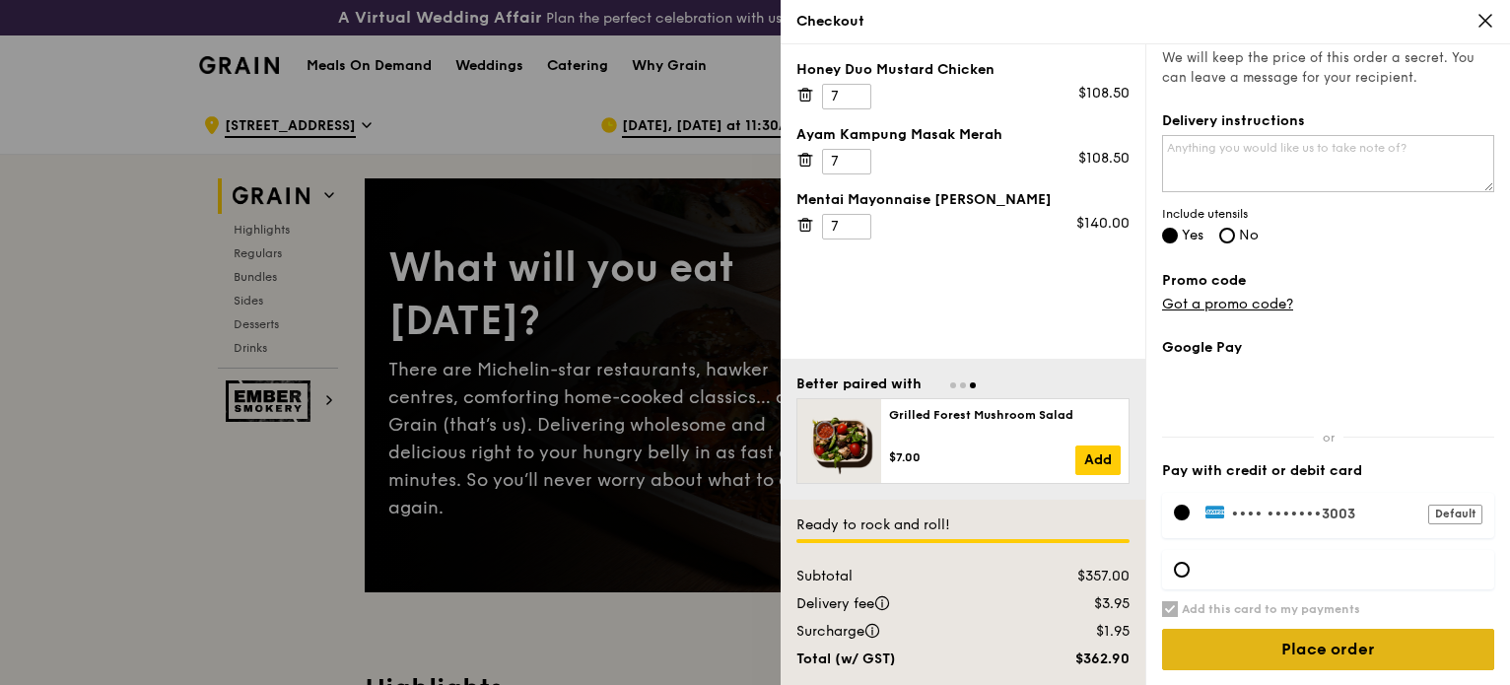
type input "01"
drag, startPoint x: 1366, startPoint y: 648, endPoint x: 1352, endPoint y: 161, distance: 487.1
click at [1314, 652] on input "Place order" at bounding box center [1328, 649] width 332 height 41
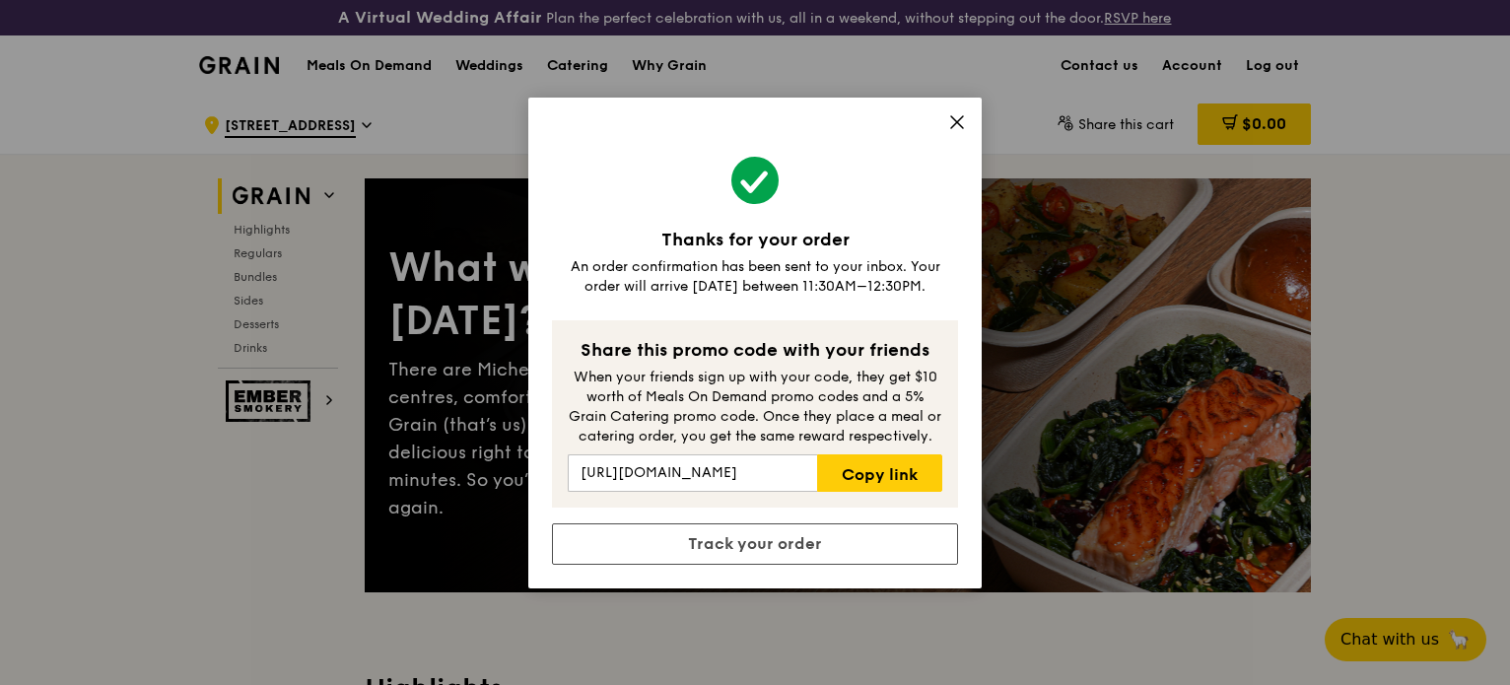
click at [950, 114] on icon at bounding box center [957, 122] width 18 height 18
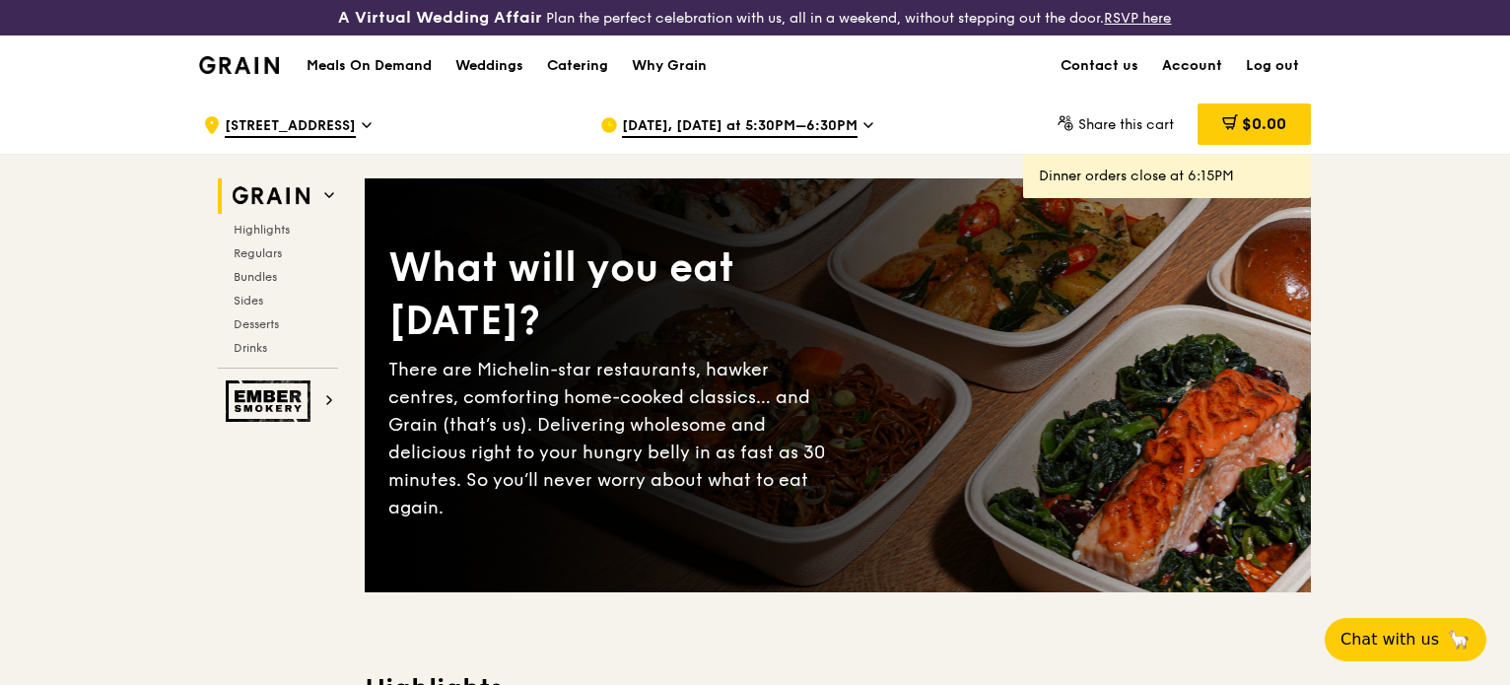
click at [1178, 64] on link "Account" at bounding box center [1192, 65] width 84 height 59
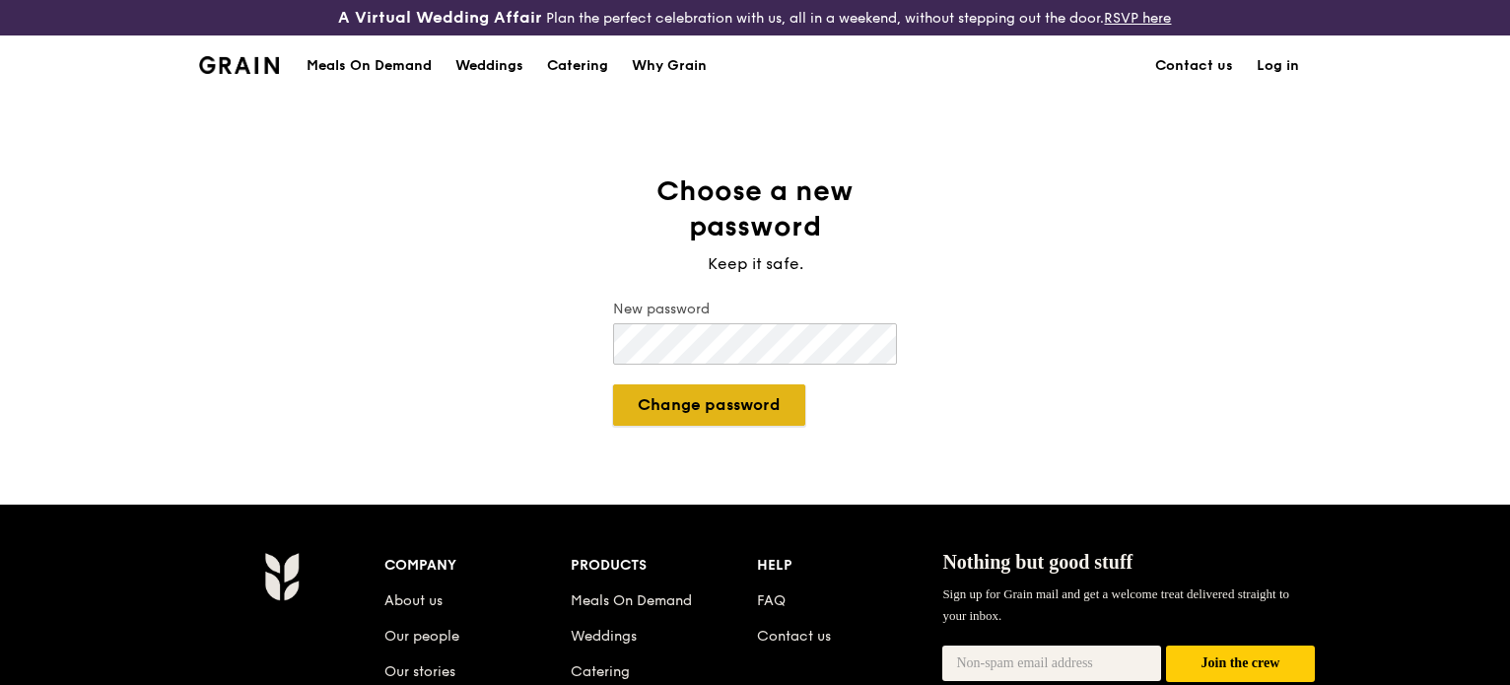
click at [668, 394] on button "Change password" at bounding box center [709, 404] width 192 height 41
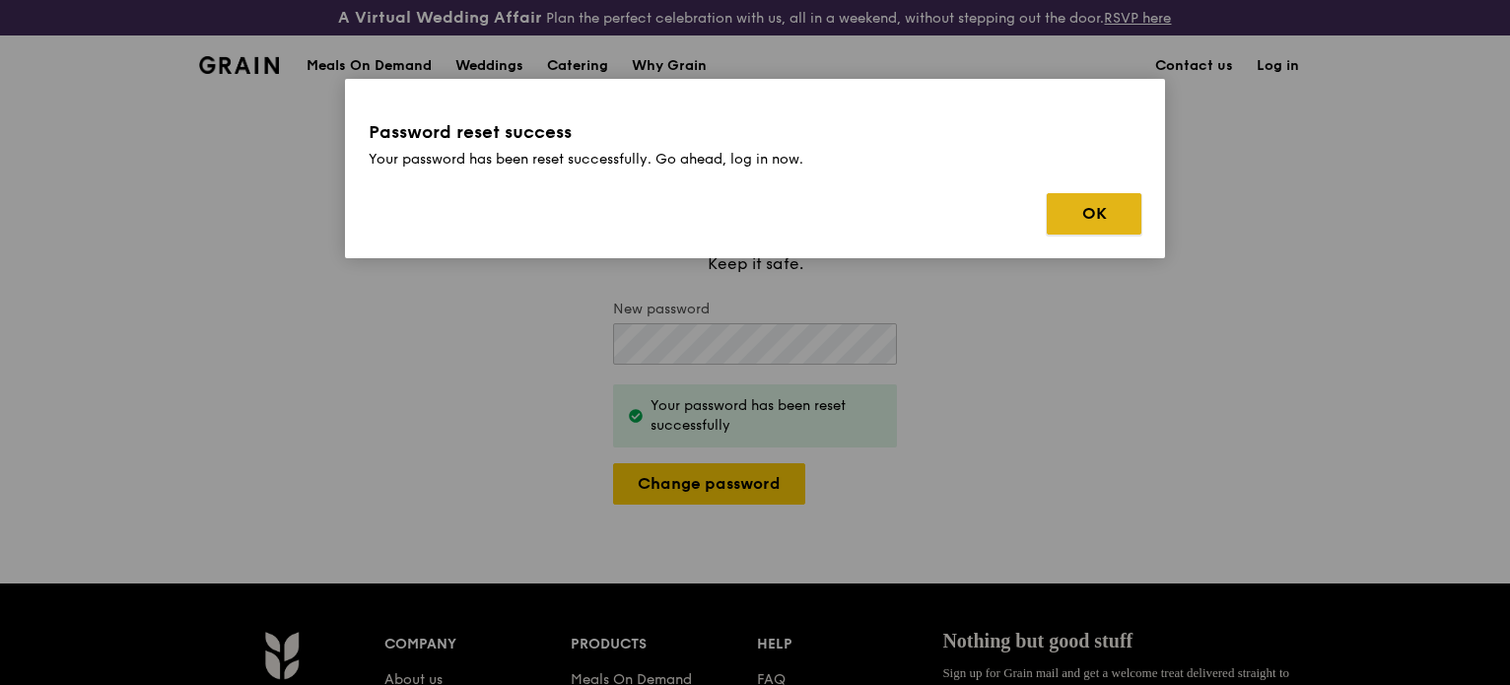
click at [1104, 209] on button "OK" at bounding box center [1094, 213] width 95 height 41
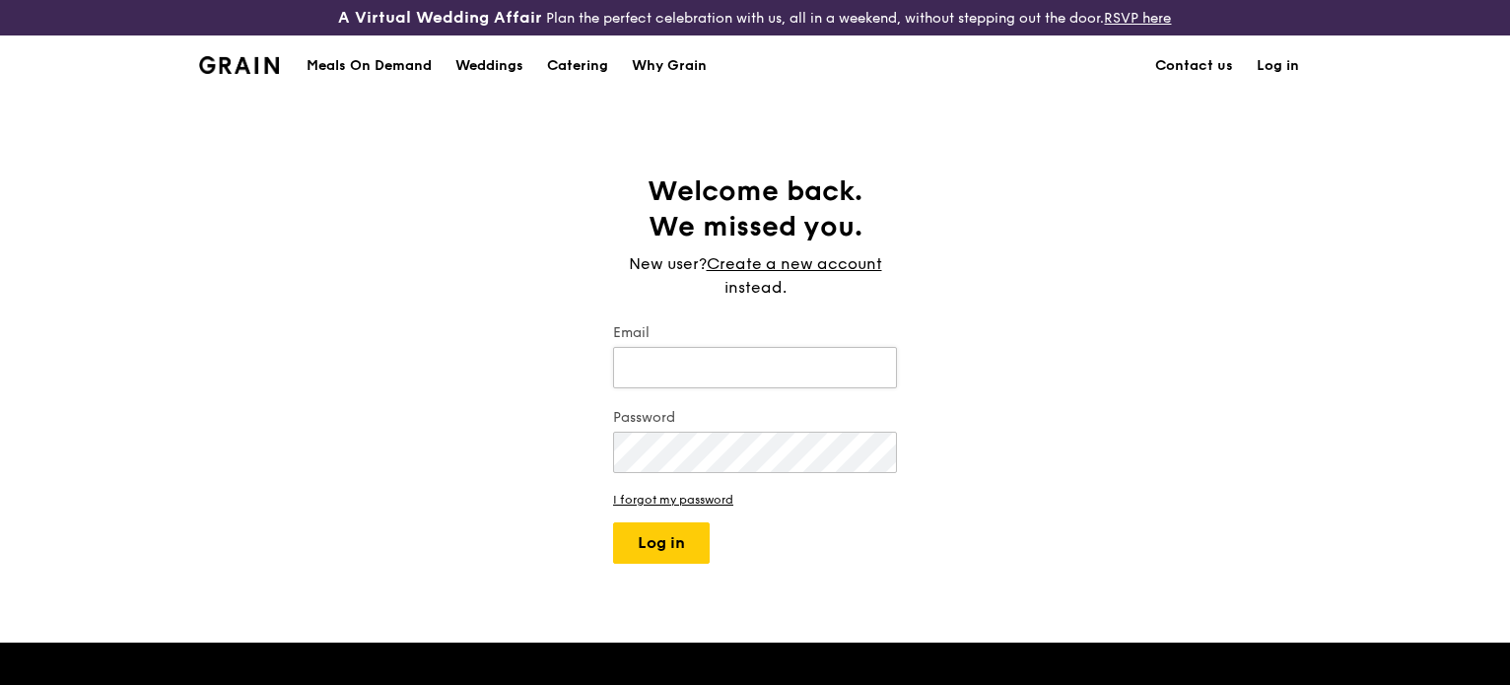
click at [629, 361] on input "Email" at bounding box center [755, 367] width 284 height 41
type input "[PERSON_NAME][EMAIL_ADDRESS][PERSON_NAME][DOMAIN_NAME]"
click at [662, 533] on button "Log in" at bounding box center [661, 542] width 97 height 41
